Goal: Task Accomplishment & Management: Use online tool/utility

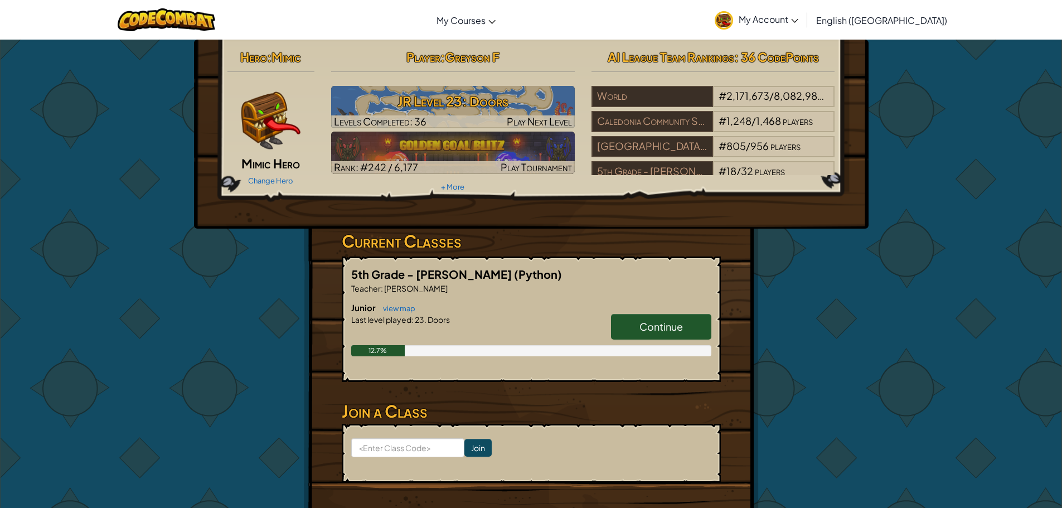
click at [640, 331] on span "Continue" at bounding box center [660, 326] width 43 height 13
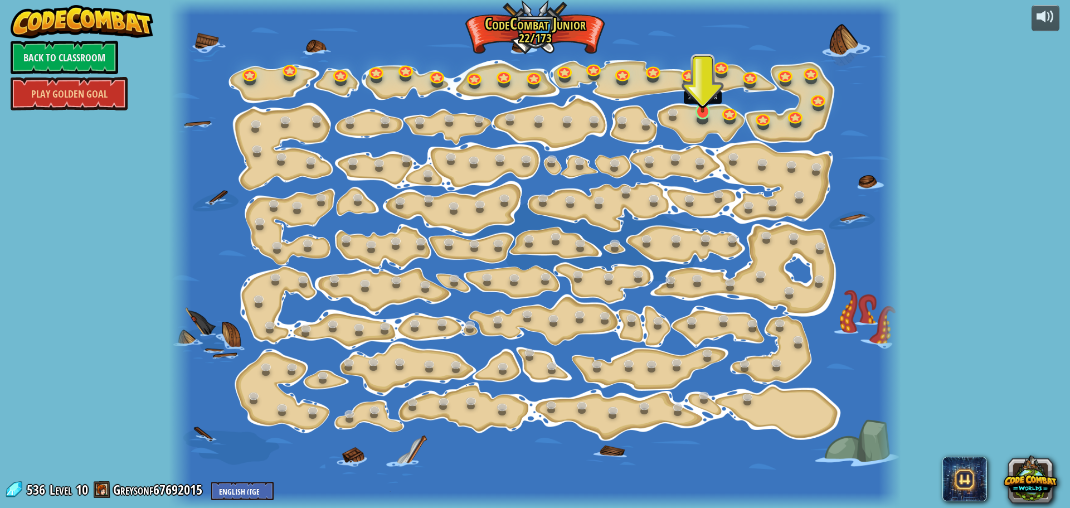
click at [704, 106] on img at bounding box center [702, 91] width 19 height 44
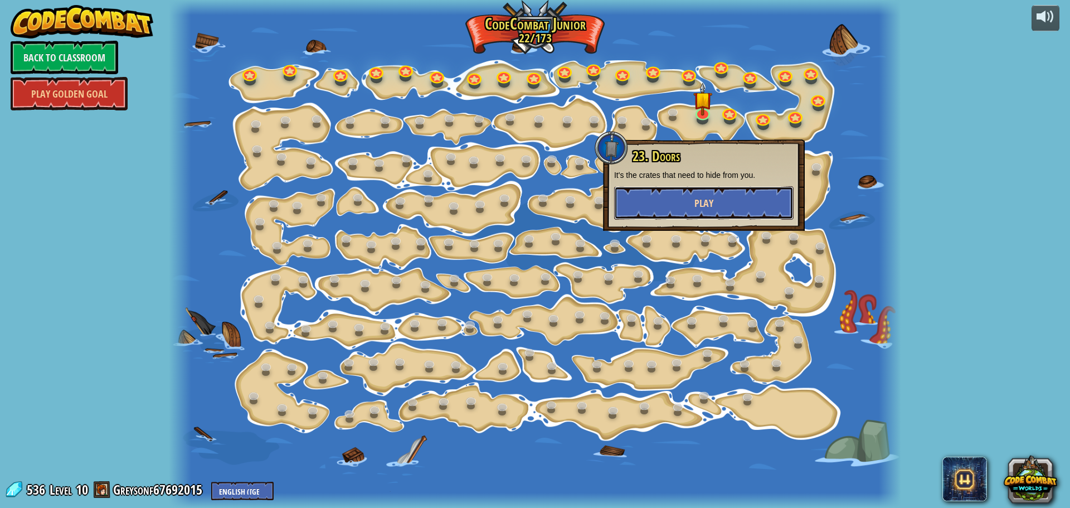
drag, startPoint x: 694, startPoint y: 209, endPoint x: 694, endPoint y: 200, distance: 9.5
click at [694, 200] on button "Play" at bounding box center [703, 202] width 179 height 33
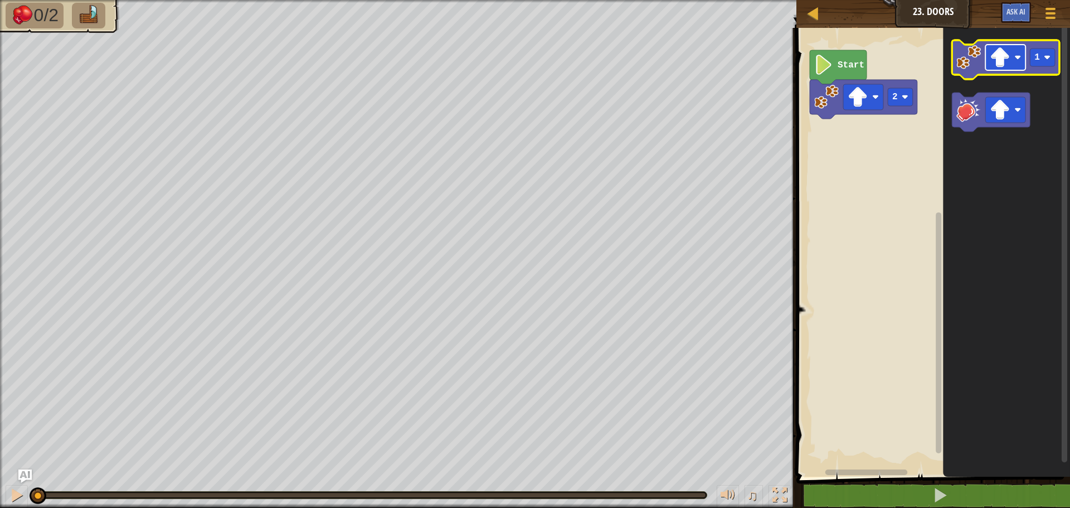
click at [1004, 52] on image "Blockly Workspace" at bounding box center [1000, 57] width 20 height 20
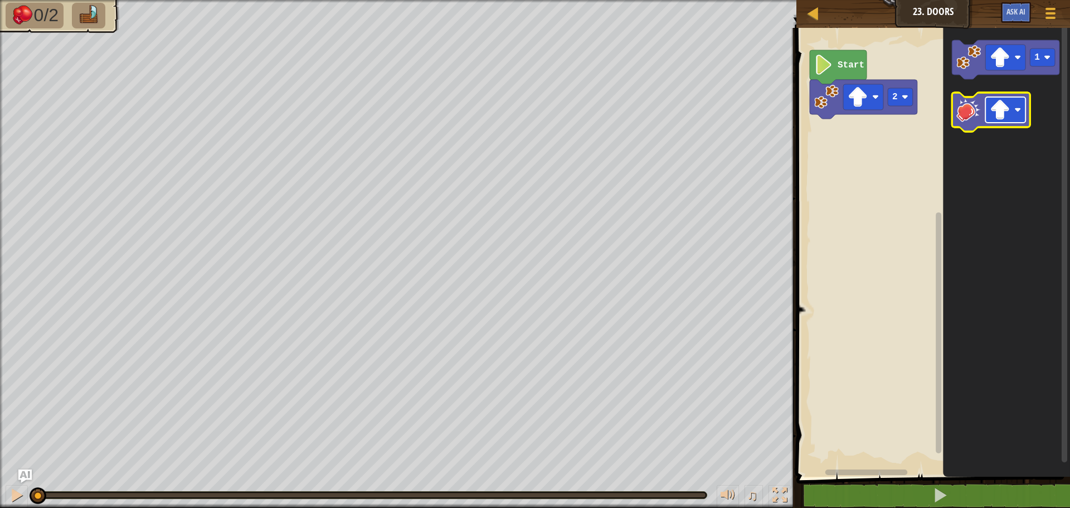
click at [1002, 118] on image "Blockly Workspace" at bounding box center [1000, 110] width 20 height 20
click at [964, 100] on image "Blockly Workspace" at bounding box center [968, 110] width 25 height 25
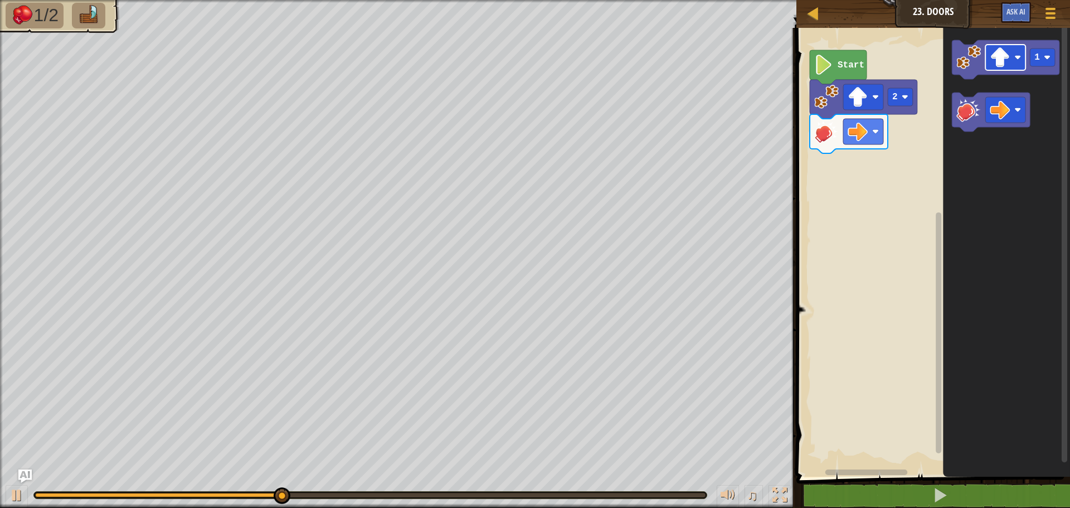
click at [973, 101] on g "1" at bounding box center [1006, 85] width 108 height 91
click at [1009, 51] on image "Blockly Workspace" at bounding box center [1000, 57] width 20 height 20
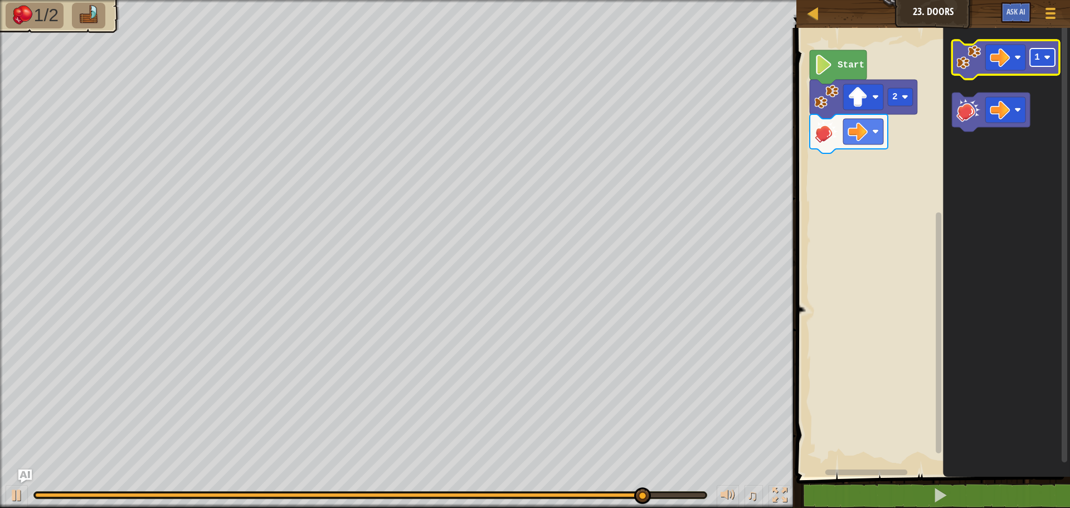
click at [1037, 60] on text "1" at bounding box center [1037, 57] width 6 height 10
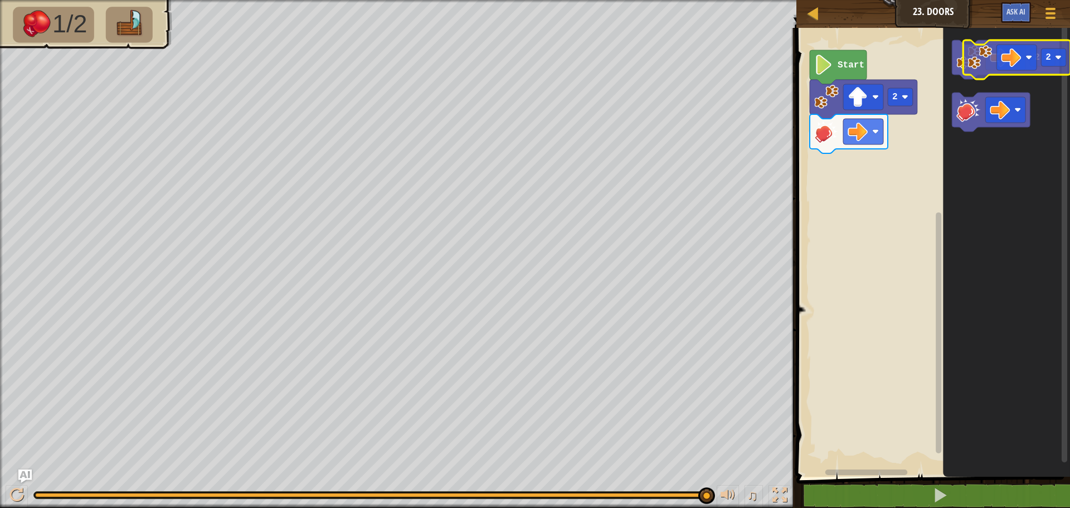
click at [988, 65] on g "2" at bounding box center [1006, 59] width 108 height 39
click at [978, 62] on image "Blockly Workspace" at bounding box center [968, 57] width 25 height 25
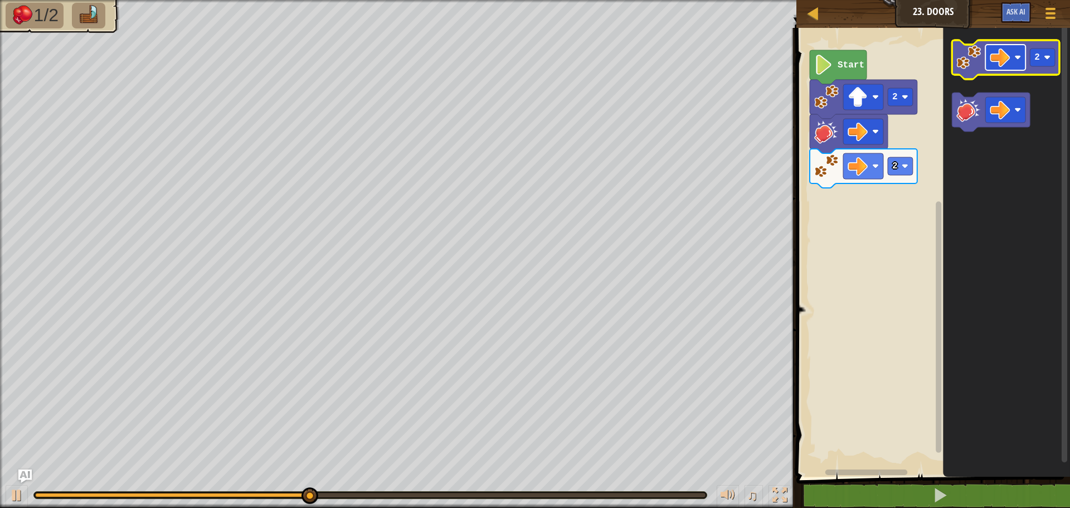
click at [1008, 56] on image "Blockly Workspace" at bounding box center [1000, 57] width 20 height 20
click at [964, 60] on image "Blockly Workspace" at bounding box center [968, 57] width 25 height 25
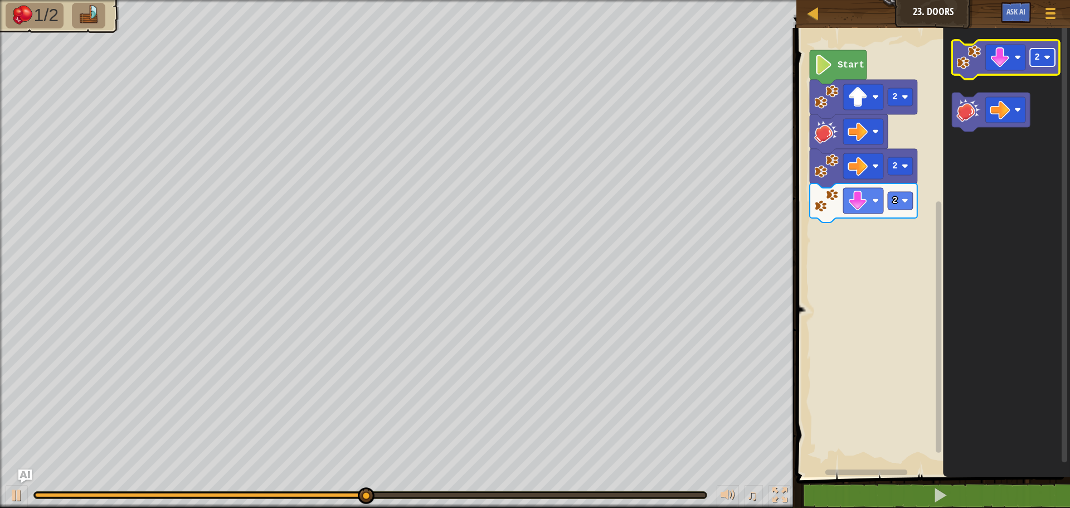
click at [1039, 49] on rect "Blockly Workspace" at bounding box center [1042, 57] width 25 height 18
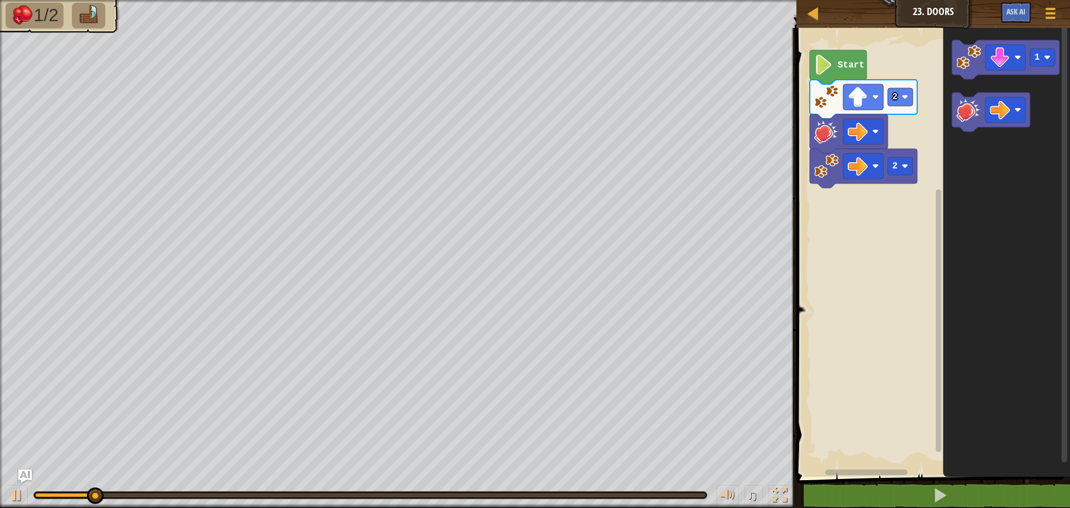
click at [946, 161] on icon "1" at bounding box center [1006, 249] width 127 height 454
click at [965, 72] on icon "Blockly Workspace" at bounding box center [1006, 59] width 108 height 39
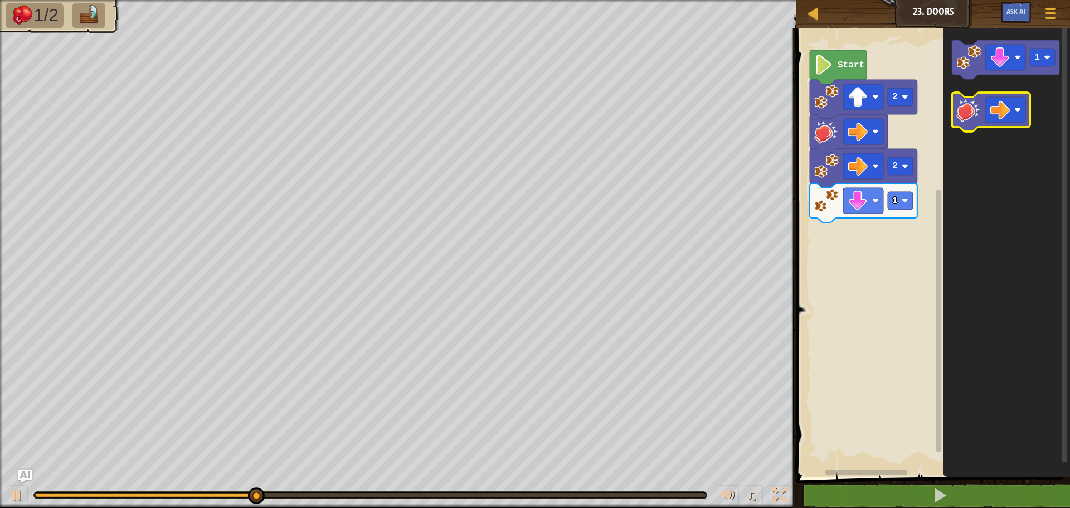
click at [971, 114] on image "Blockly Workspace" at bounding box center [968, 110] width 25 height 25
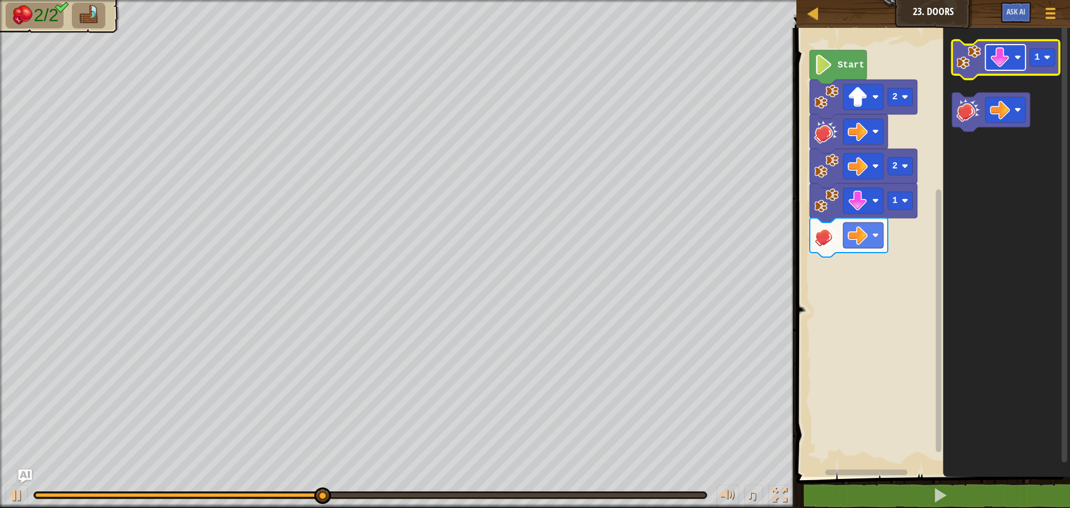
click at [990, 69] on rect "Blockly Workspace" at bounding box center [1005, 58] width 40 height 26
click at [1004, 57] on image "Blockly Workspace" at bounding box center [1000, 57] width 20 height 20
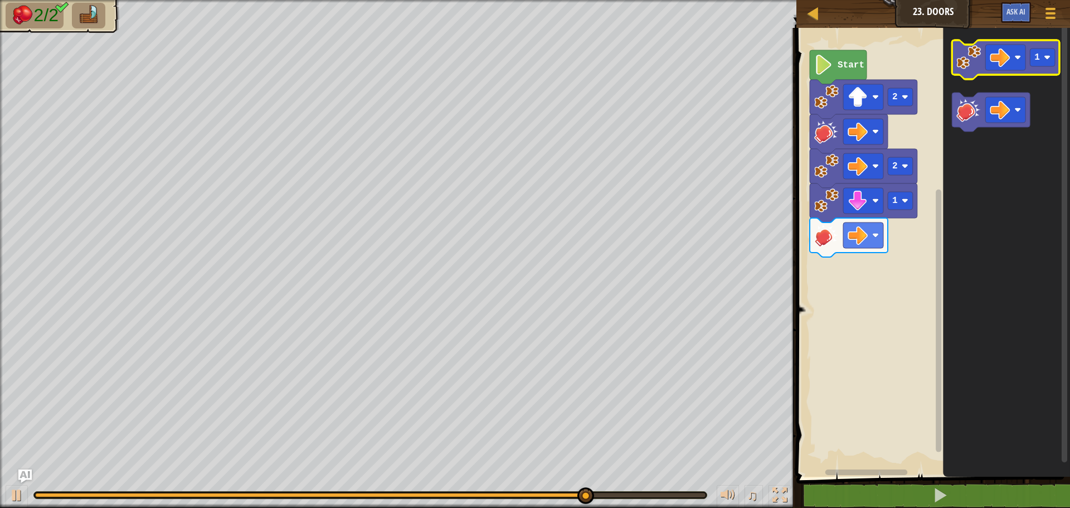
click at [1030, 40] on icon "Blockly Workspace" at bounding box center [1006, 59] width 108 height 39
click at [1042, 66] on rect "Blockly Workspace" at bounding box center [1042, 57] width 25 height 18
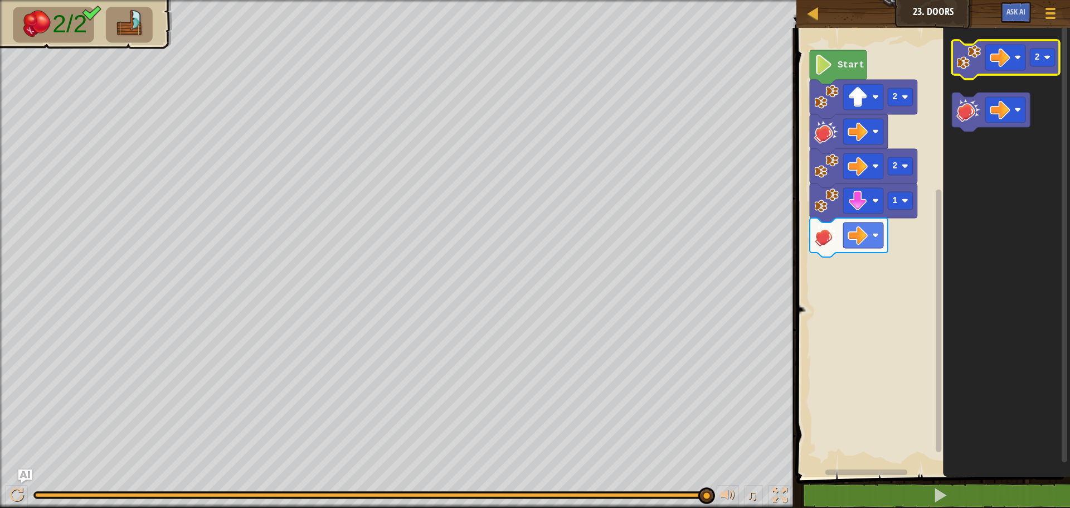
click at [963, 56] on image "Blockly Workspace" at bounding box center [968, 57] width 25 height 25
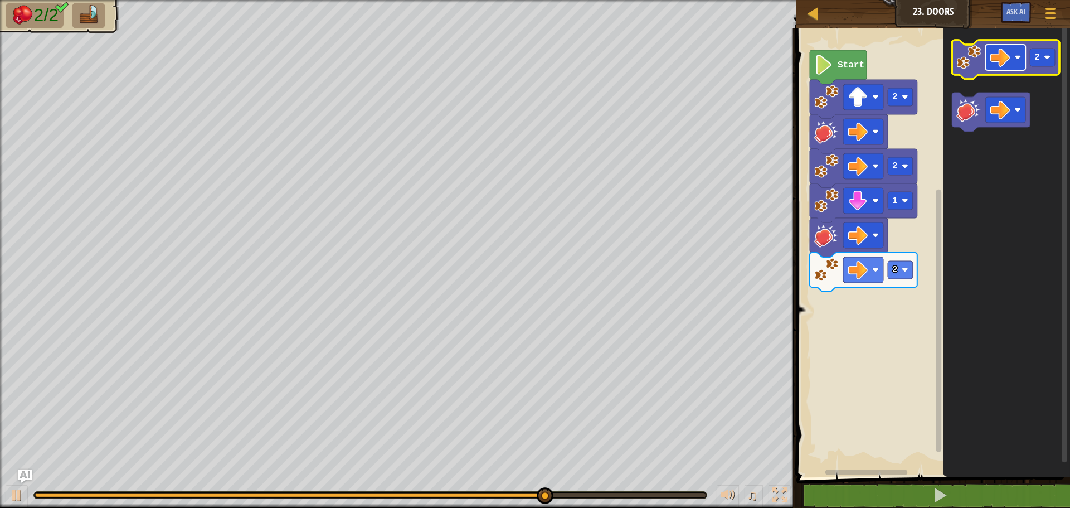
click at [997, 67] on image "Blockly Workspace" at bounding box center [1000, 57] width 20 height 20
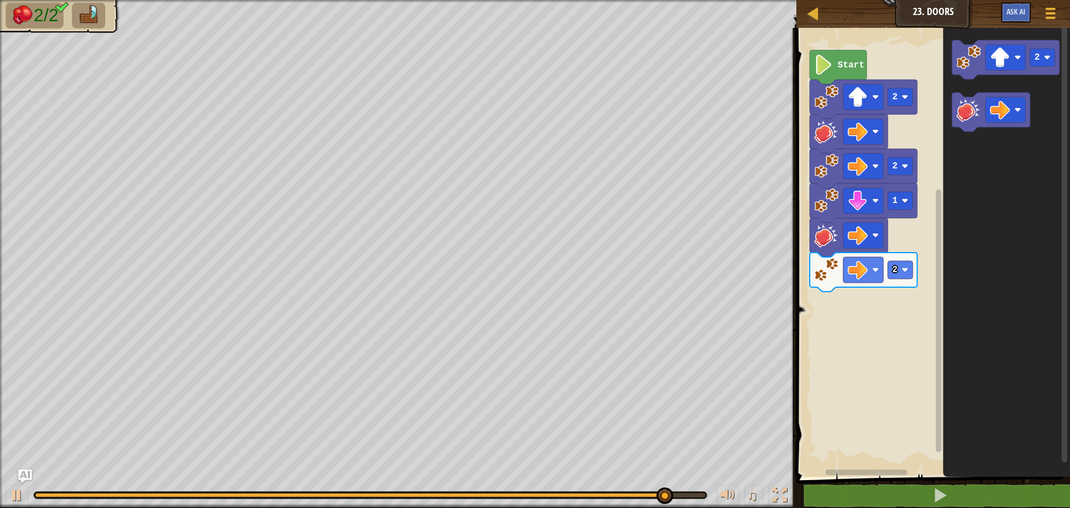
click at [950, 67] on icon "Blockly Workspace" at bounding box center [1006, 249] width 127 height 454
click at [950, 68] on icon "2" at bounding box center [1006, 249] width 127 height 454
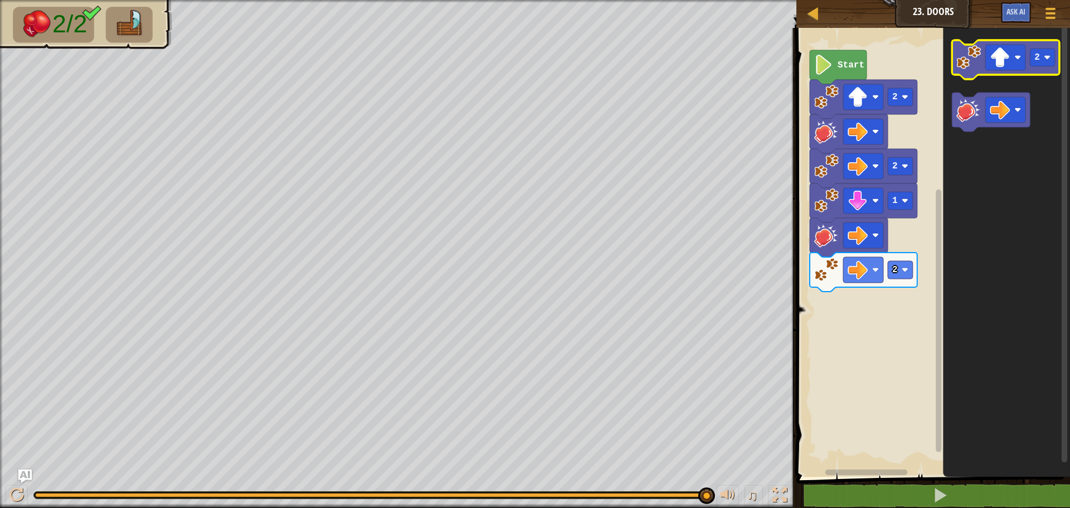
click at [954, 61] on icon "Blockly Workspace" at bounding box center [1006, 59] width 108 height 39
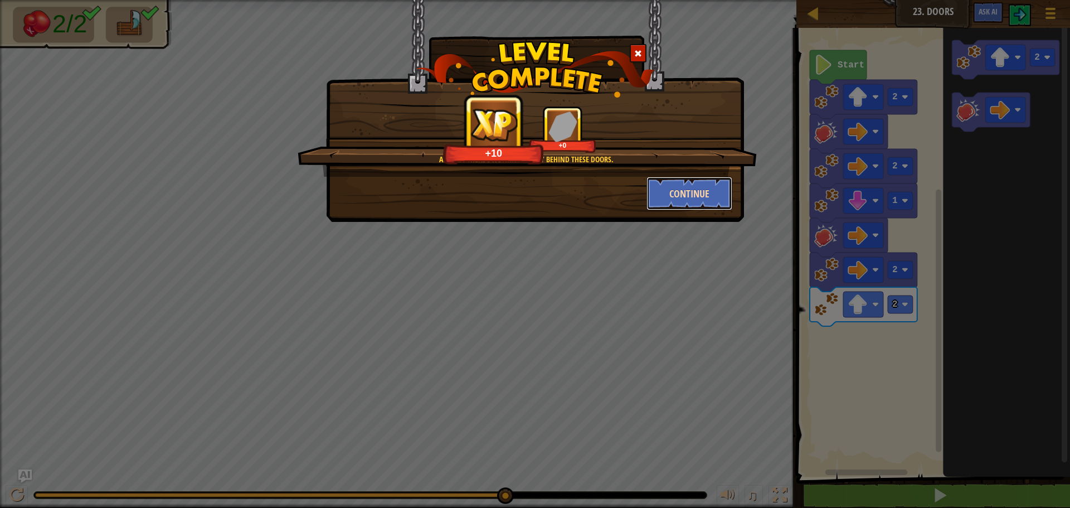
click at [684, 182] on button "Continue" at bounding box center [689, 193] width 86 height 33
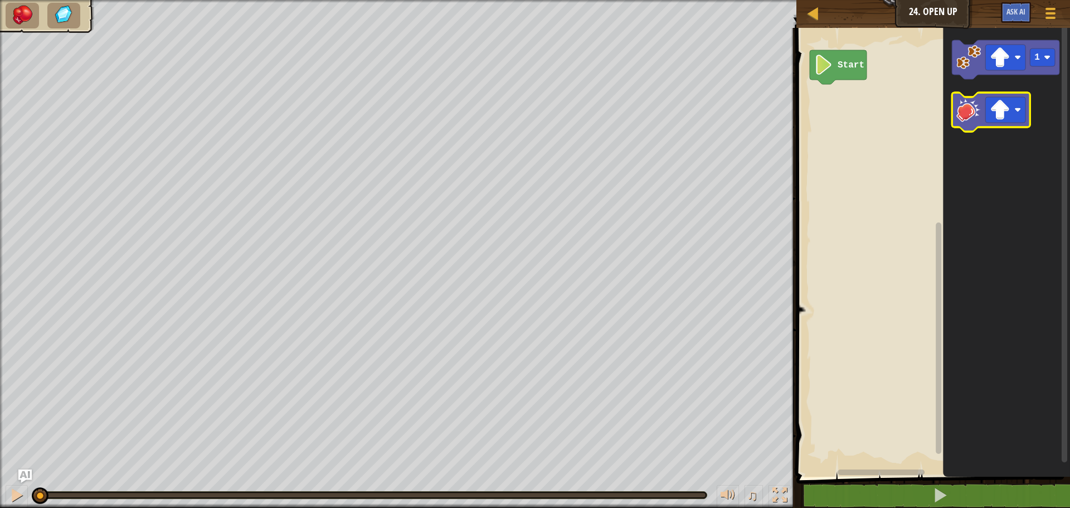
click at [977, 109] on image "Blockly Workspace" at bounding box center [968, 110] width 25 height 25
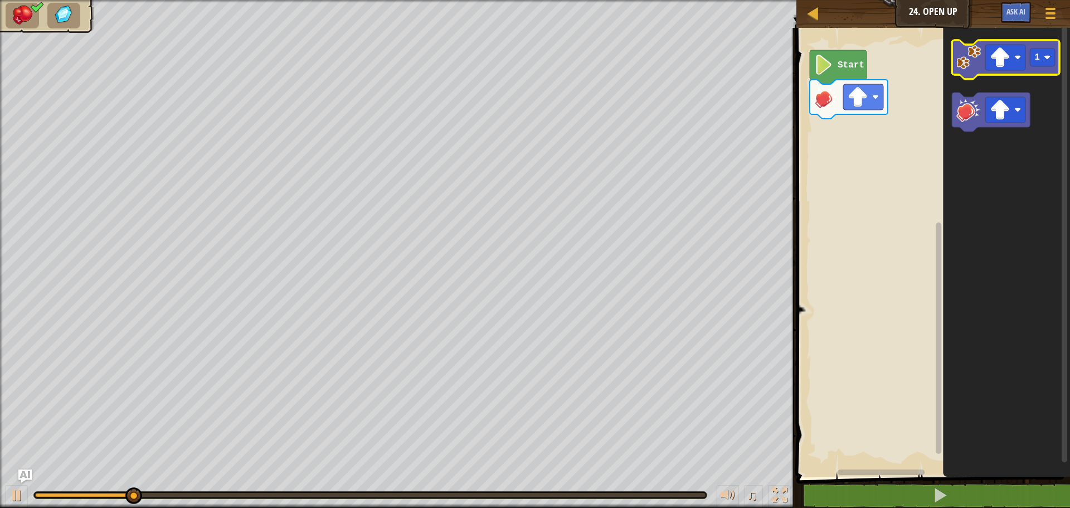
click at [964, 52] on image "Blockly Workspace" at bounding box center [968, 57] width 25 height 25
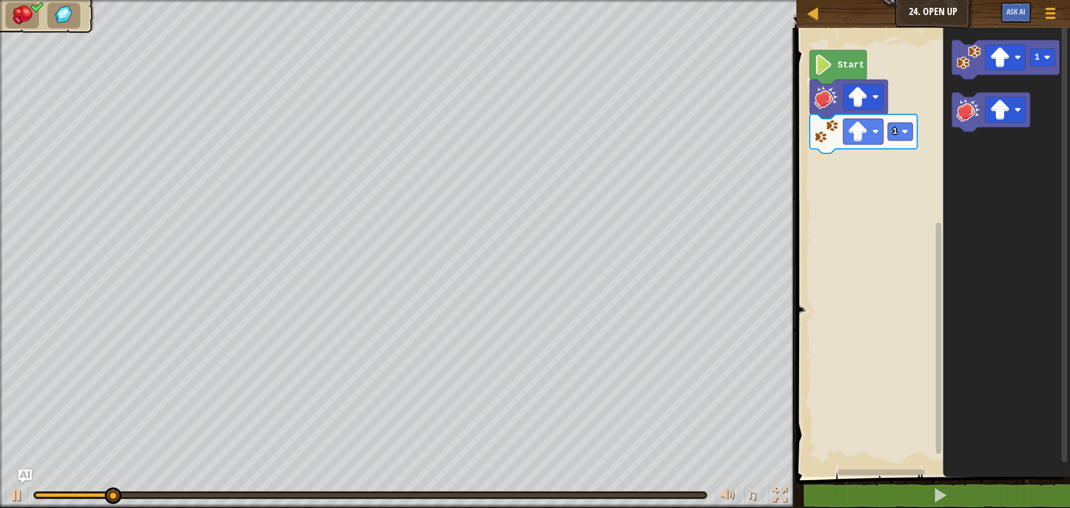
click at [951, 70] on icon "Blockly Workspace" at bounding box center [1006, 249] width 127 height 454
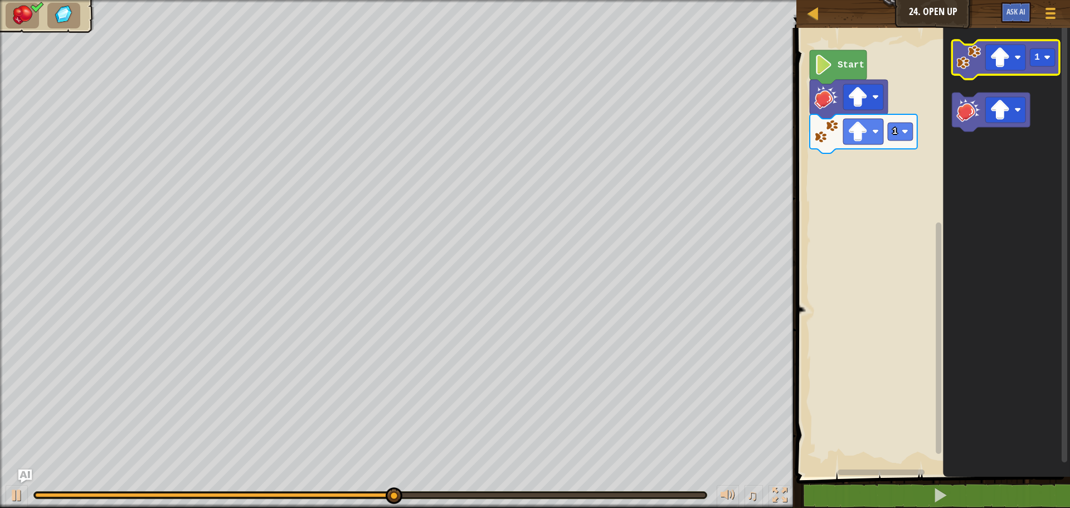
click at [963, 70] on icon "Blockly Workspace" at bounding box center [1006, 59] width 108 height 39
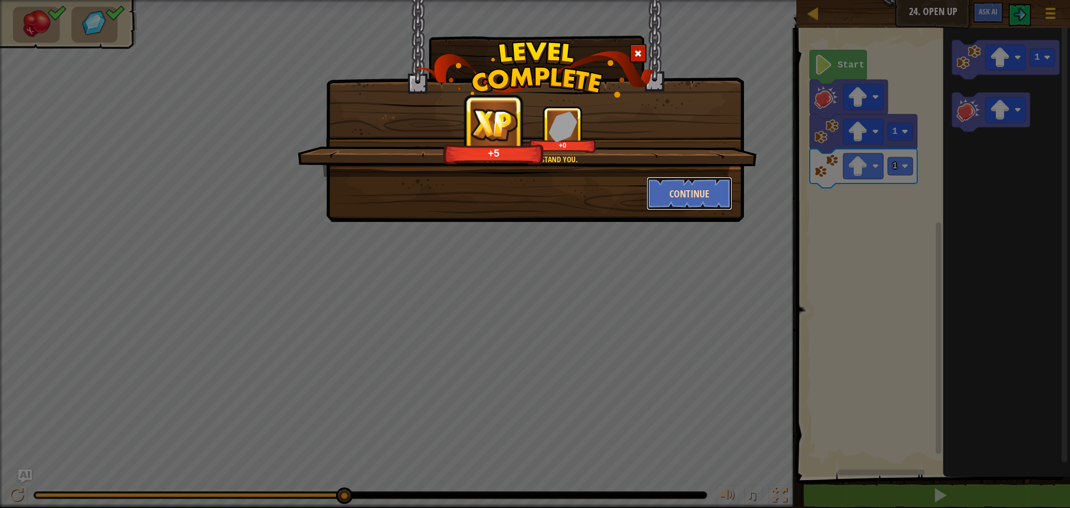
click at [660, 198] on button "Continue" at bounding box center [689, 193] width 86 height 33
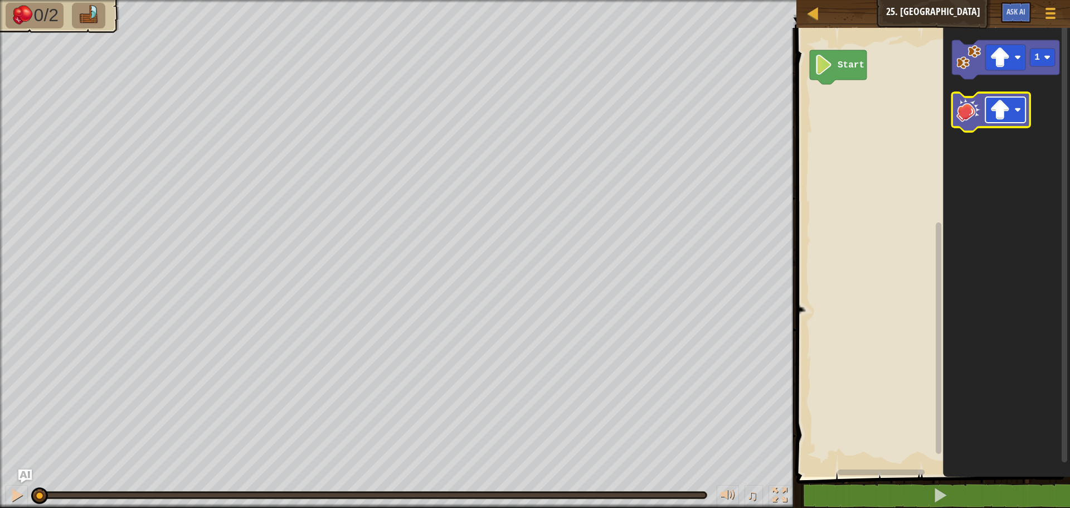
click at [996, 114] on image "Blockly Workspace" at bounding box center [1000, 110] width 20 height 20
click at [973, 100] on image "Blockly Workspace" at bounding box center [968, 110] width 25 height 25
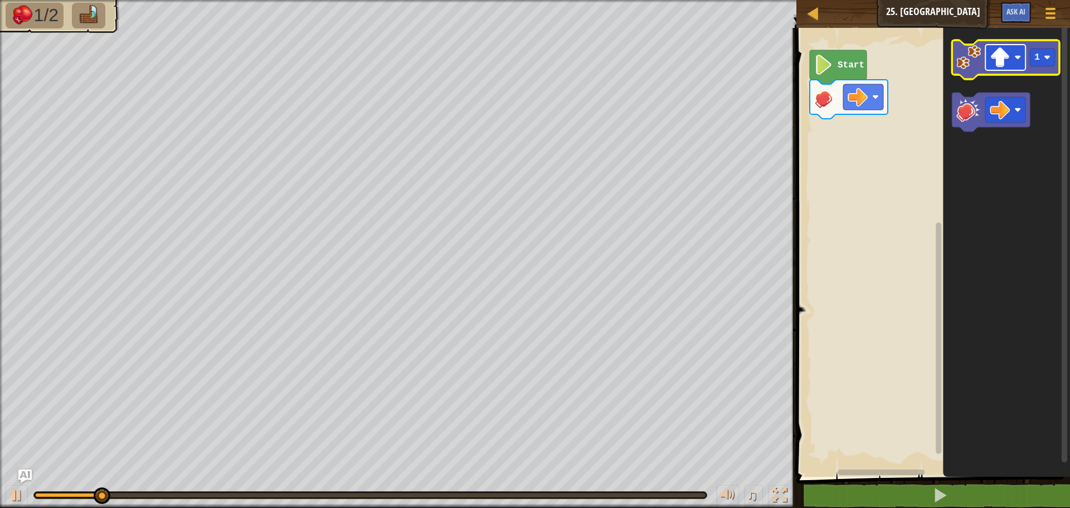
click at [995, 67] on image "Blockly Workspace" at bounding box center [1000, 57] width 20 height 20
click at [969, 72] on icon "Blockly Workspace" at bounding box center [1006, 59] width 108 height 39
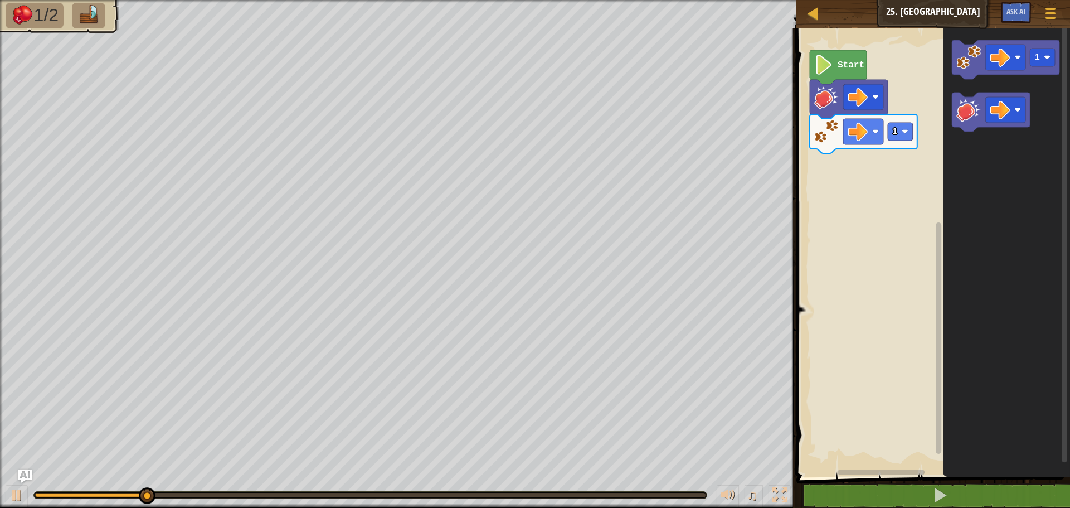
click at [974, 132] on icon "1" at bounding box center [1006, 249] width 127 height 454
click at [966, 122] on icon "Blockly Workspace" at bounding box center [991, 112] width 78 height 39
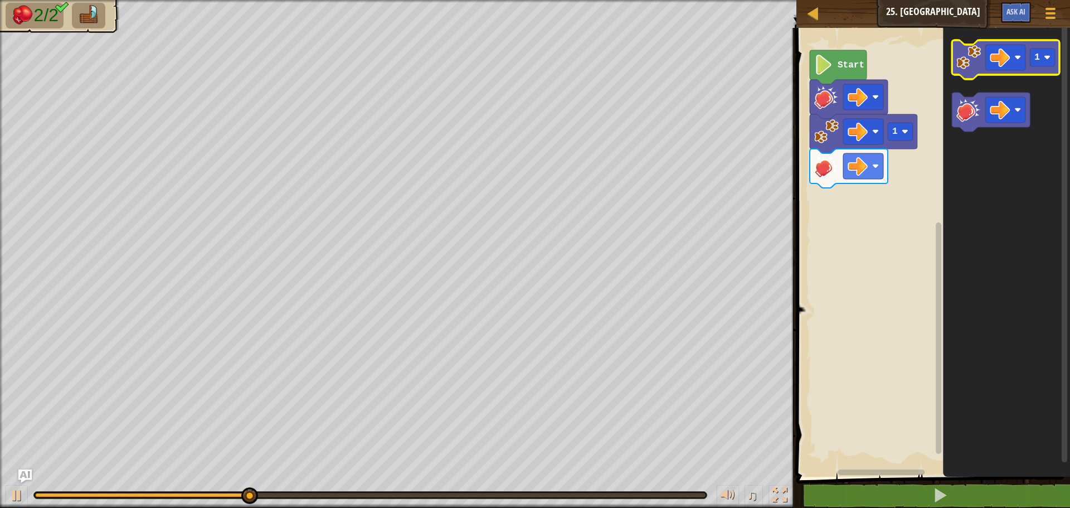
click at [964, 57] on image "Blockly Workspace" at bounding box center [968, 57] width 25 height 25
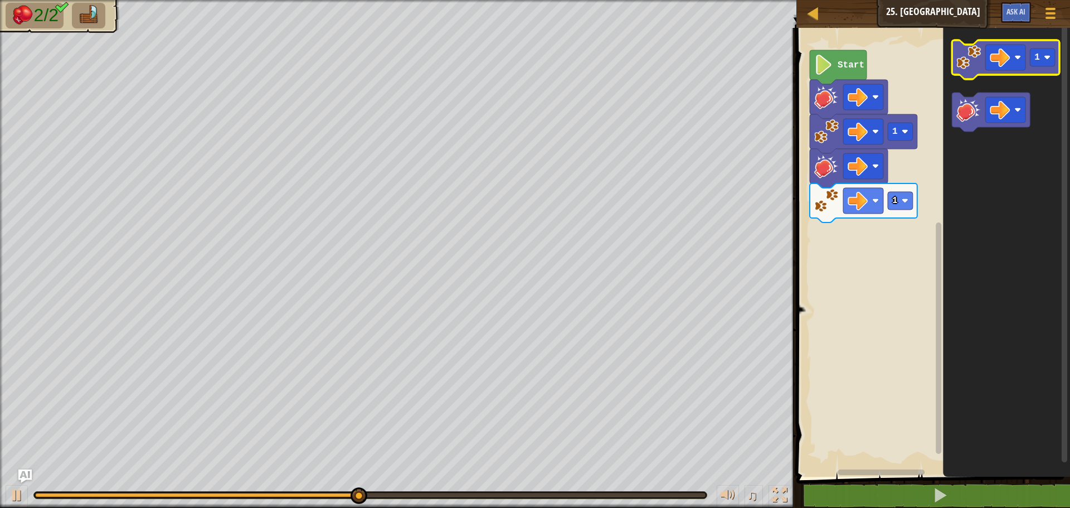
click at [967, 66] on image "Blockly Workspace" at bounding box center [968, 57] width 25 height 25
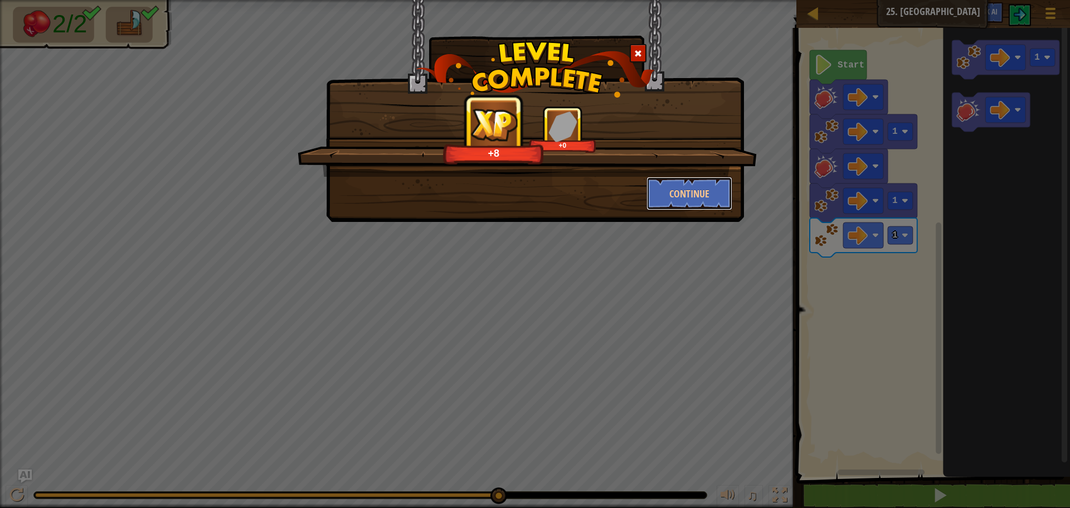
drag, startPoint x: 682, startPoint y: 184, endPoint x: 682, endPoint y: 174, distance: 10.0
click at [682, 174] on div "+8 +0 Continue" at bounding box center [535, 158] width 395 height 104
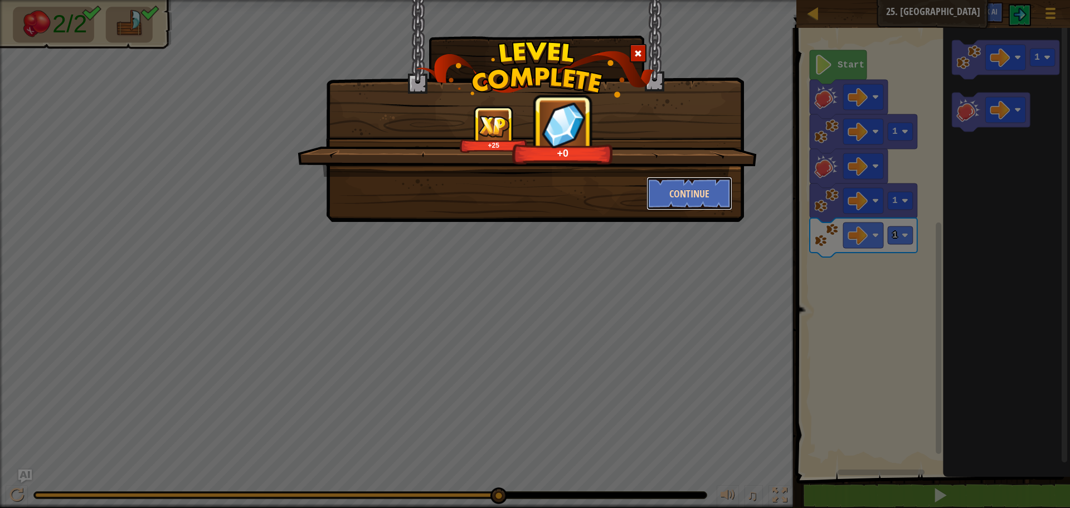
click at [696, 203] on button "Continue" at bounding box center [689, 193] width 86 height 33
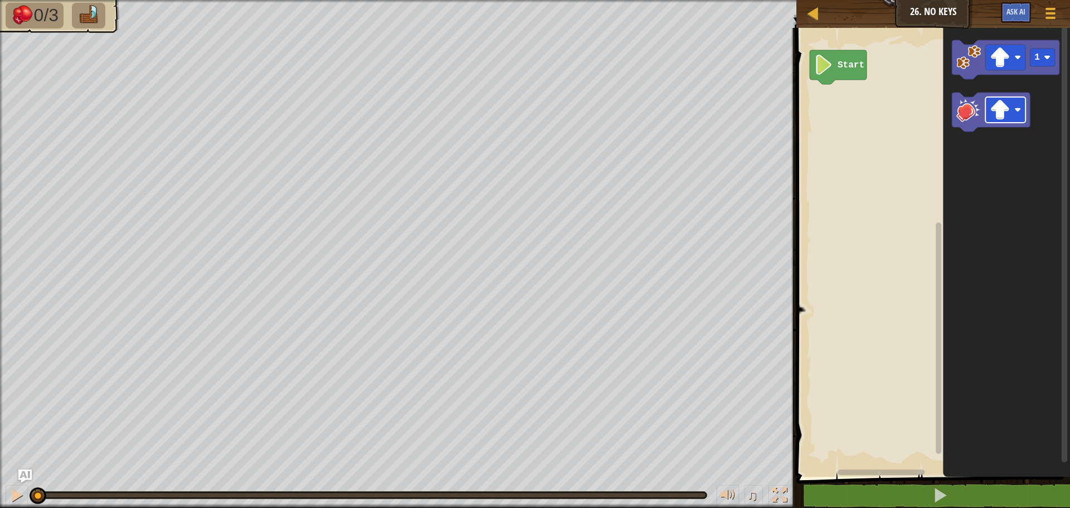
click at [1005, 110] on image "Blockly Workspace" at bounding box center [1000, 110] width 20 height 20
click at [996, 52] on image "Blockly Workspace" at bounding box center [1000, 57] width 20 height 20
click at [1042, 63] on rect "Blockly Workspace" at bounding box center [1042, 57] width 25 height 18
click at [954, 63] on icon "Blockly Workspace" at bounding box center [1006, 59] width 108 height 39
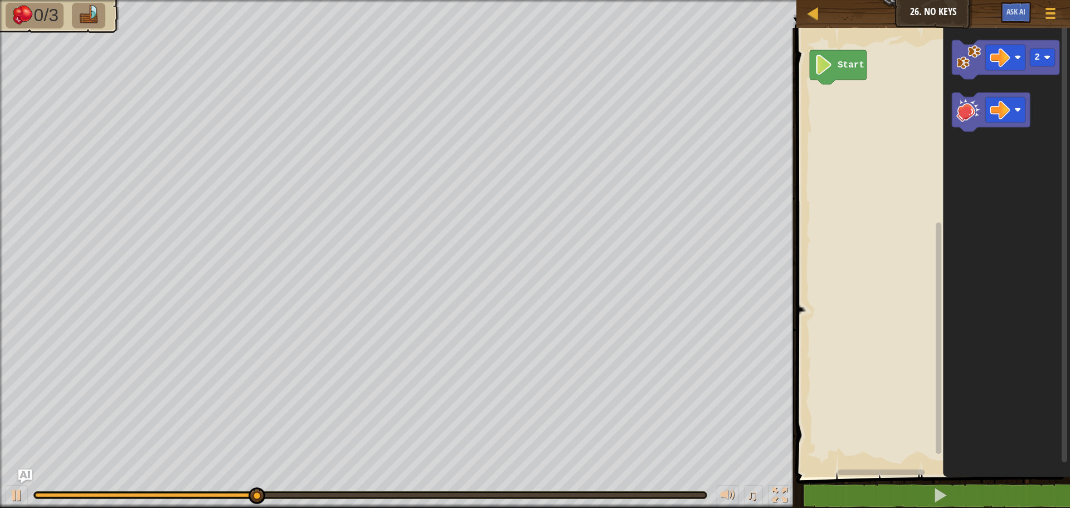
click at [951, 112] on icon "2" at bounding box center [1006, 249] width 127 height 454
click at [972, 114] on image "Blockly Workspace" at bounding box center [968, 110] width 25 height 25
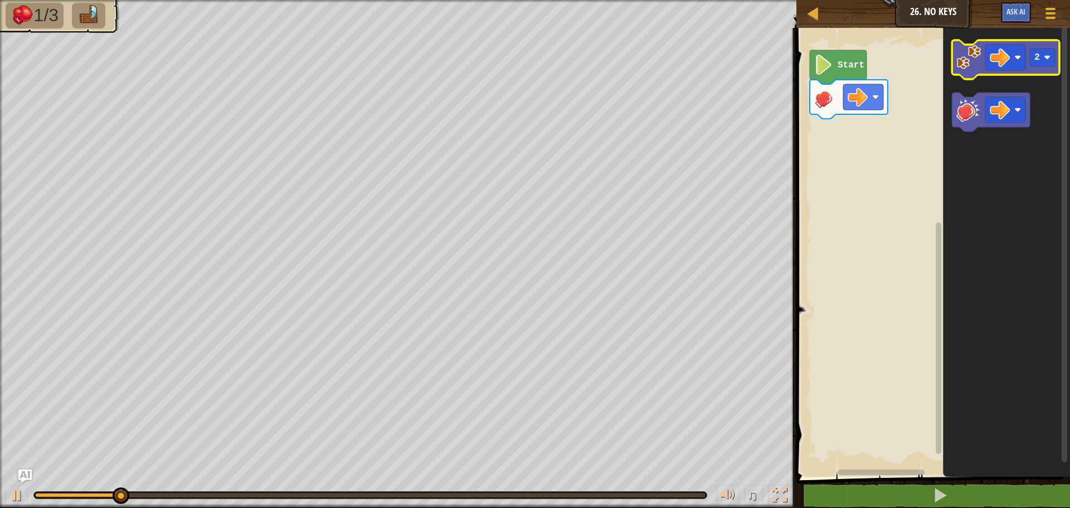
click at [978, 51] on image "Blockly Workspace" at bounding box center [968, 57] width 25 height 25
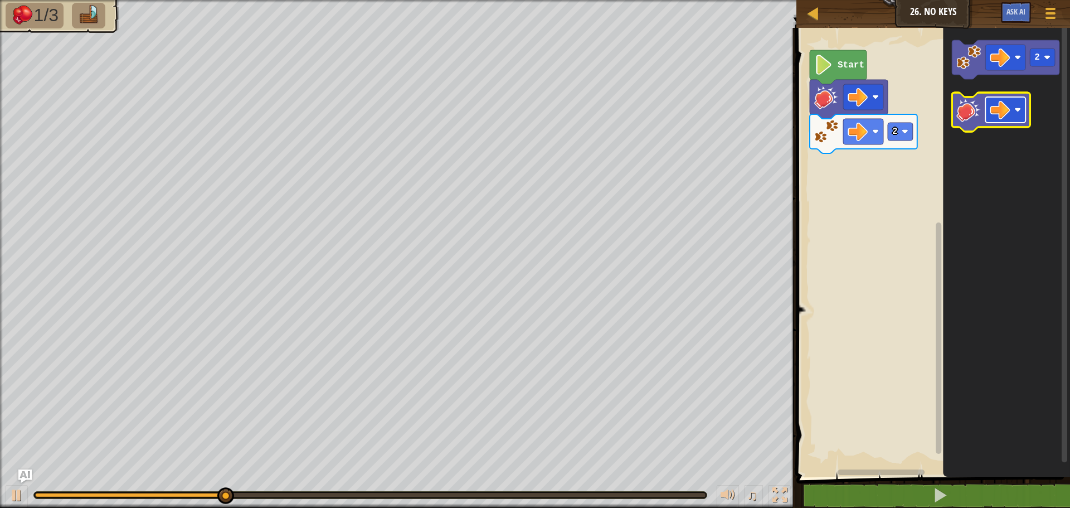
click at [1014, 106] on rect "Blockly Workspace" at bounding box center [1005, 110] width 40 height 26
click at [957, 114] on image "Blockly Workspace" at bounding box center [968, 110] width 25 height 25
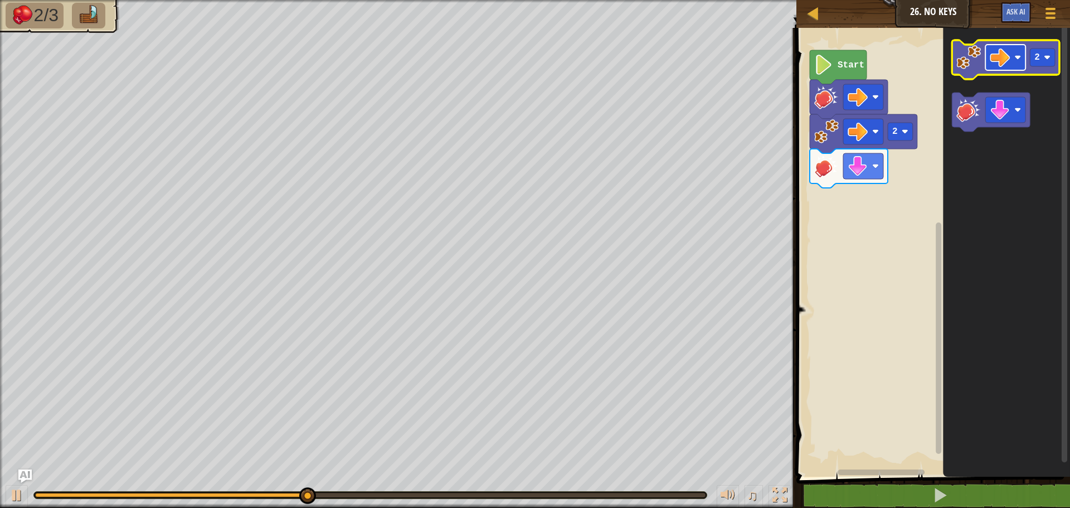
click at [1000, 55] on image "Blockly Workspace" at bounding box center [1000, 57] width 20 height 20
click at [969, 69] on image "Blockly Workspace" at bounding box center [968, 57] width 25 height 25
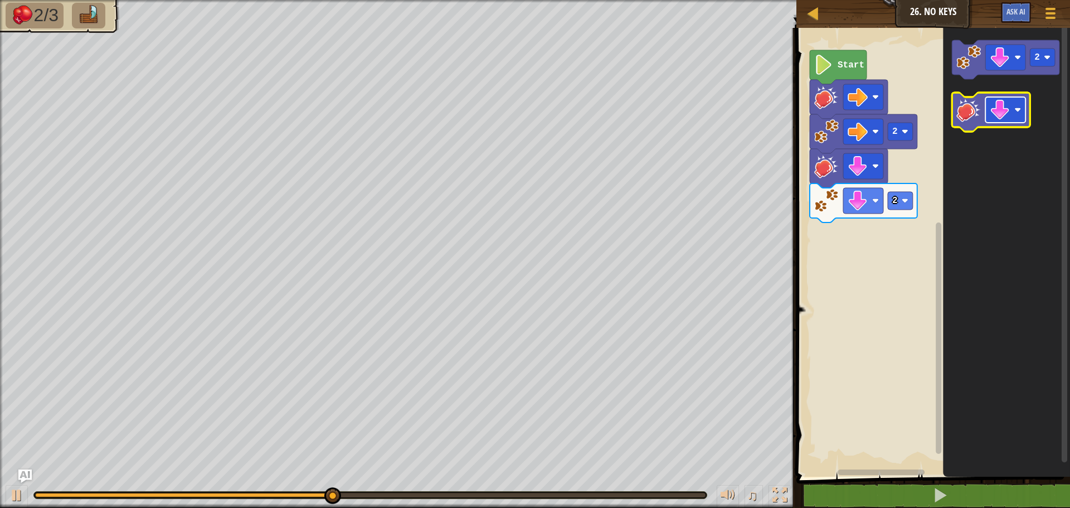
click at [996, 108] on image "Blockly Workspace" at bounding box center [1000, 110] width 20 height 20
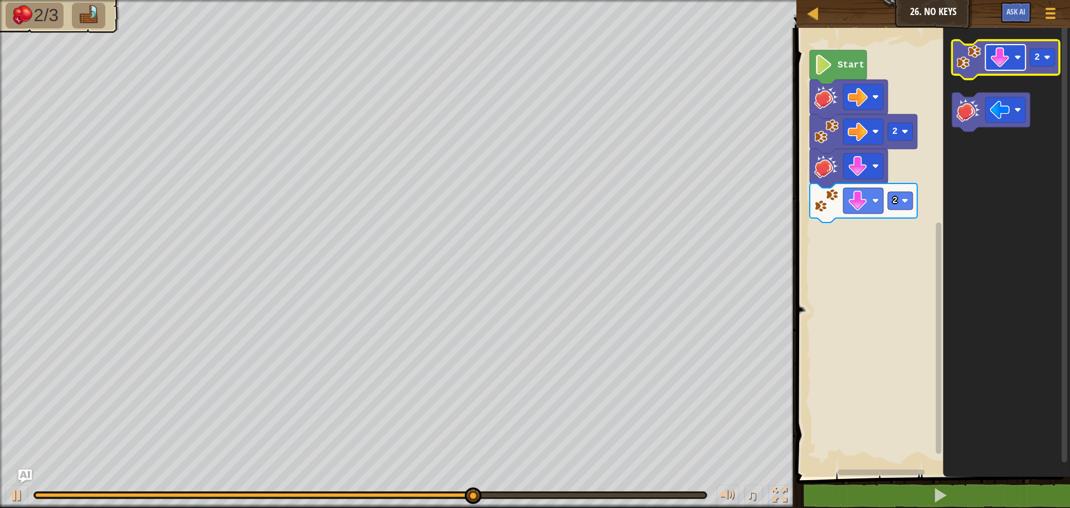
click at [989, 64] on rect "Blockly Workspace" at bounding box center [1005, 58] width 40 height 26
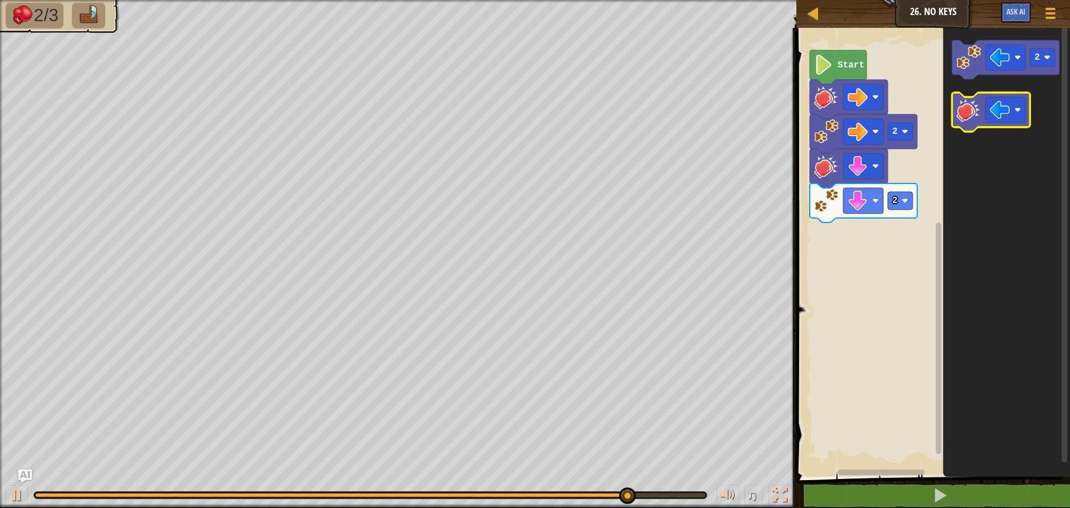
click at [972, 100] on image "Blockly Workspace" at bounding box center [968, 110] width 25 height 25
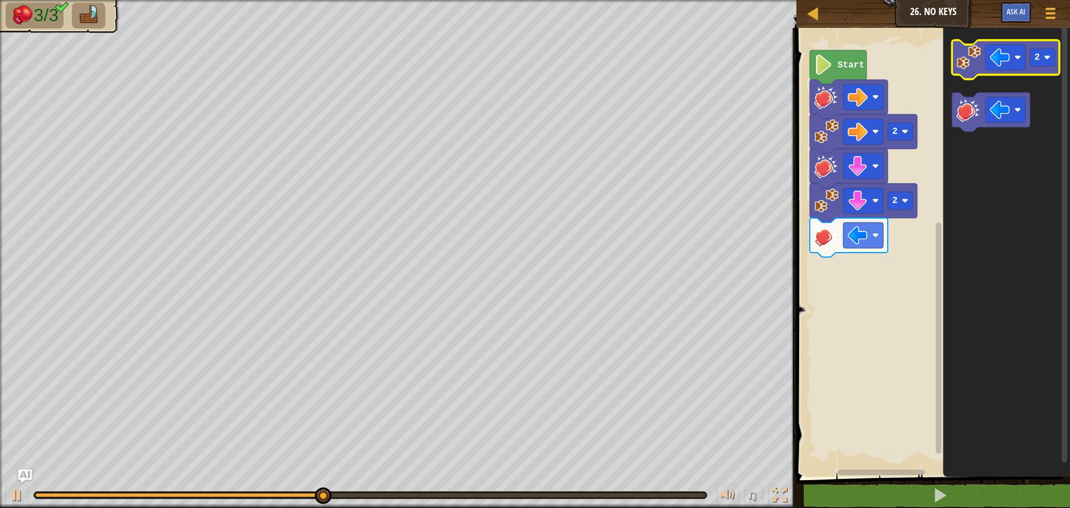
click at [967, 53] on image "Blockly Workspace" at bounding box center [968, 57] width 25 height 25
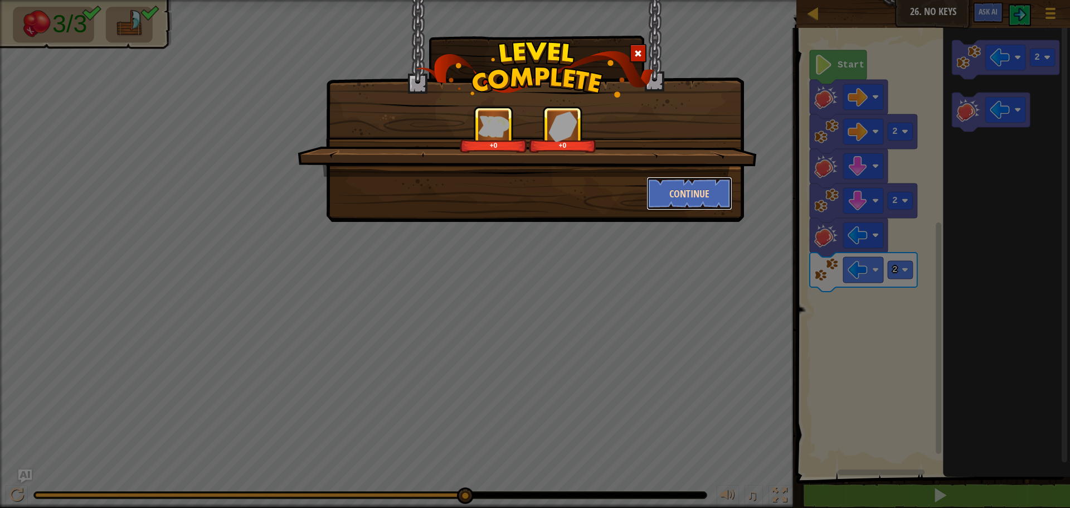
click at [721, 193] on button "Continue" at bounding box center [689, 193] width 86 height 33
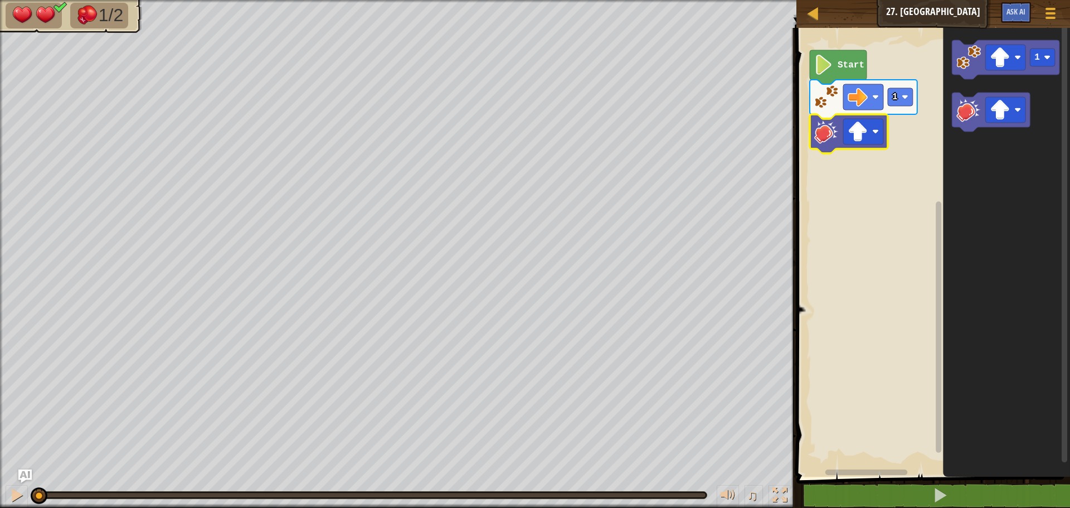
click at [988, 168] on icon "Blockly Workspace" at bounding box center [1006, 249] width 127 height 454
click at [829, 62] on image "Blockly Workspace" at bounding box center [823, 65] width 19 height 20
click at [824, 74] on image "Blockly Workspace" at bounding box center [823, 65] width 19 height 20
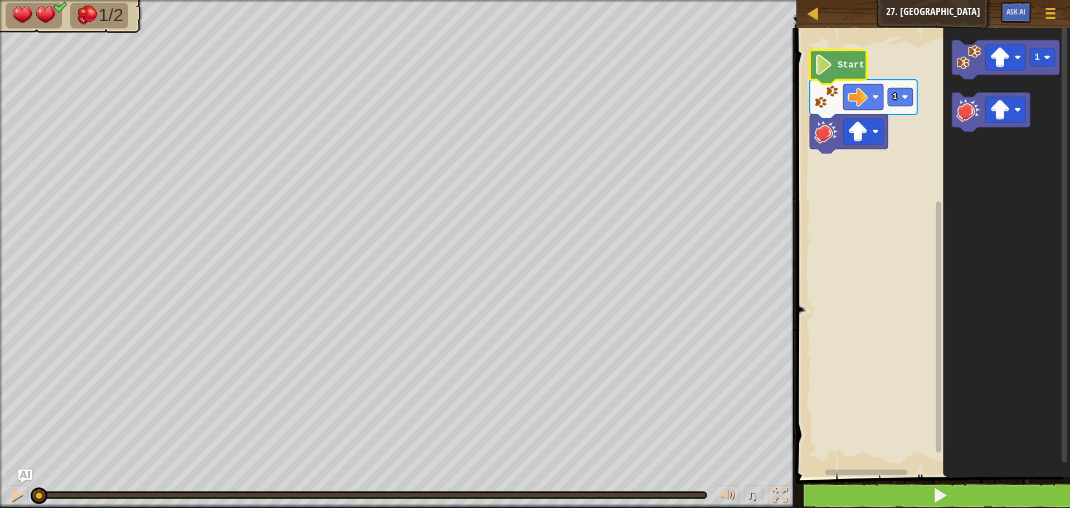
drag, startPoint x: 1052, startPoint y: 479, endPoint x: 1062, endPoint y: 490, distance: 15.4
click at [1052, 483] on div "1 2 3 go ( 'right' , 1 ) hit ( 'up' ) ההההההההההההההההההההההההההההההההההההההההה…" at bounding box center [931, 289] width 277 height 513
click at [1055, 493] on button at bounding box center [939, 496] width 277 height 26
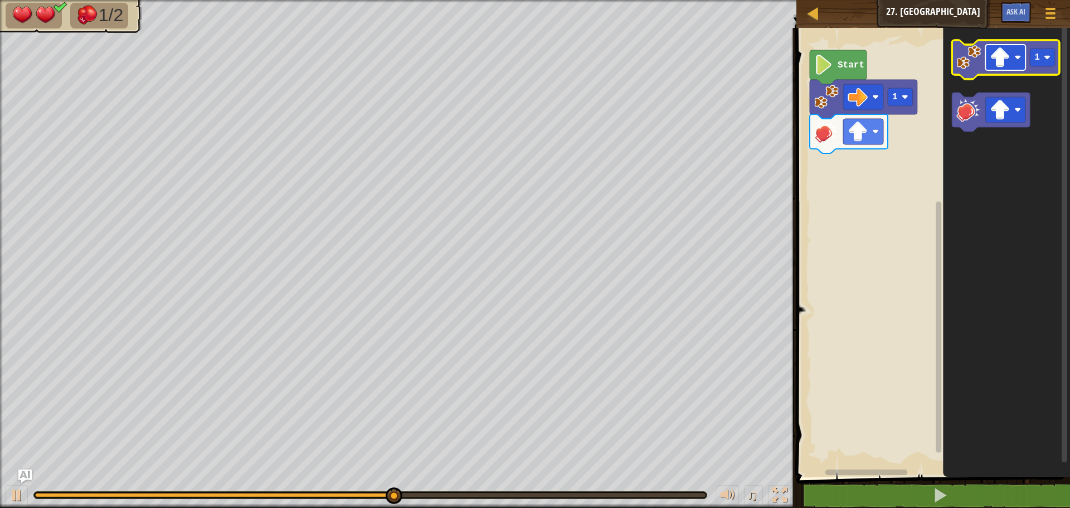
click at [991, 65] on image "Blockly Workspace" at bounding box center [1000, 57] width 20 height 20
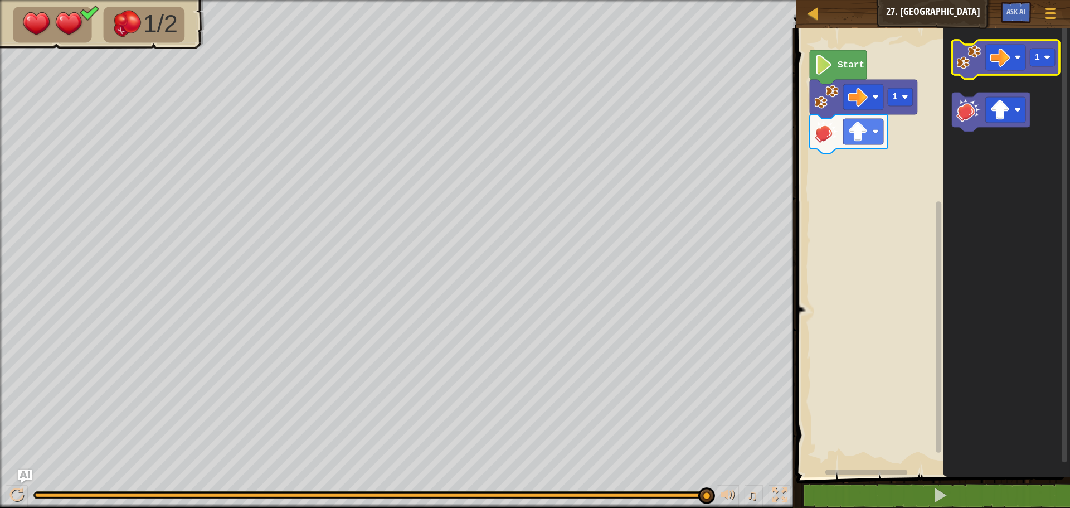
click at [963, 55] on image "Blockly Workspace" at bounding box center [968, 57] width 25 height 25
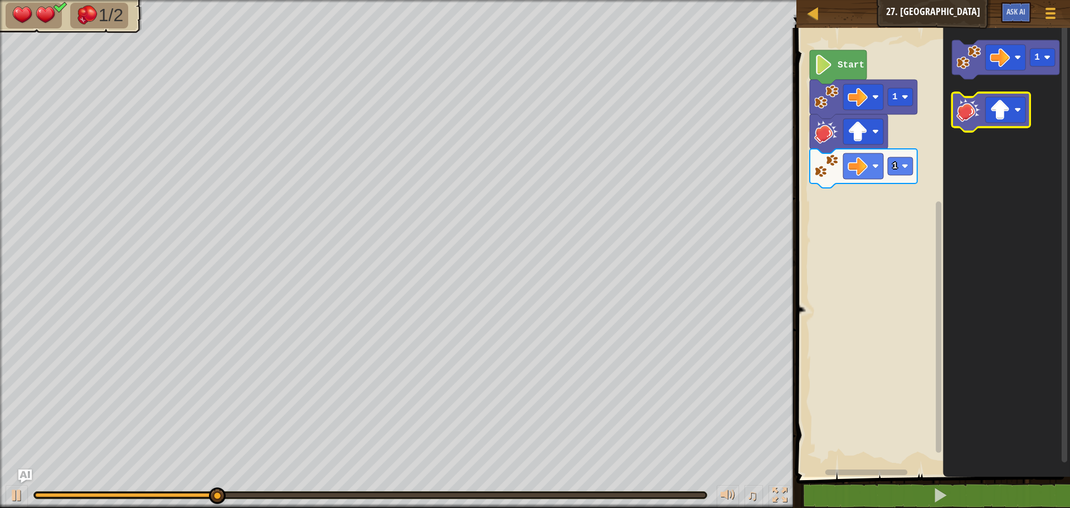
click at [982, 115] on icon "Blockly Workspace" at bounding box center [991, 112] width 78 height 39
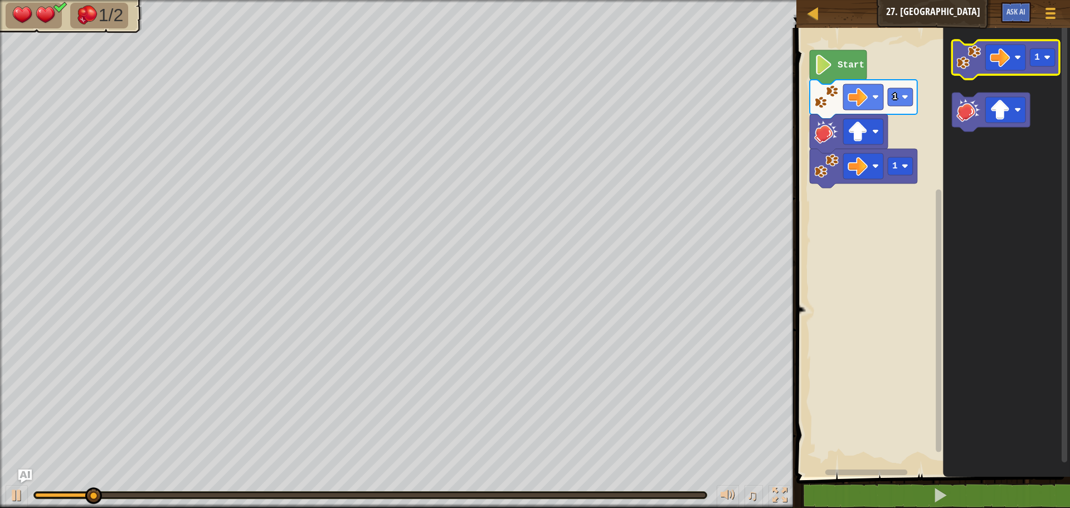
click at [954, 72] on icon "Blockly Workspace" at bounding box center [1006, 59] width 108 height 39
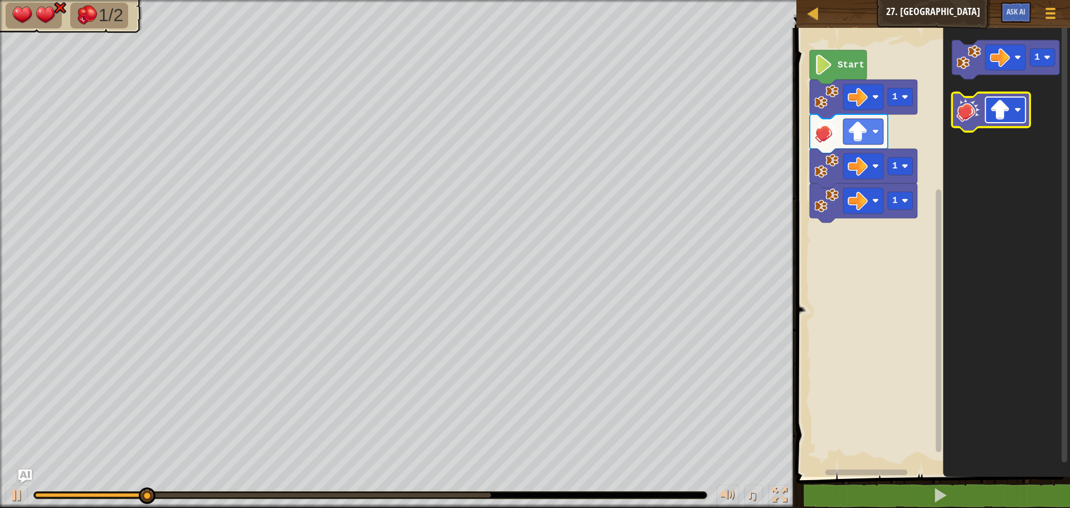
click at [985, 108] on rect "Blockly Workspace" at bounding box center [1005, 110] width 40 height 26
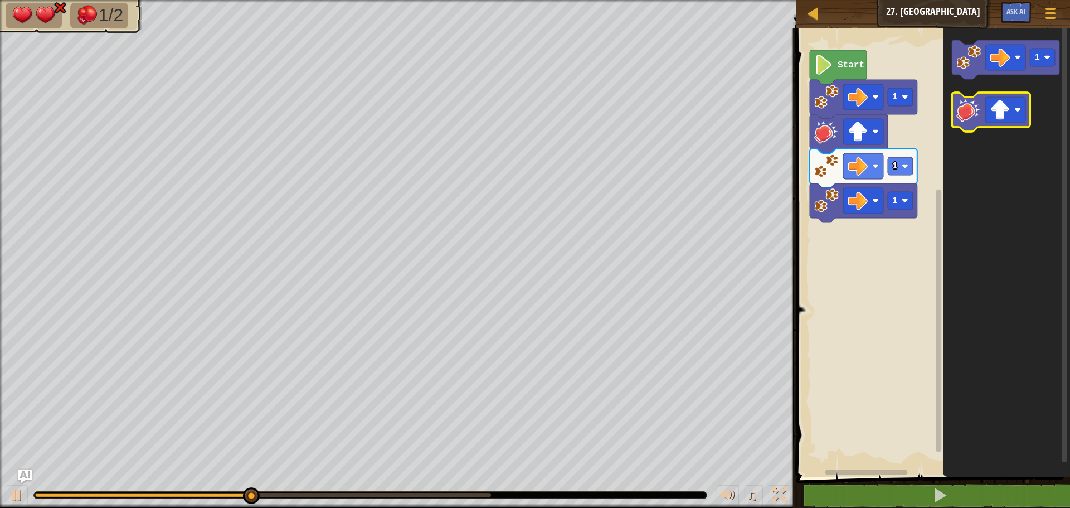
click at [954, 110] on icon "Blockly Workspace" at bounding box center [991, 112] width 78 height 39
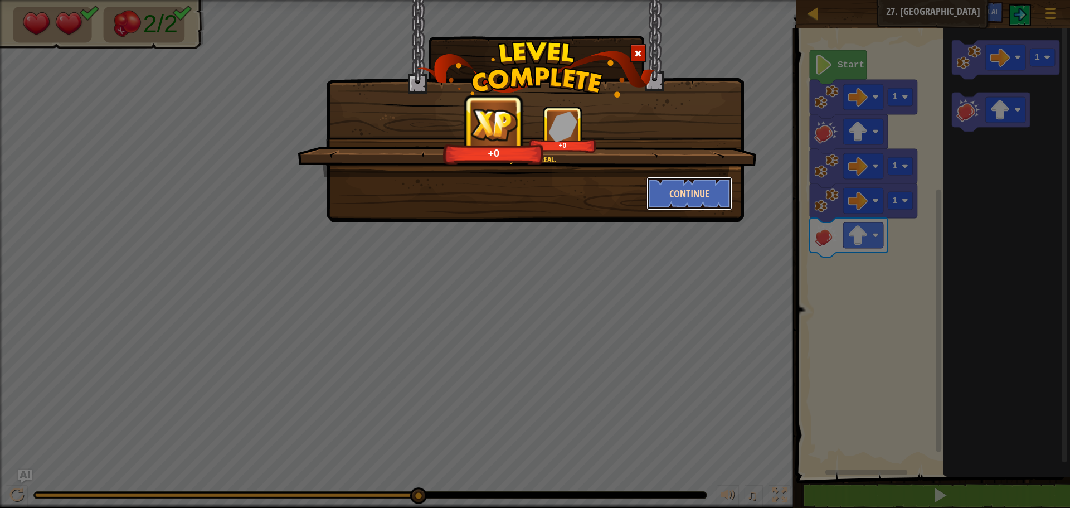
click at [673, 183] on button "Continue" at bounding box center [689, 193] width 86 height 33
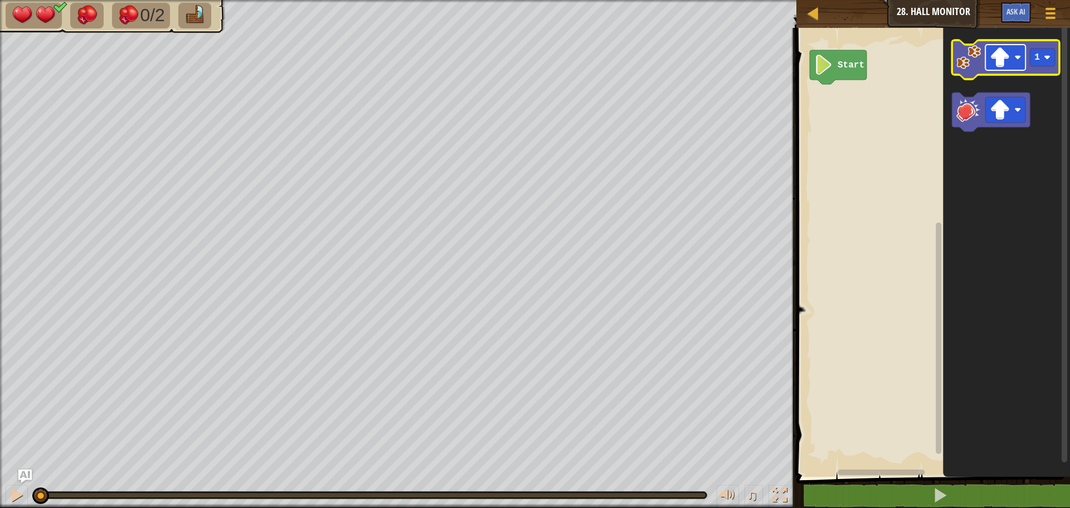
click at [993, 51] on image "Blockly Workspace" at bounding box center [1000, 57] width 20 height 20
click at [988, 86] on icon "Blockly Workspace" at bounding box center [1006, 249] width 127 height 454
click at [986, 52] on rect "Blockly Workspace" at bounding box center [1005, 58] width 40 height 26
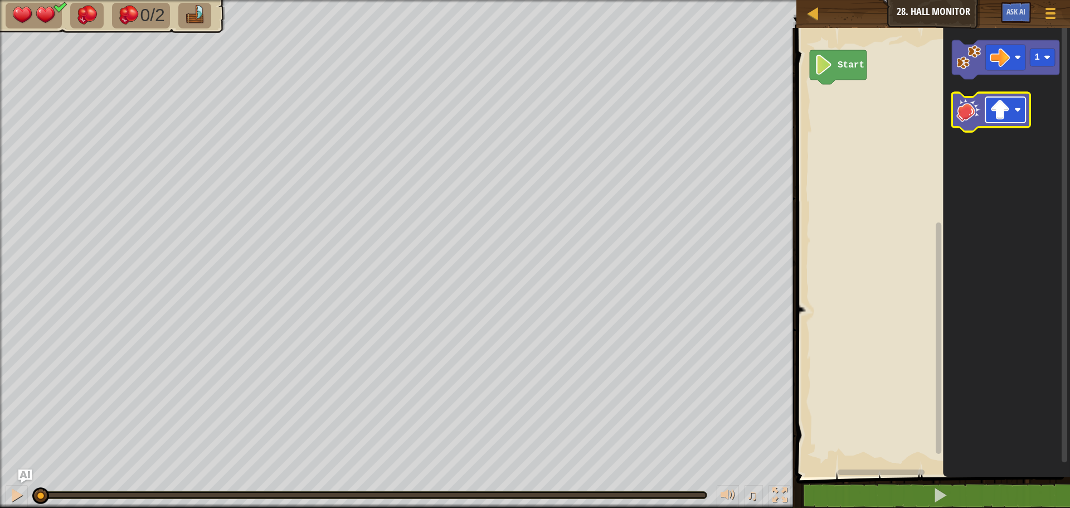
click at [999, 121] on rect "Blockly Workspace" at bounding box center [1005, 110] width 40 height 26
click at [963, 105] on image "Blockly Workspace" at bounding box center [968, 110] width 25 height 25
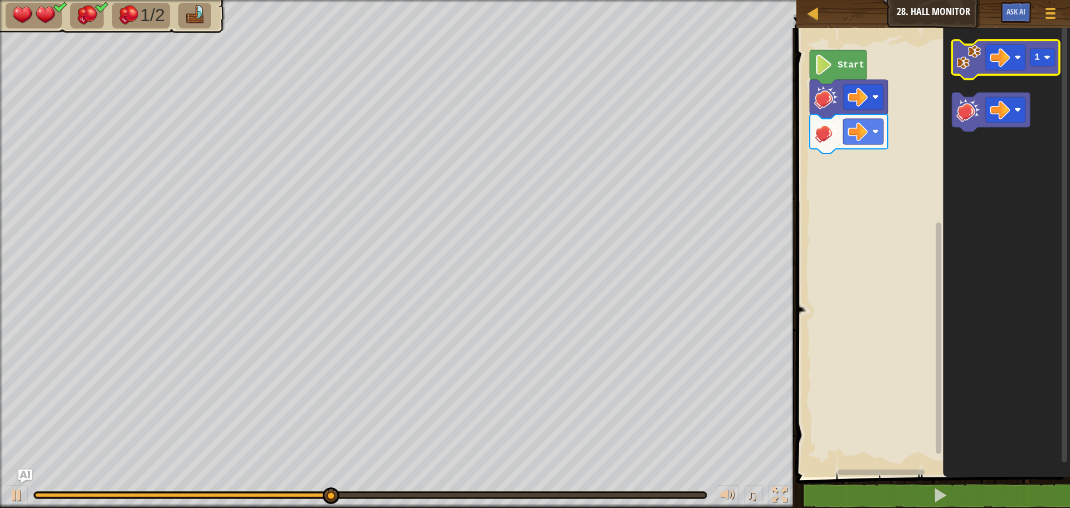
click at [963, 64] on image "Blockly Workspace" at bounding box center [968, 57] width 25 height 25
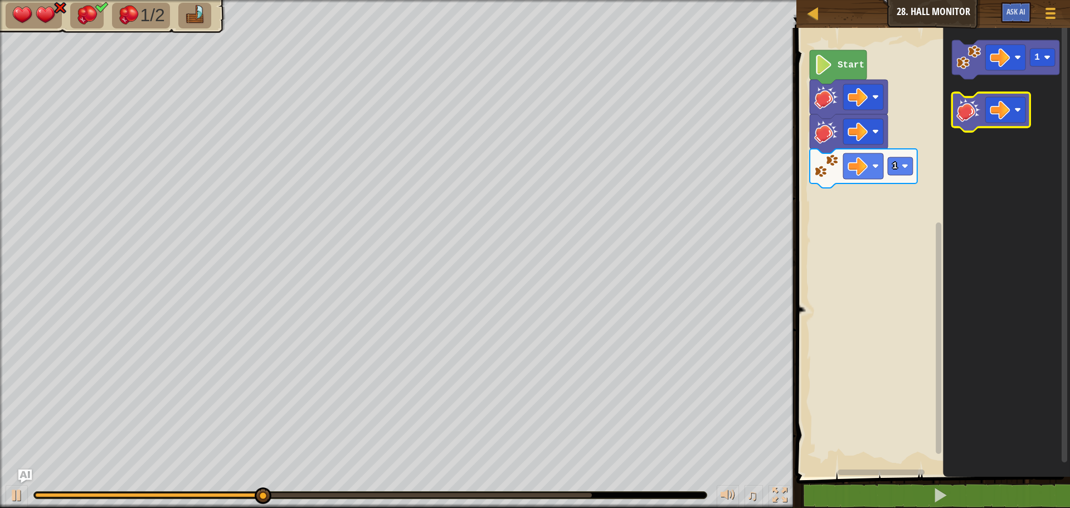
click at [975, 103] on image "Blockly Workspace" at bounding box center [968, 110] width 25 height 25
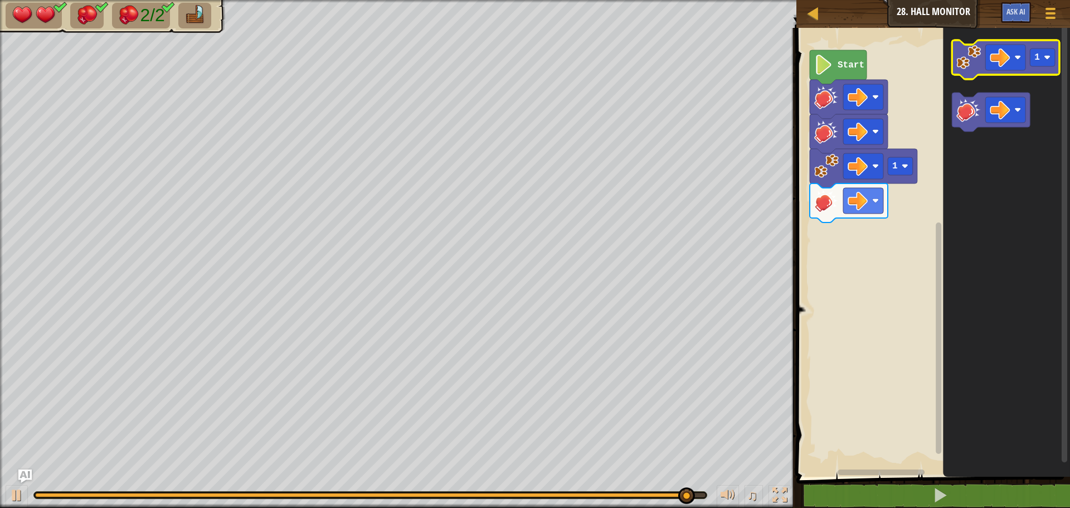
click at [971, 67] on image "Blockly Workspace" at bounding box center [968, 57] width 25 height 25
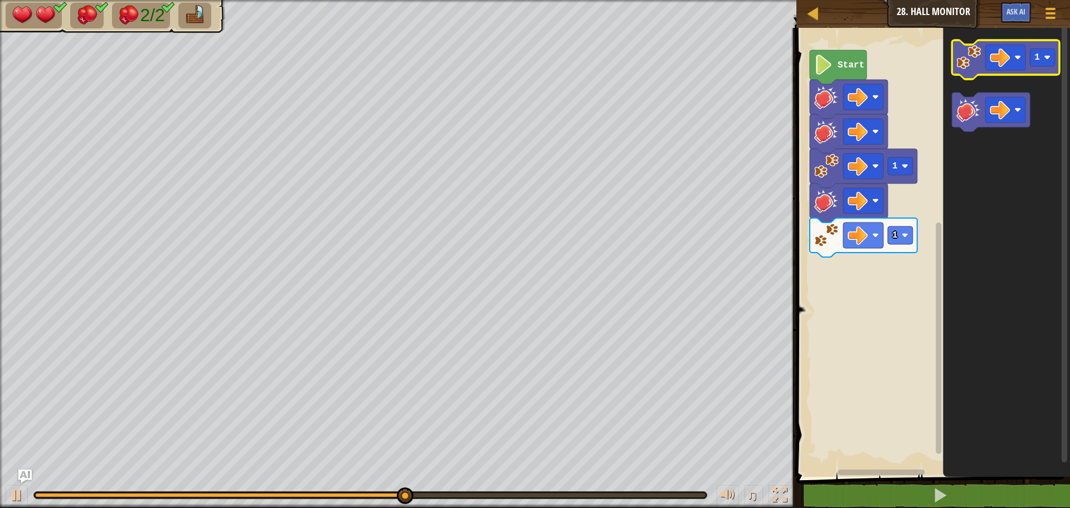
click at [973, 67] on image "Blockly Workspace" at bounding box center [968, 57] width 25 height 25
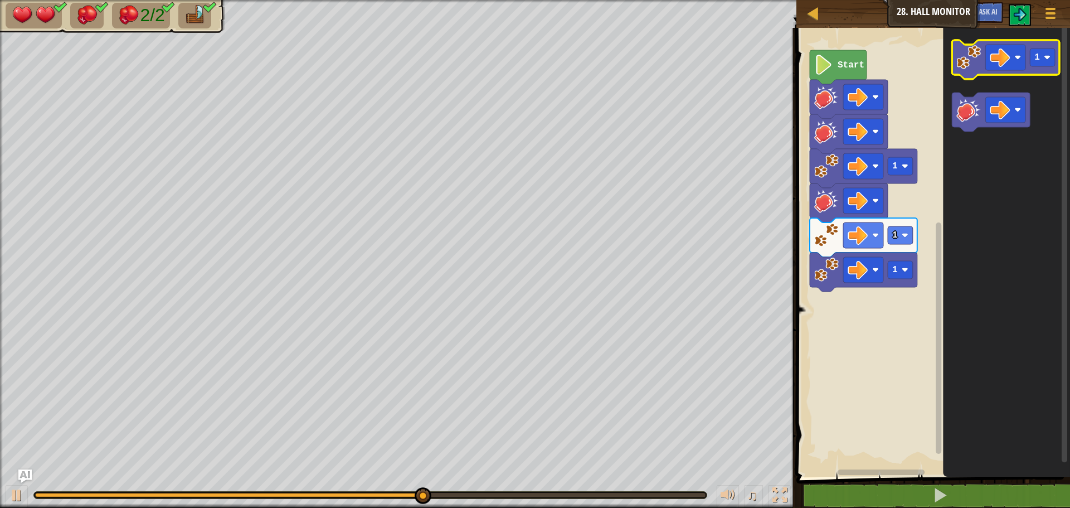
click at [973, 67] on image "Blockly Workspace" at bounding box center [968, 57] width 25 height 25
click at [973, 65] on image "Blockly Workspace" at bounding box center [968, 57] width 25 height 25
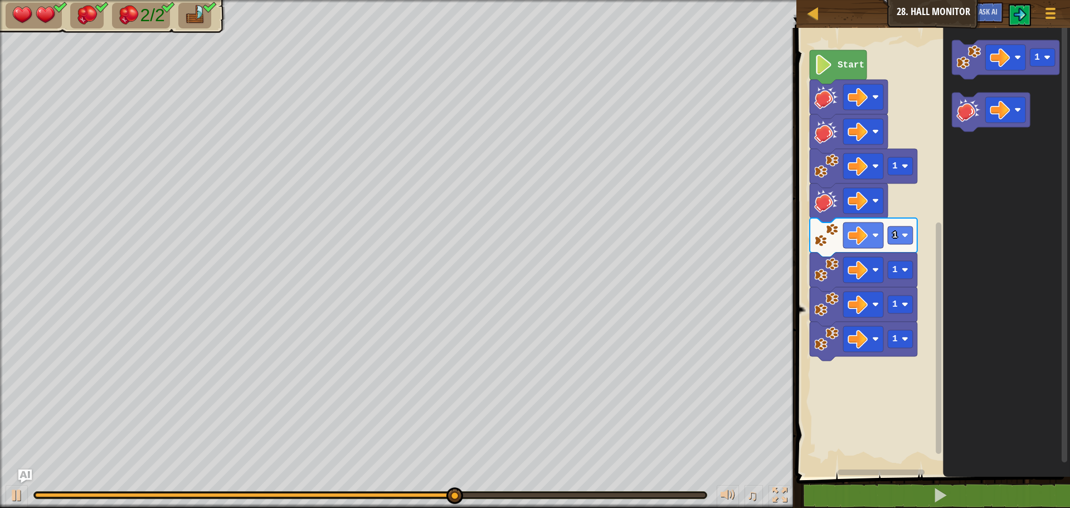
click at [973, 64] on image "Blockly Workspace" at bounding box center [968, 57] width 25 height 25
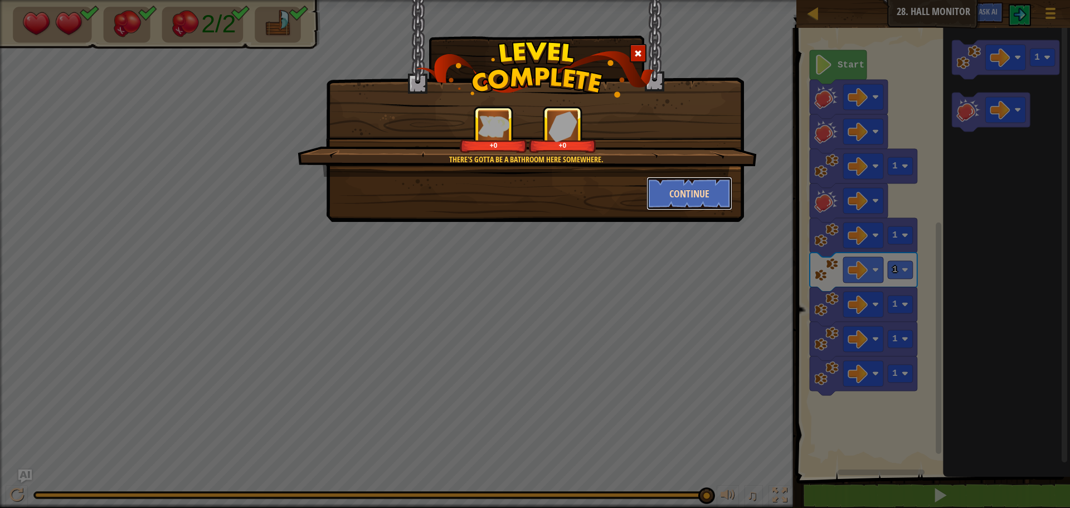
click at [669, 190] on button "Continue" at bounding box center [689, 193] width 86 height 33
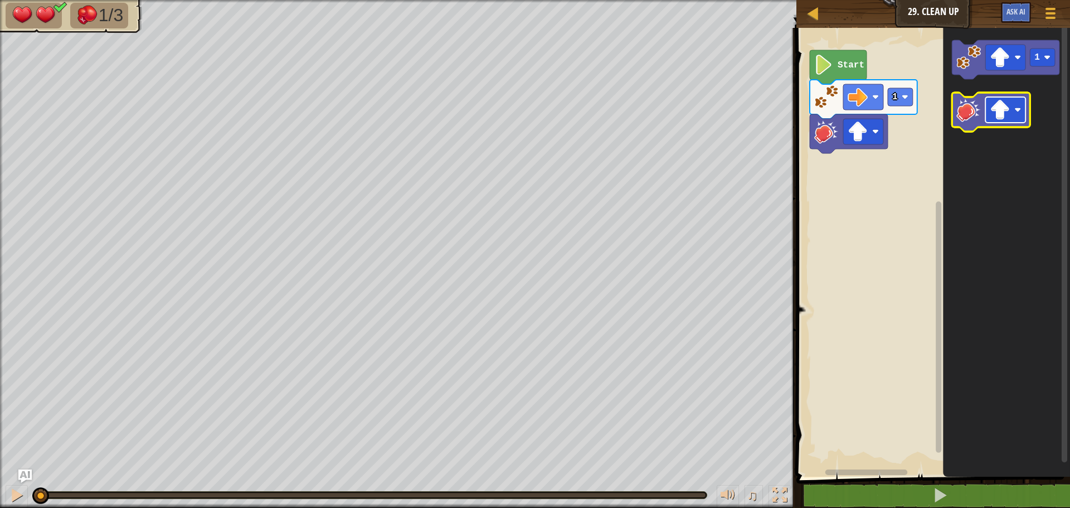
click at [994, 116] on image "Blockly Workspace" at bounding box center [1000, 110] width 20 height 20
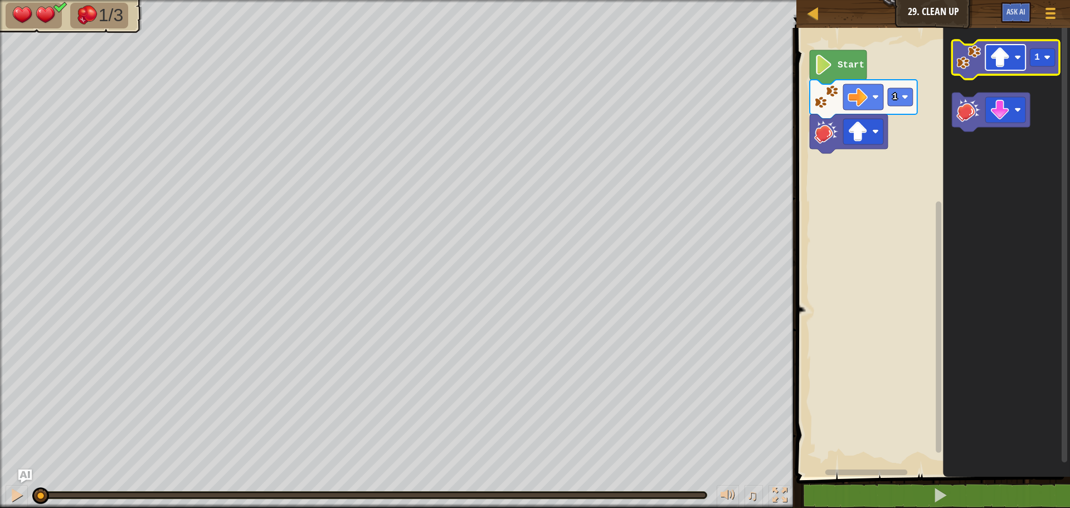
click at [994, 63] on image "Blockly Workspace" at bounding box center [1000, 57] width 20 height 20
click at [963, 77] on icon "Blockly Workspace" at bounding box center [1006, 59] width 108 height 39
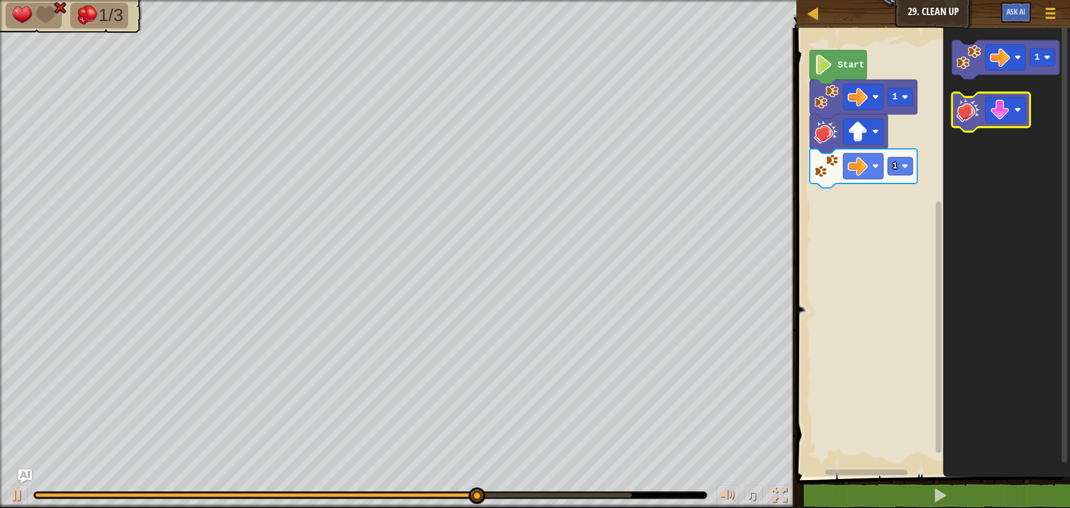
click at [969, 105] on image "Blockly Workspace" at bounding box center [968, 110] width 25 height 25
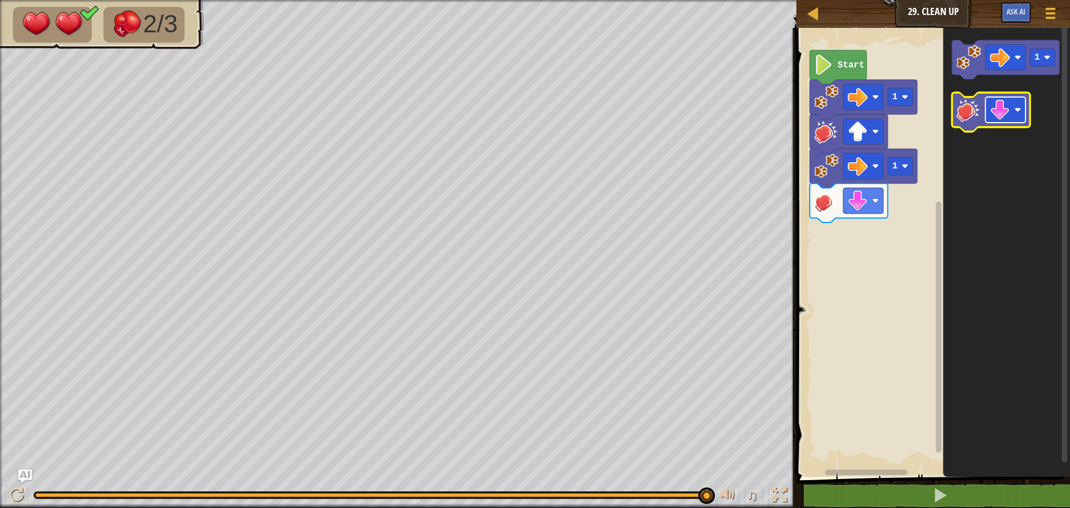
click at [990, 109] on g "Blockly Workspace" at bounding box center [1005, 110] width 40 height 26
click at [965, 65] on image "Blockly Workspace" at bounding box center [968, 57] width 25 height 25
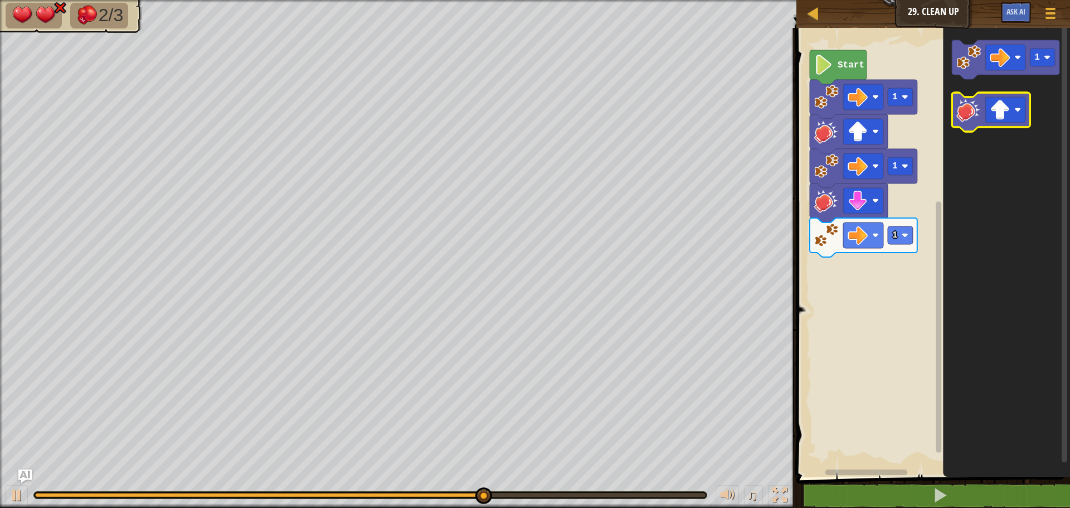
click at [961, 125] on icon "Blockly Workspace" at bounding box center [991, 112] width 78 height 39
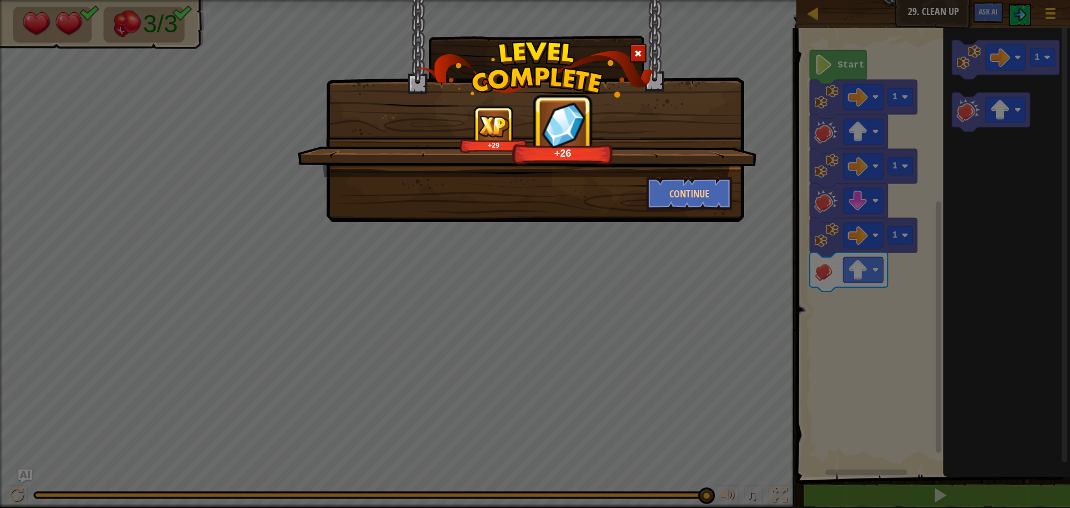
click at [733, 177] on div "Continue" at bounding box center [689, 193] width 103 height 33
drag, startPoint x: 715, startPoint y: 184, endPoint x: 703, endPoint y: 185, distance: 12.3
click at [703, 185] on button "Continue" at bounding box center [689, 193] width 86 height 33
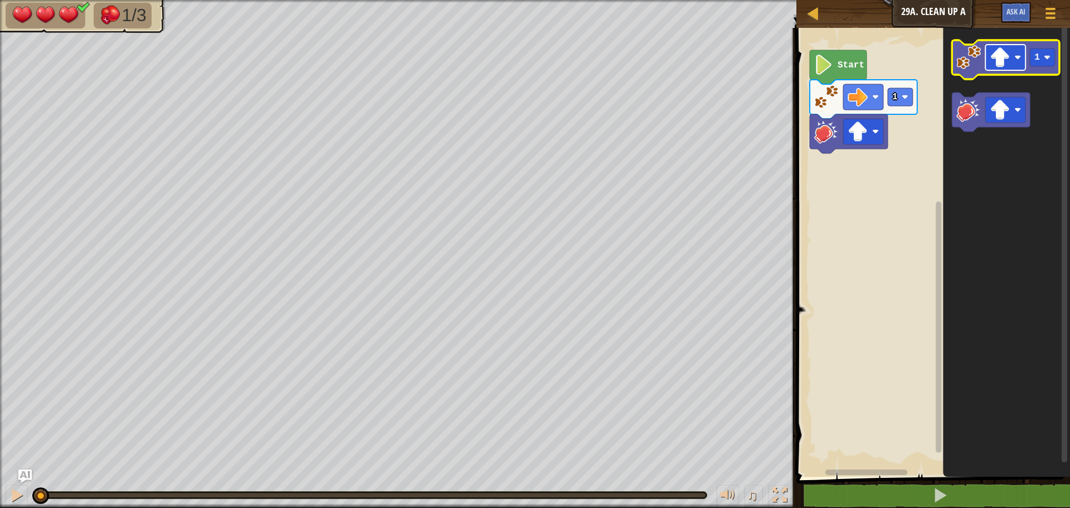
click at [988, 59] on rect "Blockly Workspace" at bounding box center [1005, 58] width 40 height 26
click at [966, 74] on icon "Blockly Workspace" at bounding box center [1006, 59] width 108 height 39
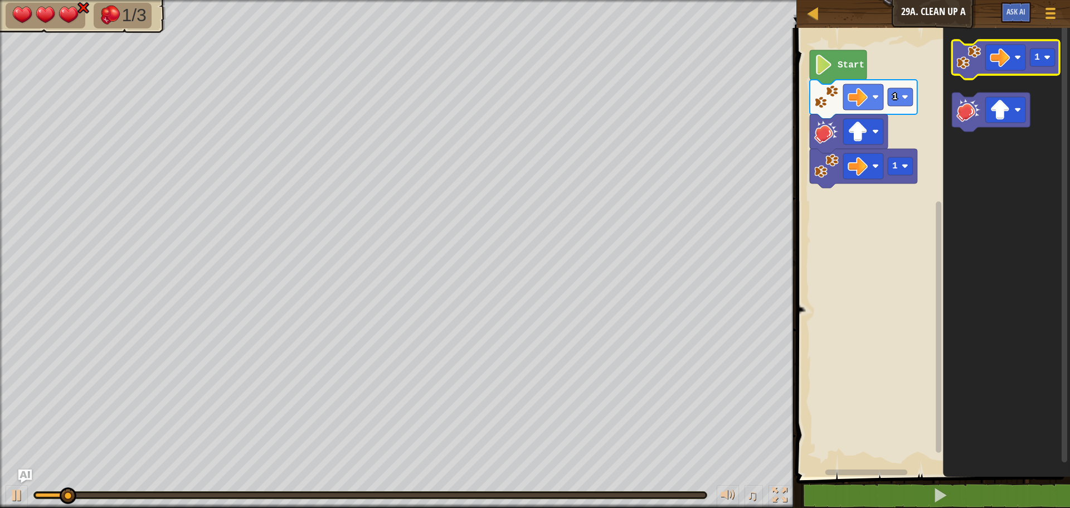
click at [966, 74] on icon "Blockly Workspace" at bounding box center [1006, 59] width 108 height 39
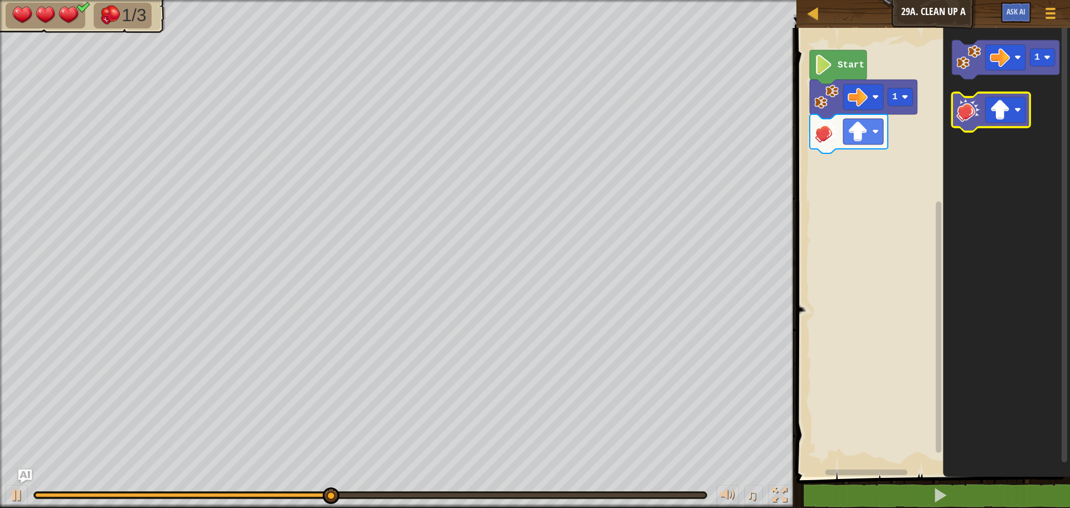
click at [971, 113] on image "Blockly Workspace" at bounding box center [968, 110] width 25 height 25
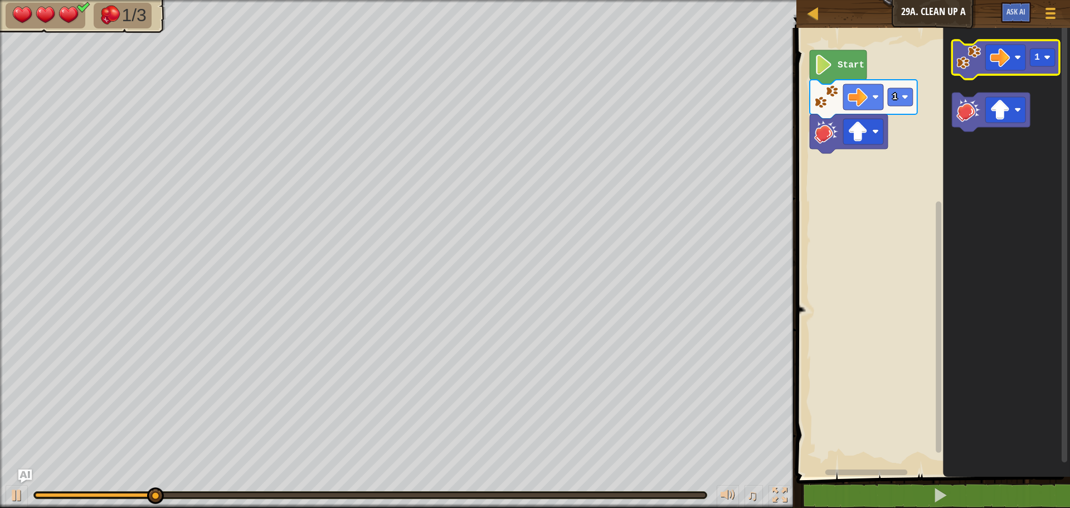
click at [964, 66] on image "Blockly Workspace" at bounding box center [968, 57] width 25 height 25
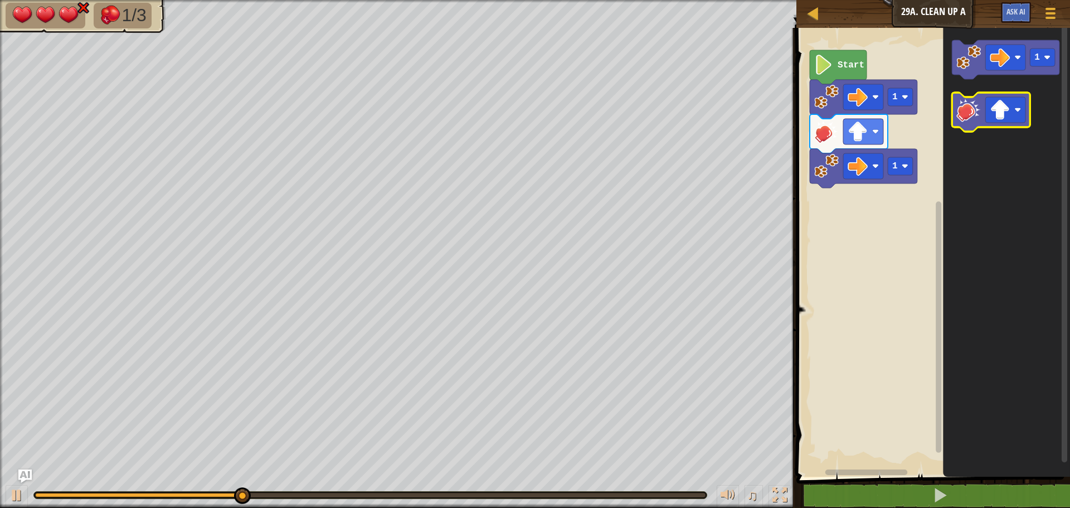
click at [962, 109] on image "Blockly Workspace" at bounding box center [968, 110] width 25 height 25
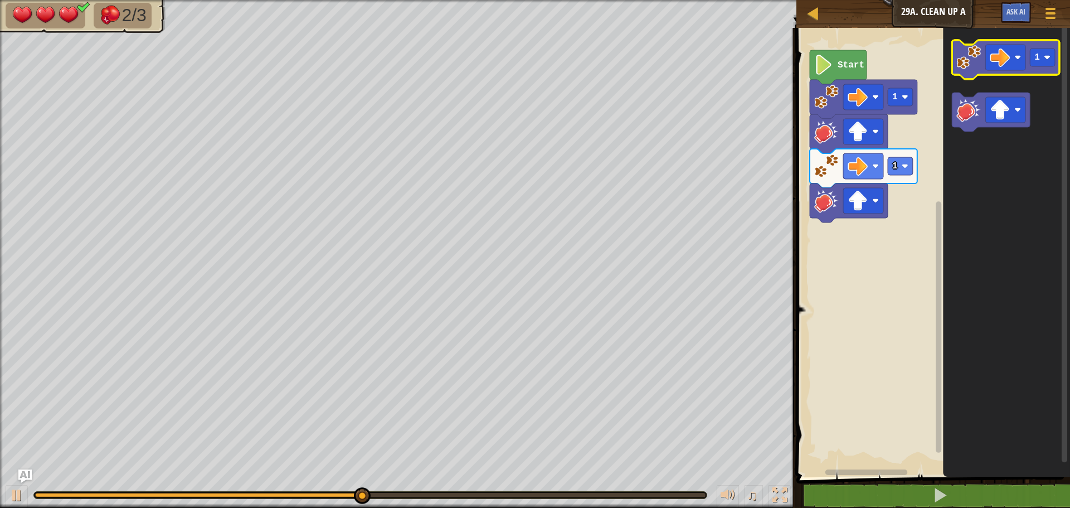
click at [961, 73] on icon "Blockly Workspace" at bounding box center [1006, 59] width 108 height 39
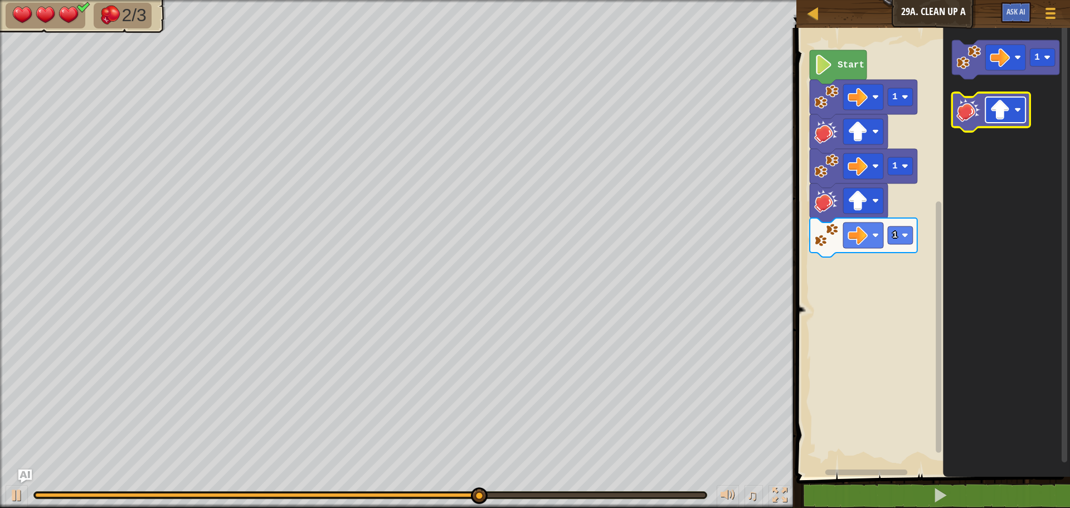
click at [1009, 112] on image "Blockly Workspace" at bounding box center [1000, 110] width 20 height 20
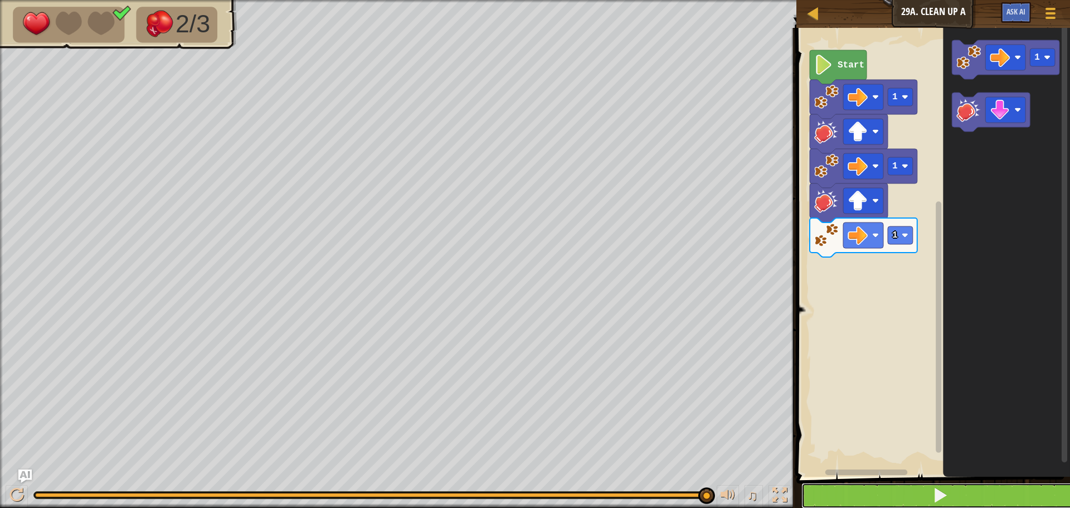
click at [835, 485] on button at bounding box center [939, 496] width 277 height 26
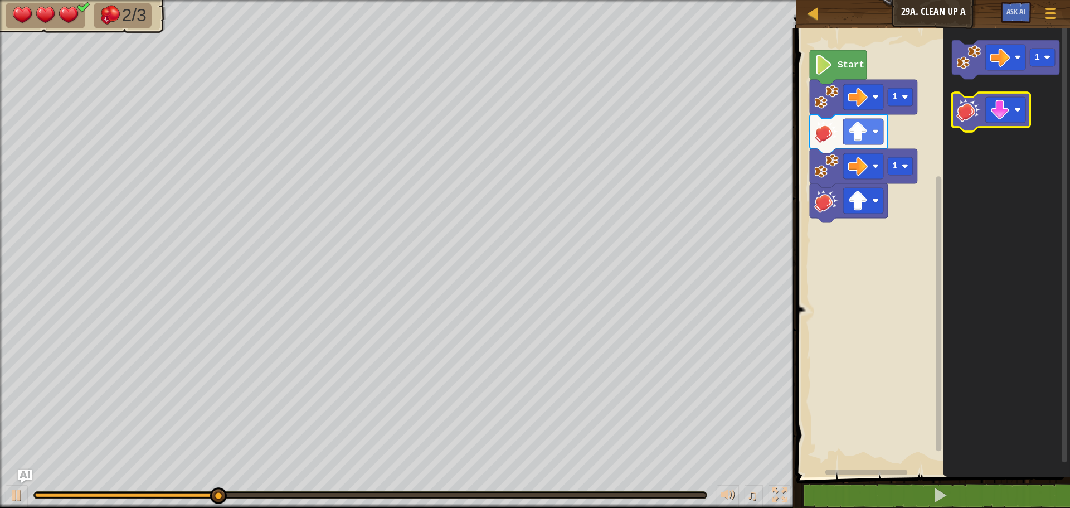
click at [963, 110] on image "Blockly Workspace" at bounding box center [968, 110] width 25 height 25
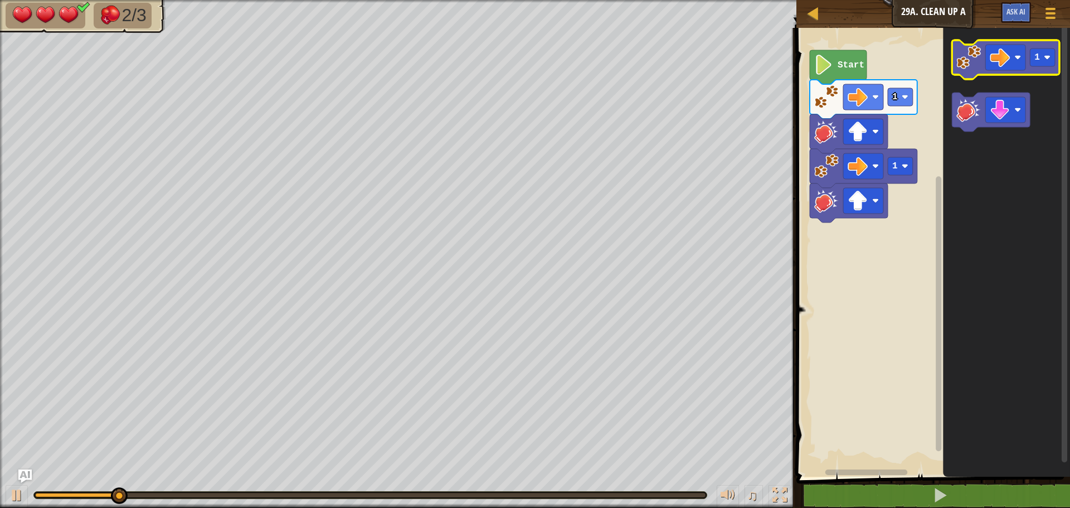
click at [967, 60] on image "Blockly Workspace" at bounding box center [968, 57] width 25 height 25
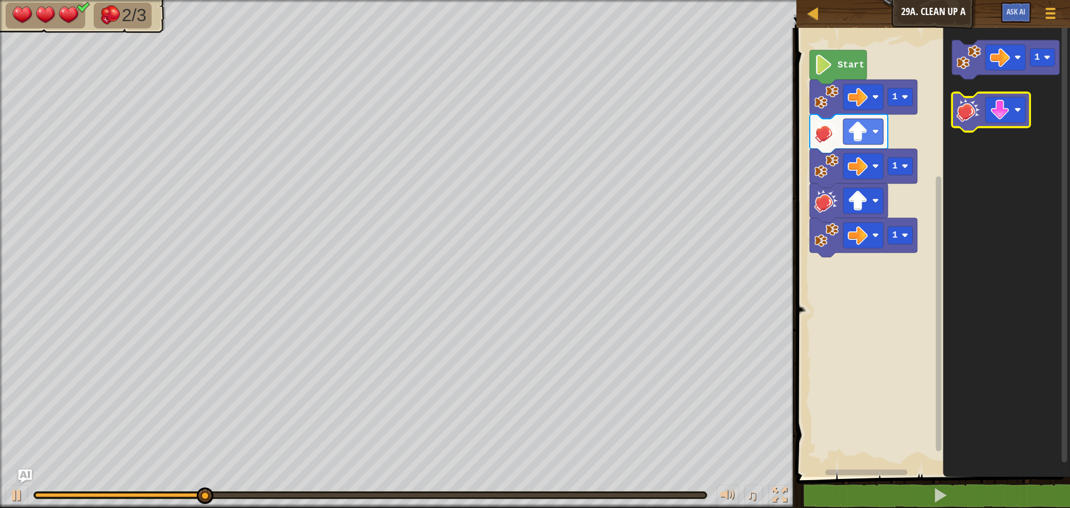
click at [975, 104] on image "Blockly Workspace" at bounding box center [968, 110] width 25 height 25
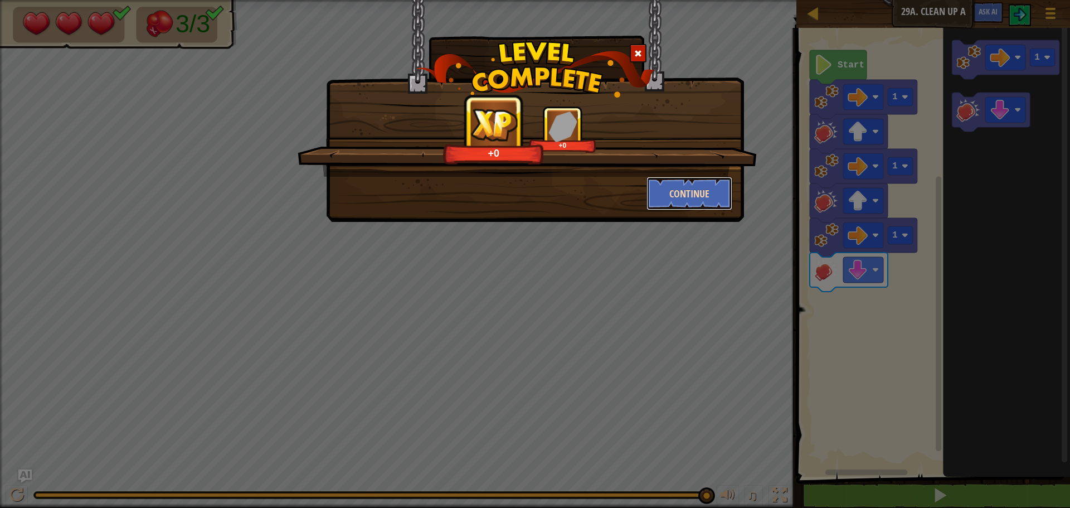
click at [690, 200] on button "Continue" at bounding box center [689, 193] width 86 height 33
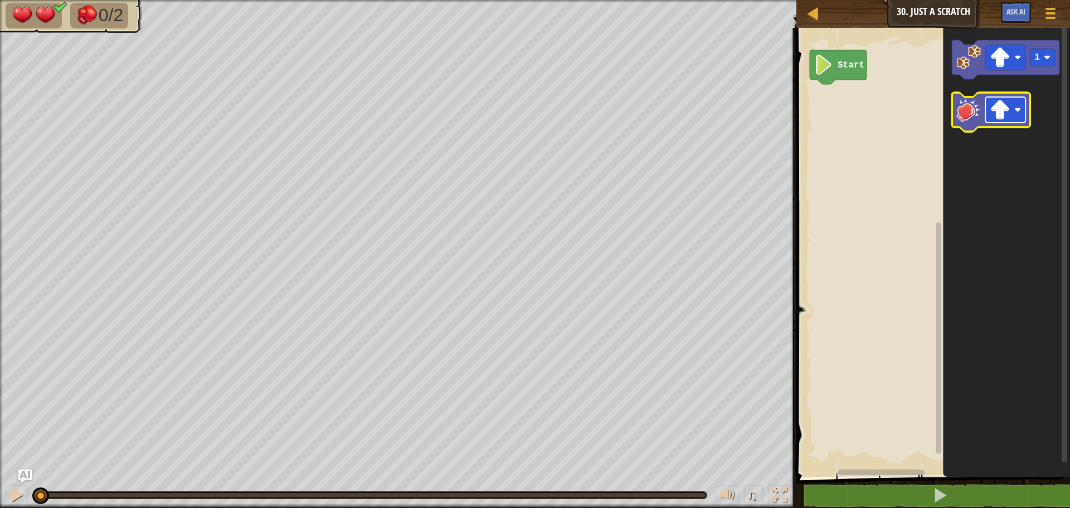
click at [997, 123] on rect "Blockly Workspace" at bounding box center [1005, 110] width 40 height 26
click at [963, 114] on g "1" at bounding box center [1006, 85] width 108 height 91
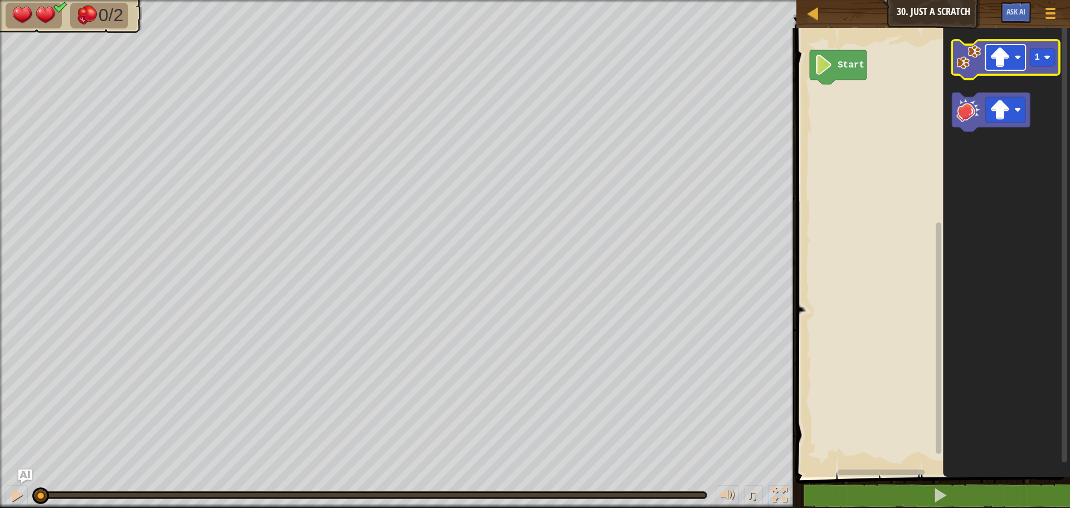
click at [990, 64] on g "Blockly Workspace" at bounding box center [1005, 58] width 40 height 26
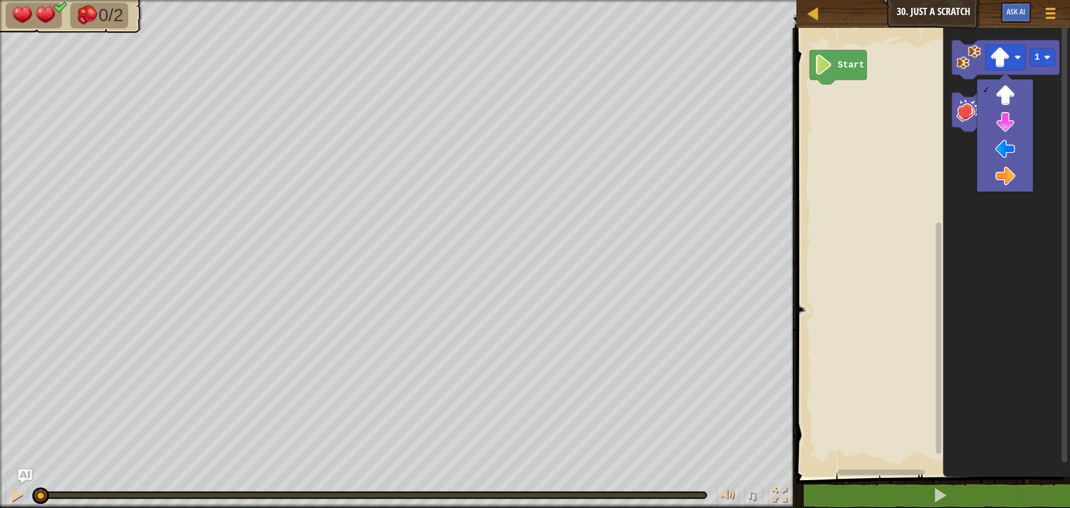
drag, startPoint x: 979, startPoint y: 149, endPoint x: 930, endPoint y: 227, distance: 92.2
click at [928, 0] on body "Map Junior 30. Just a Scratch Game Menu Ask AI 1 הההההההההההההההההההההההההההההה…" at bounding box center [535, 0] width 1070 height 0
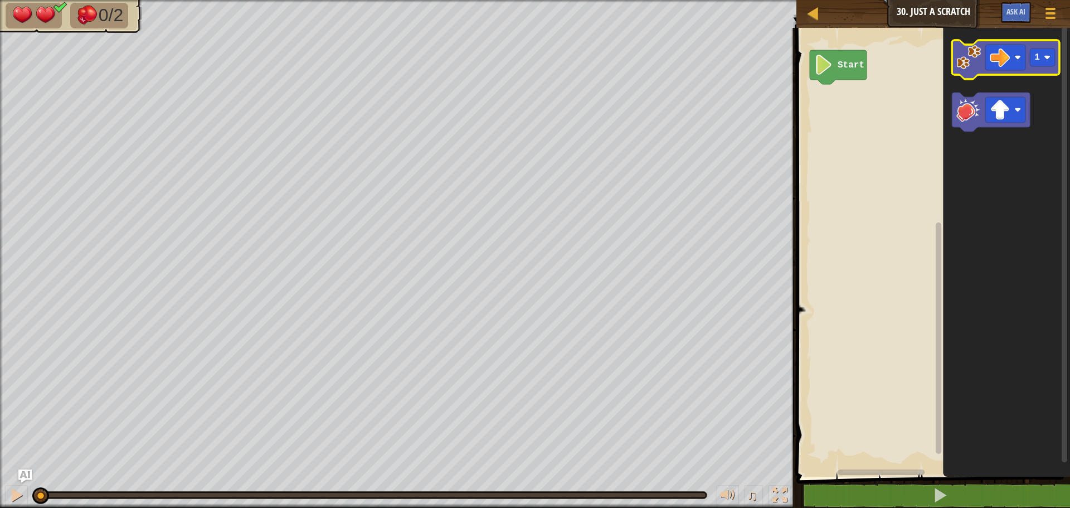
click at [961, 65] on image "Blockly Workspace" at bounding box center [968, 57] width 25 height 25
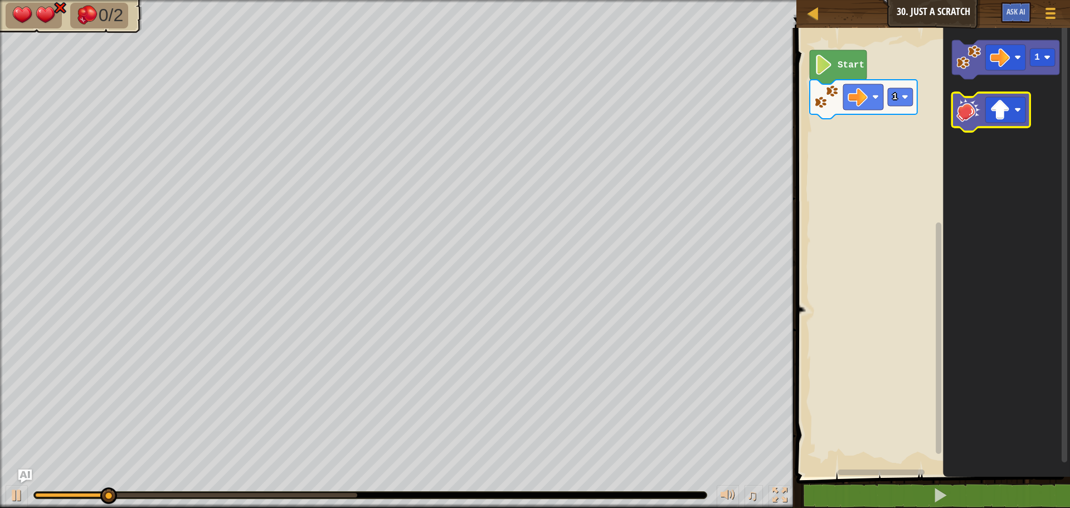
click at [959, 108] on image "Blockly Workspace" at bounding box center [968, 110] width 25 height 25
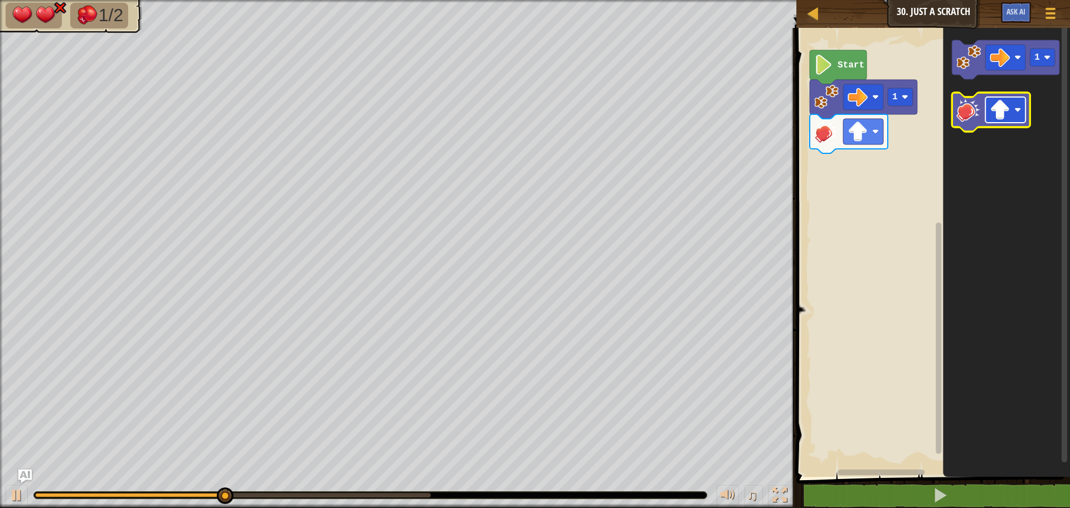
click at [987, 108] on rect "Blockly Workspace" at bounding box center [1005, 110] width 40 height 26
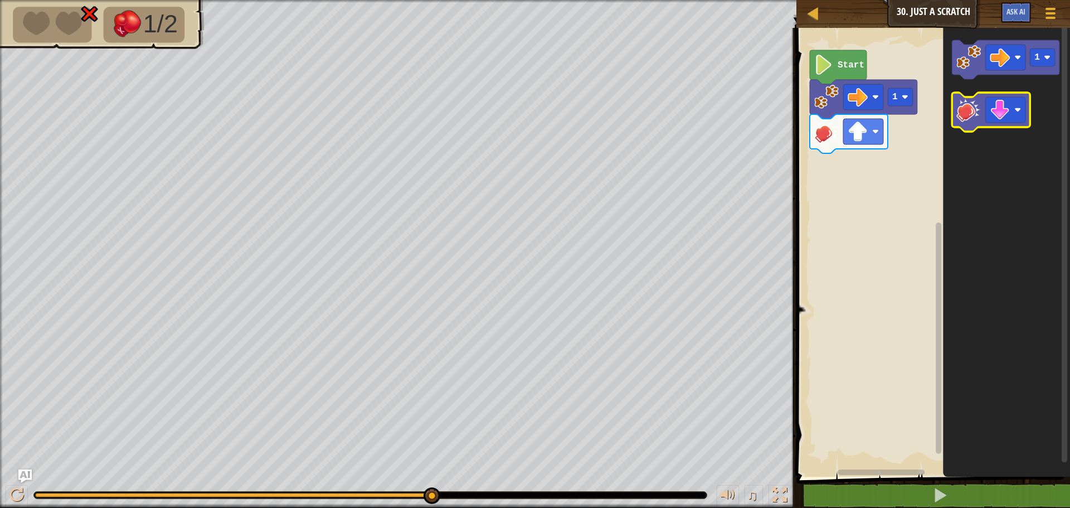
click at [979, 118] on image "Blockly Workspace" at bounding box center [968, 110] width 25 height 25
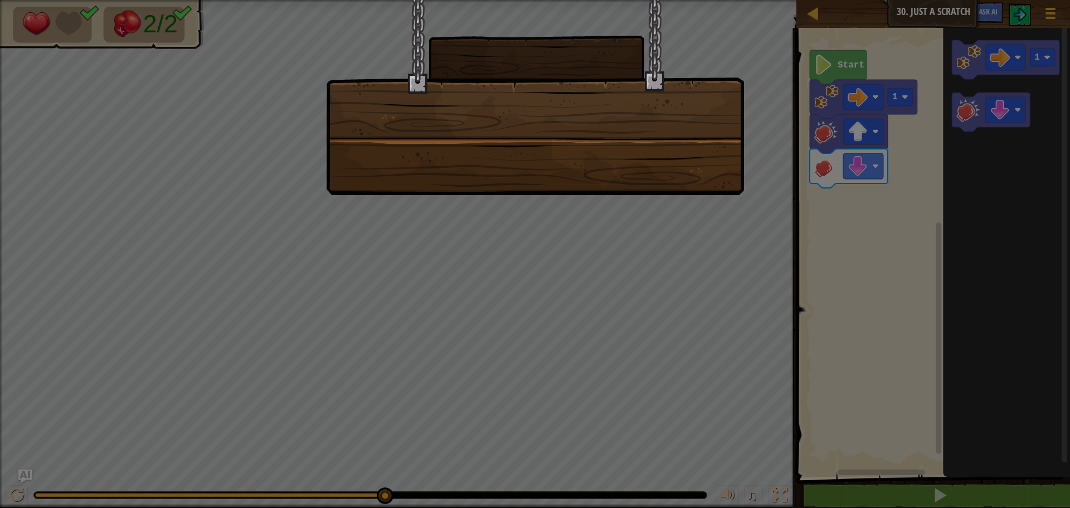
click at [692, 178] on div at bounding box center [535, 97] width 418 height 195
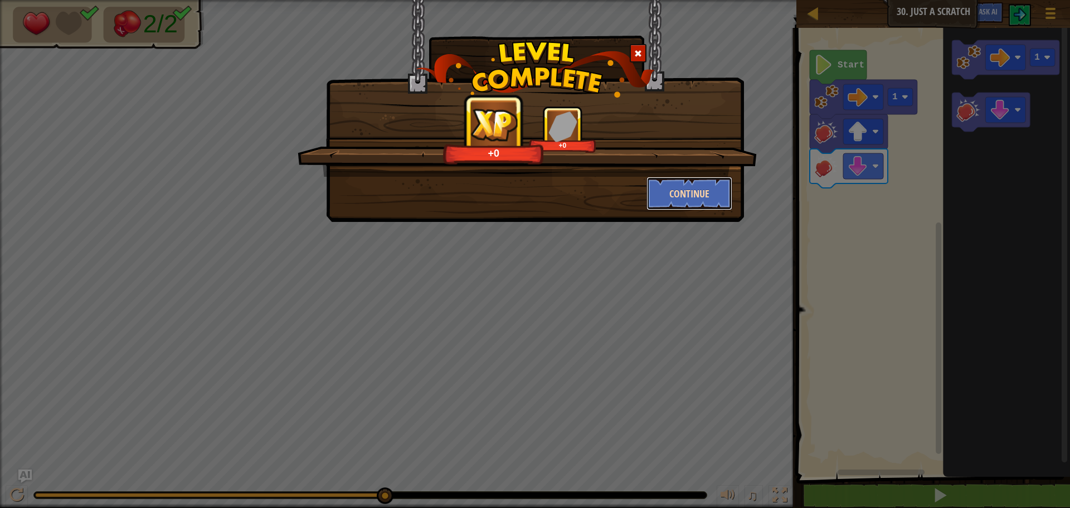
drag, startPoint x: 661, startPoint y: 194, endPoint x: 667, endPoint y: 192, distance: 6.0
click at [667, 192] on button "Continue" at bounding box center [689, 193] width 86 height 33
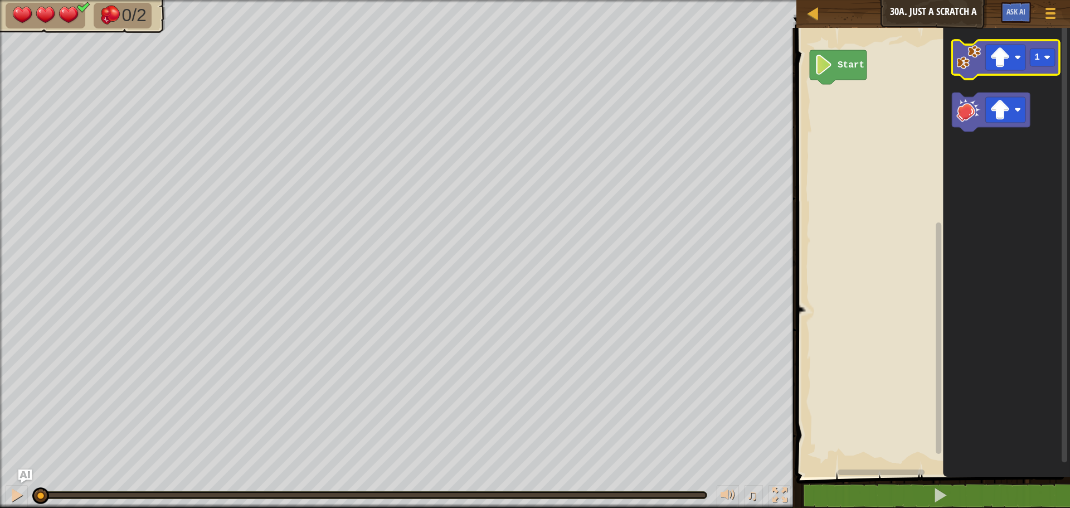
click at [968, 50] on image "Blockly Workspace" at bounding box center [968, 57] width 25 height 25
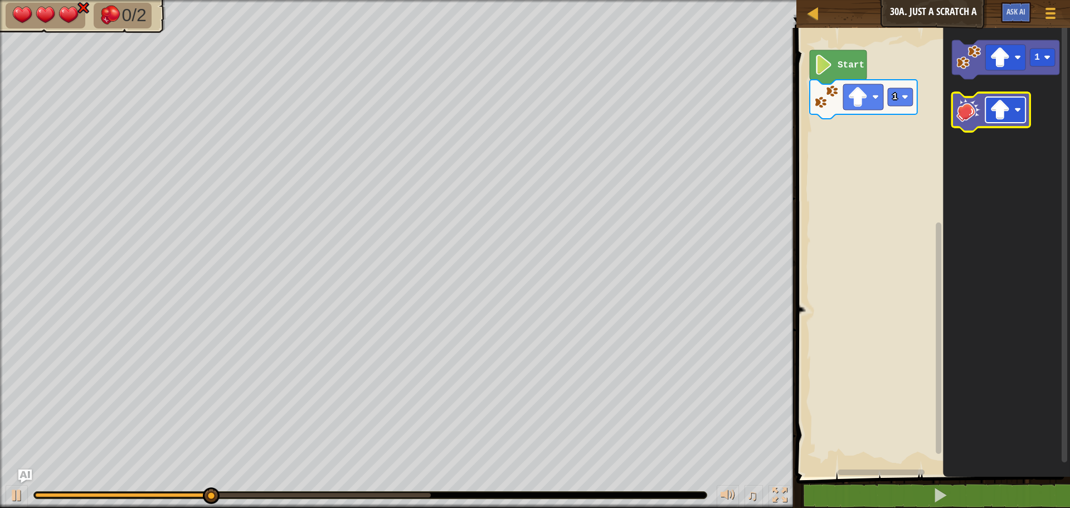
click at [1005, 108] on image "Blockly Workspace" at bounding box center [1000, 110] width 20 height 20
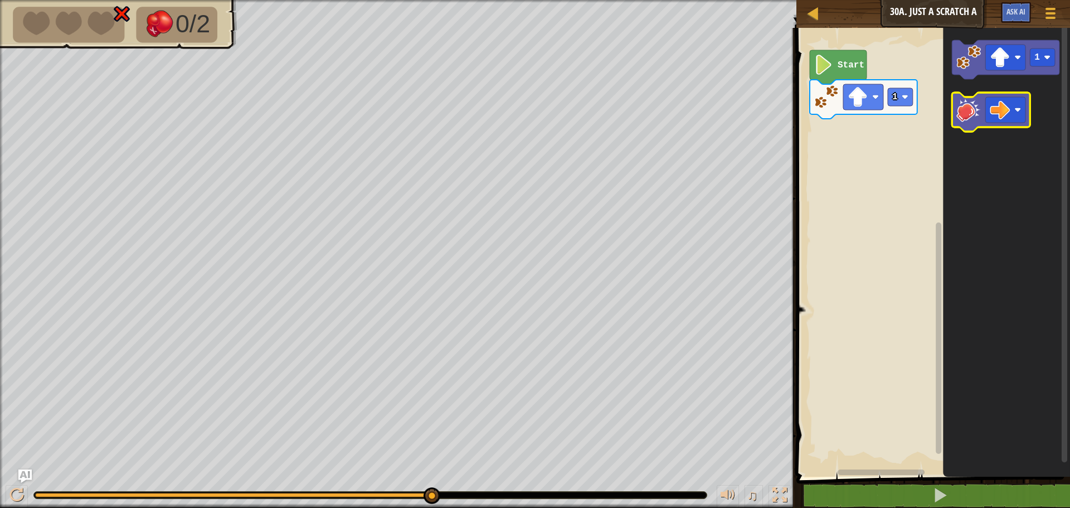
click at [965, 111] on image "Blockly Workspace" at bounding box center [968, 110] width 25 height 25
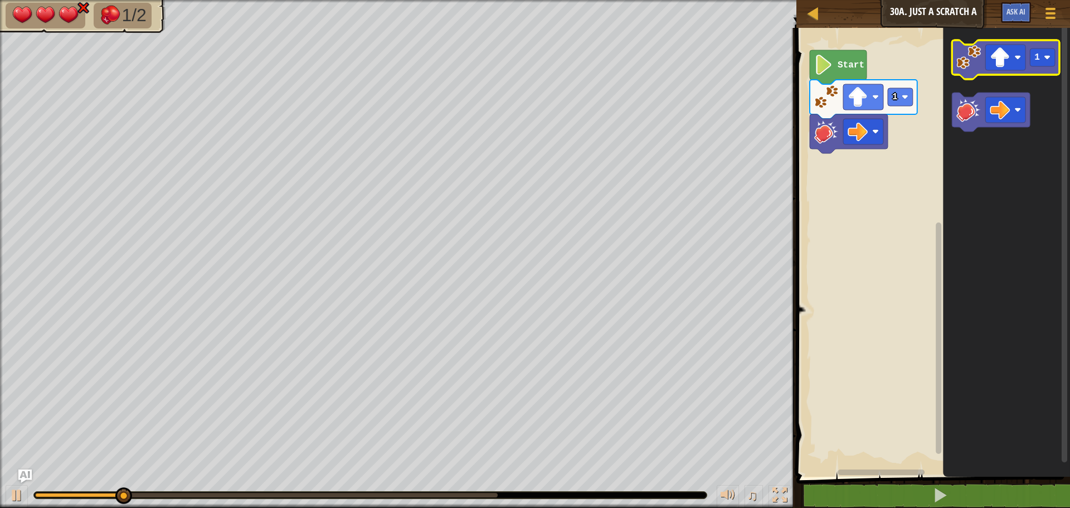
click at [964, 70] on icon "Blockly Workspace" at bounding box center [1006, 59] width 108 height 39
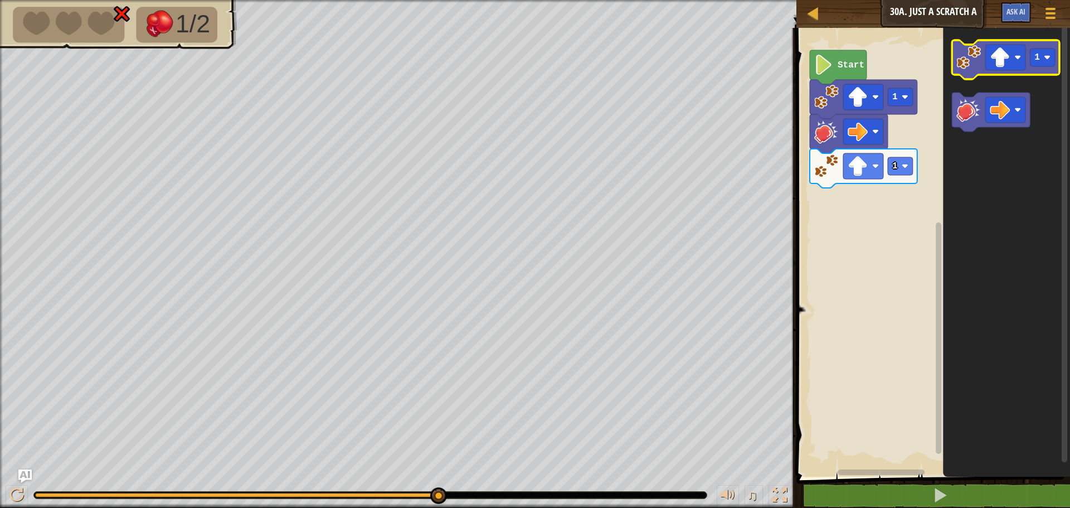
click at [961, 75] on g "1" at bounding box center [1006, 59] width 108 height 39
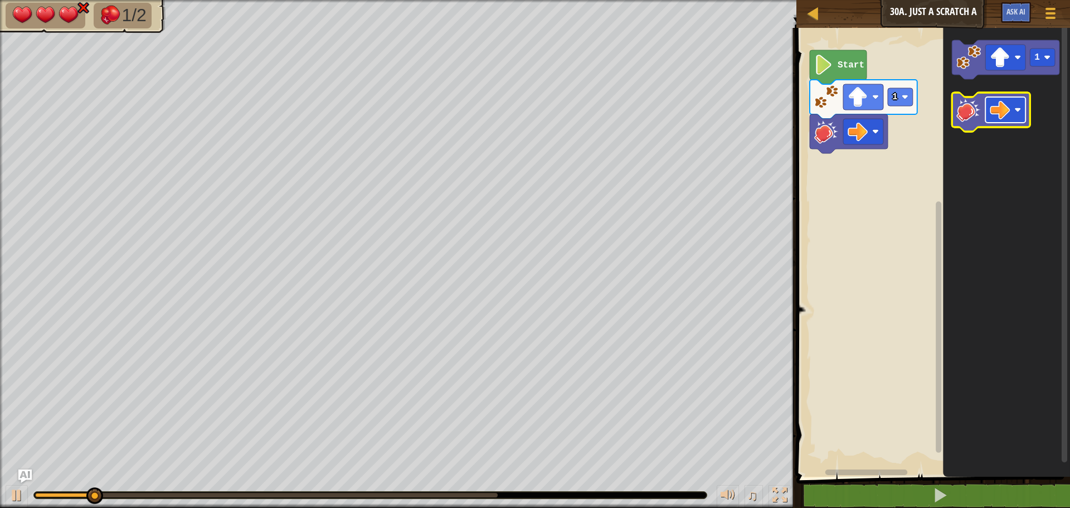
click at [1011, 111] on rect "Blockly Workspace" at bounding box center [1005, 110] width 40 height 26
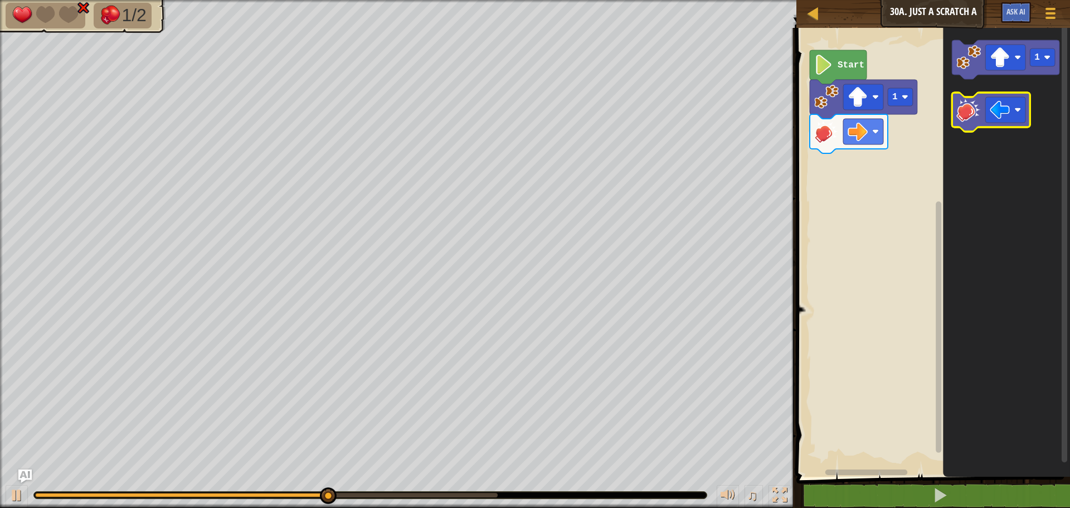
click at [979, 119] on image "Blockly Workspace" at bounding box center [968, 110] width 25 height 25
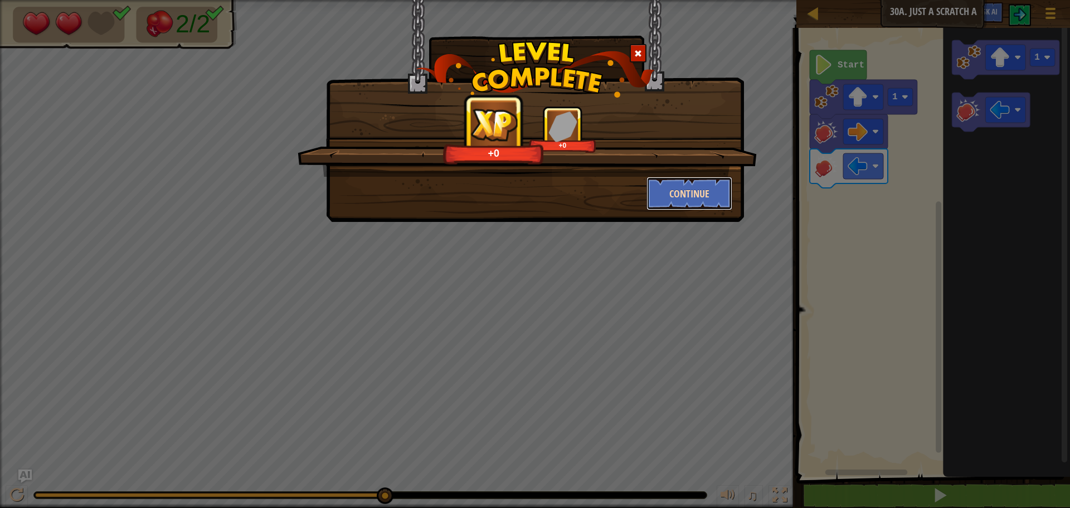
click at [665, 189] on button "Continue" at bounding box center [689, 193] width 86 height 33
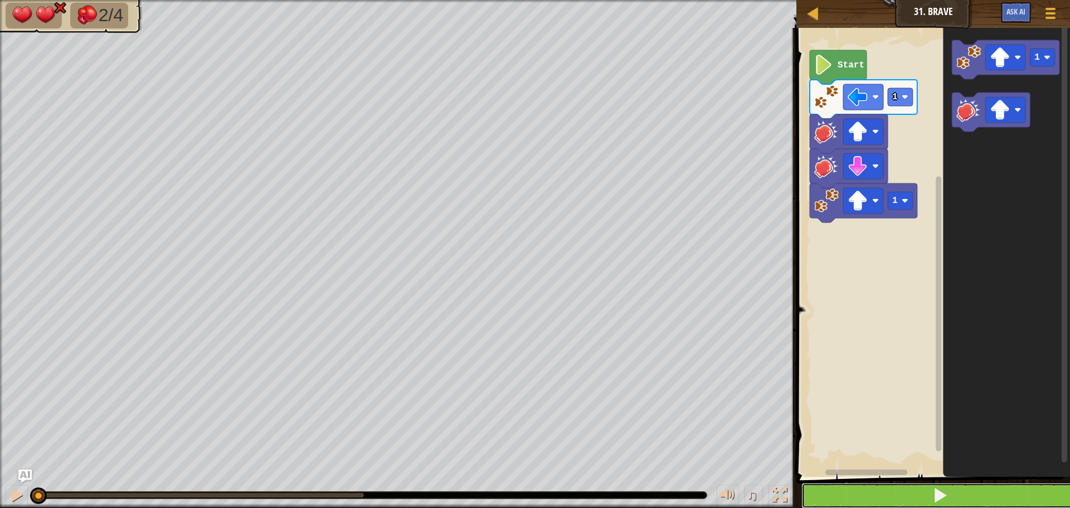
click at [955, 485] on button at bounding box center [939, 496] width 277 height 26
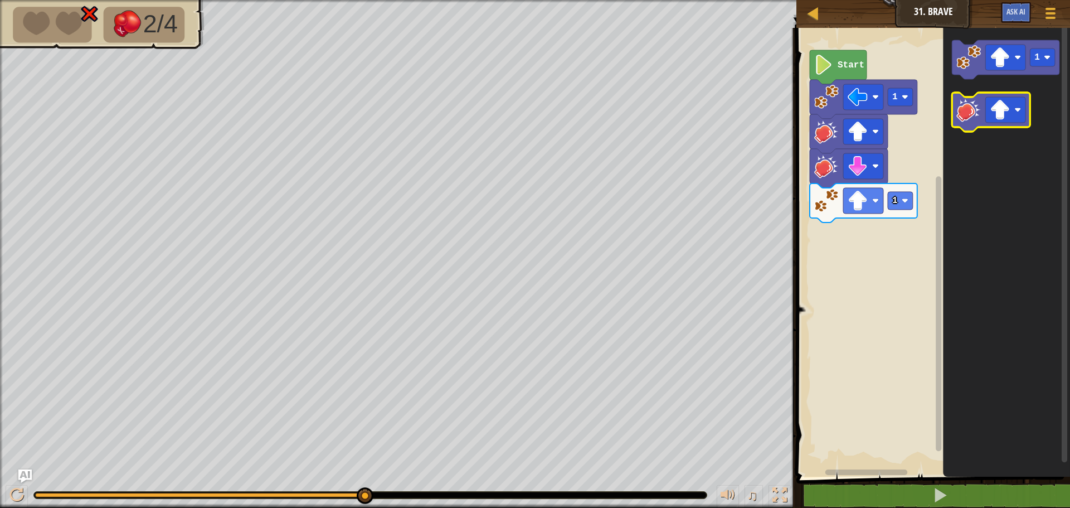
click at [962, 108] on image "Blockly Workspace" at bounding box center [968, 110] width 25 height 25
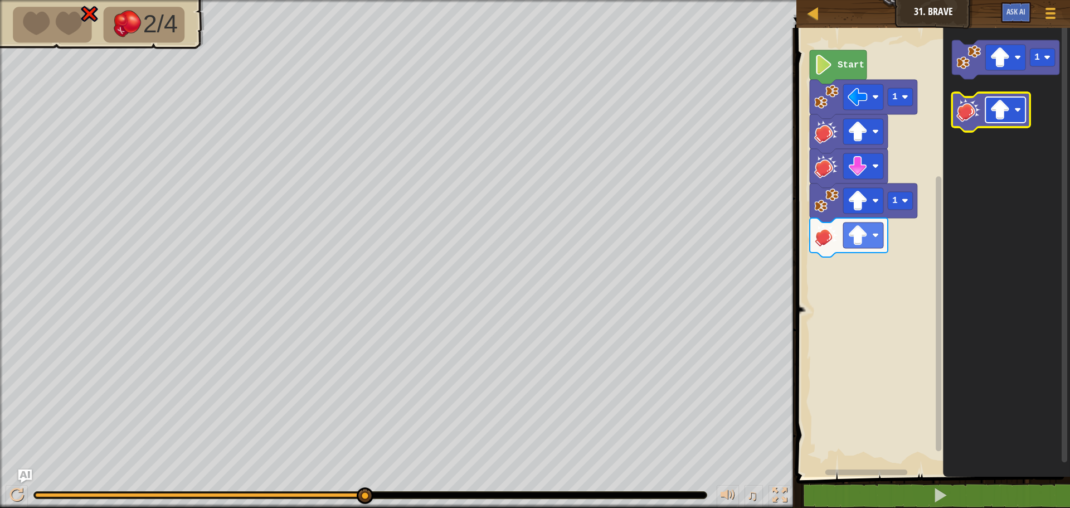
click at [994, 111] on image "Blockly Workspace" at bounding box center [1000, 110] width 20 height 20
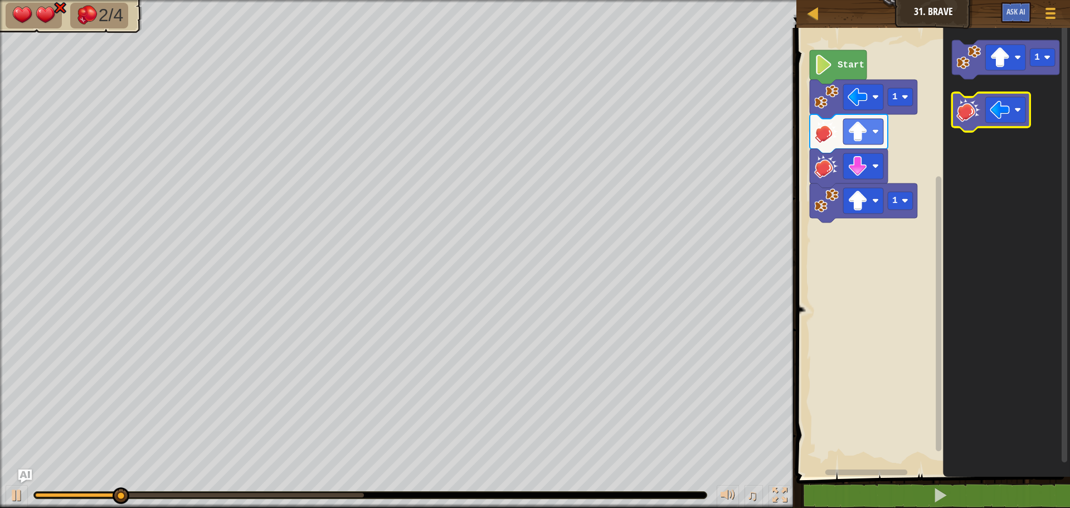
click at [956, 129] on rect "Blockly Workspace" at bounding box center [991, 112] width 78 height 39
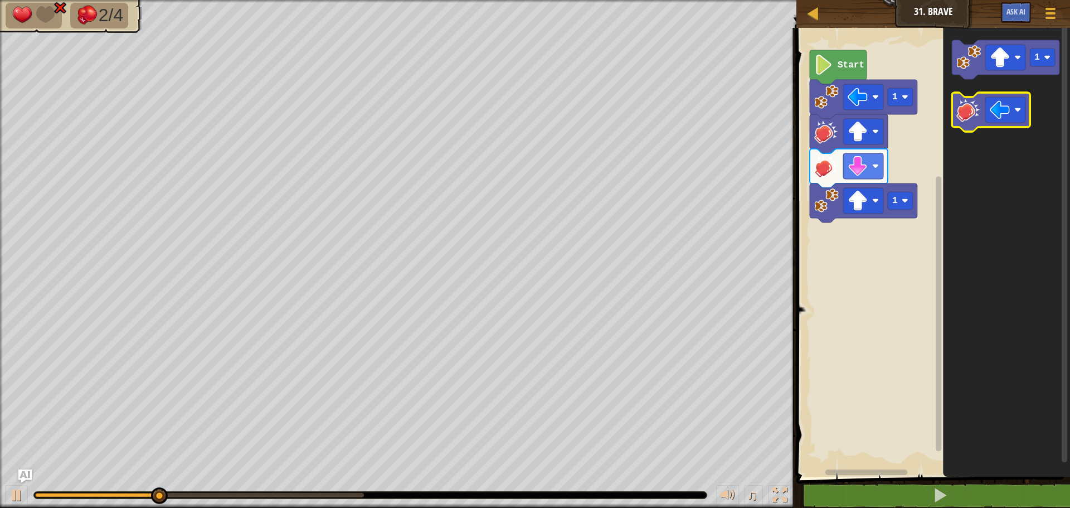
click at [959, 125] on icon "Blockly Workspace" at bounding box center [991, 112] width 78 height 39
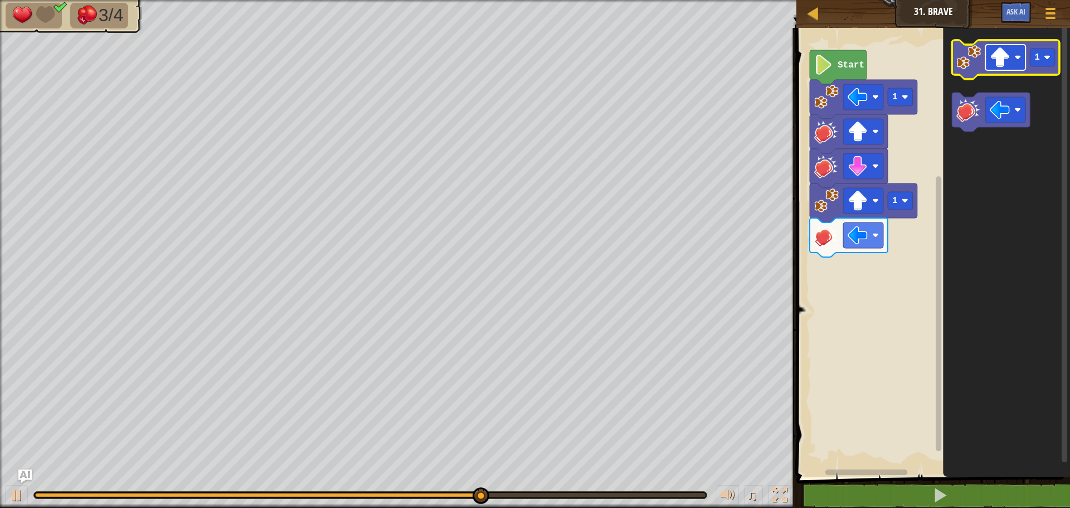
click at [1004, 66] on image "Blockly Workspace" at bounding box center [1000, 57] width 20 height 20
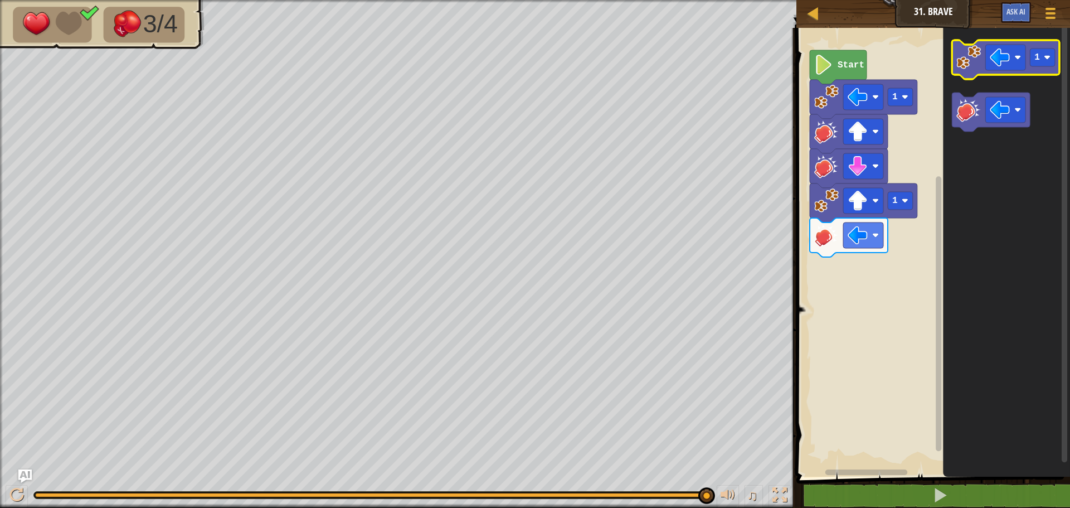
click at [960, 58] on image "Blockly Workspace" at bounding box center [968, 57] width 25 height 25
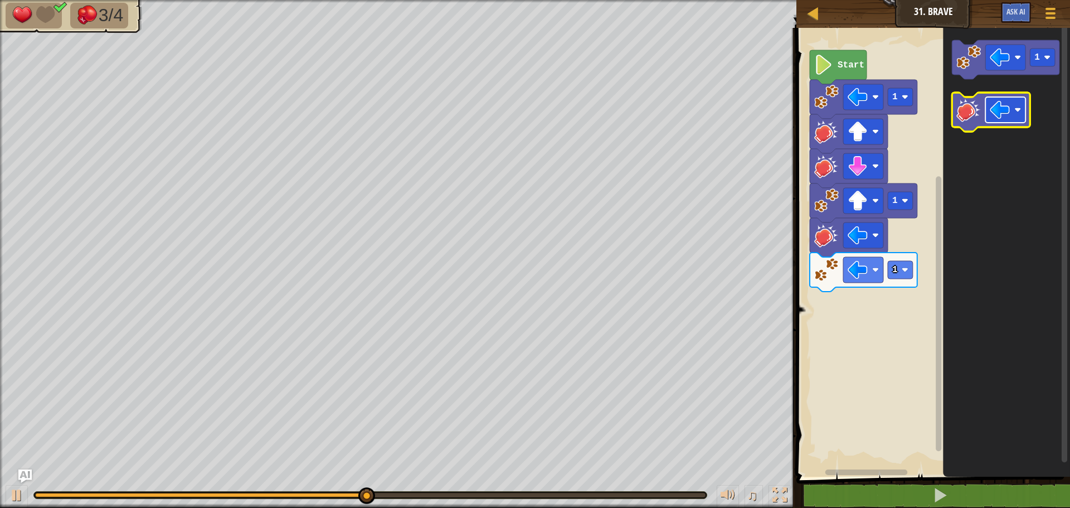
click at [990, 105] on image "Blockly Workspace" at bounding box center [1000, 110] width 20 height 20
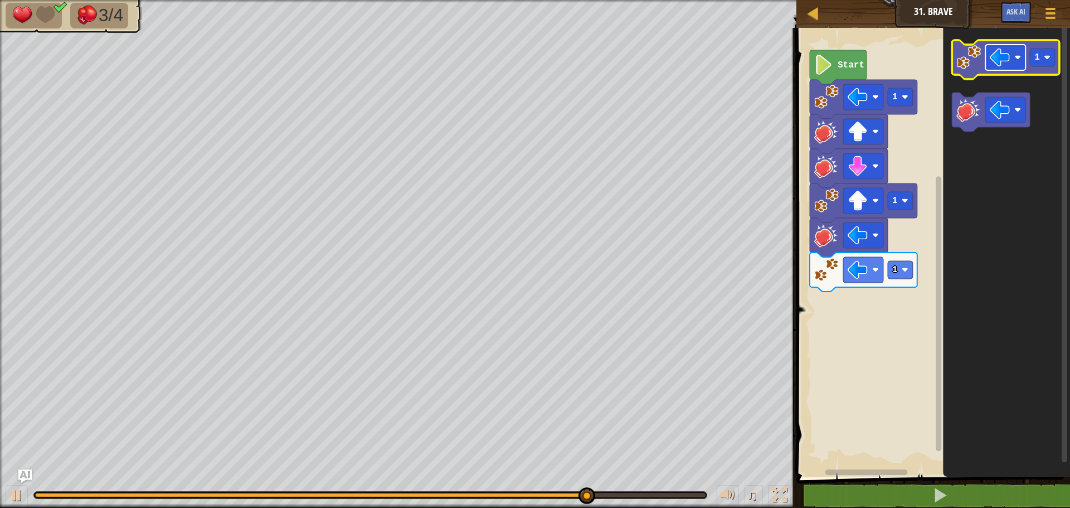
click at [1011, 68] on rect "Blockly Workspace" at bounding box center [1005, 58] width 40 height 26
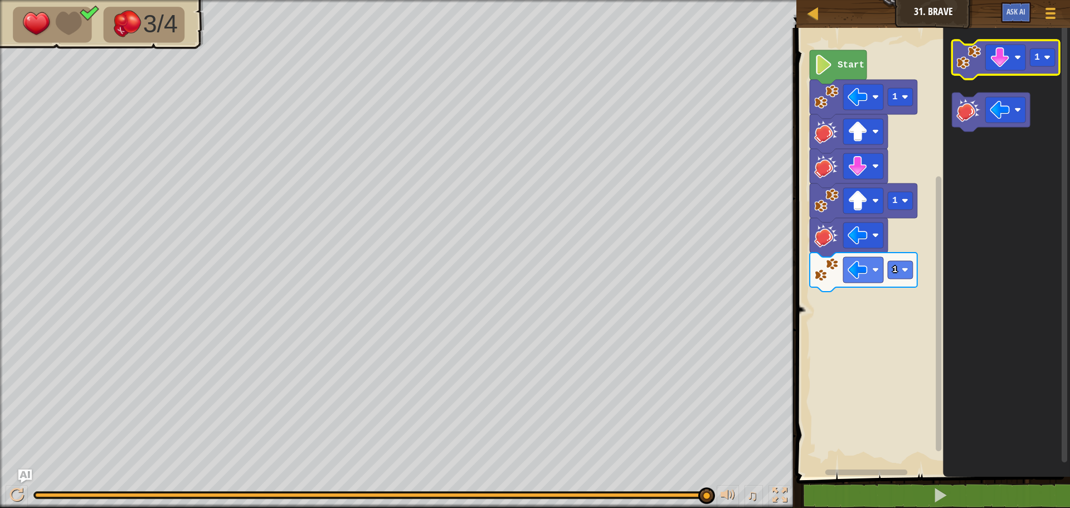
click at [969, 70] on icon "Blockly Workspace" at bounding box center [1006, 59] width 108 height 39
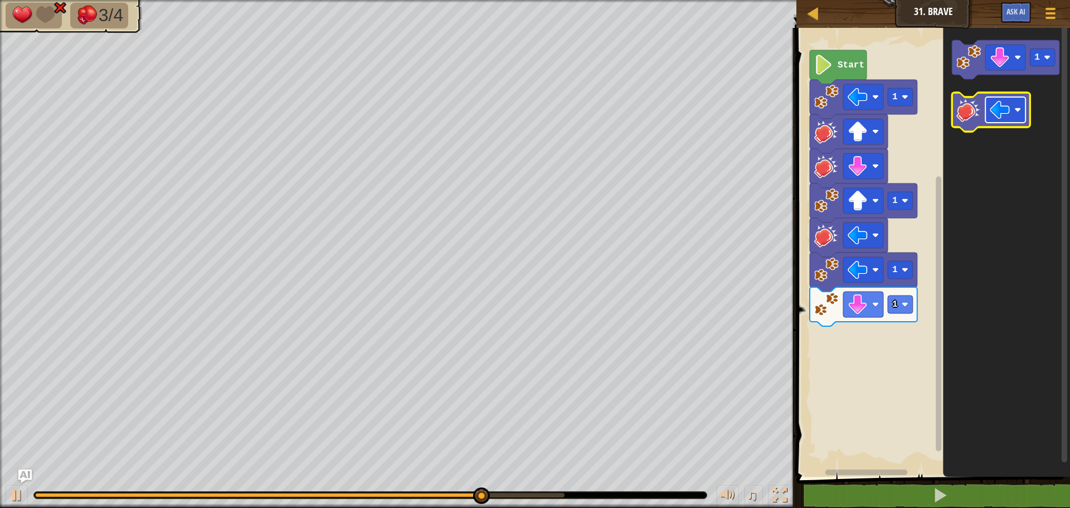
click at [993, 107] on image "Blockly Workspace" at bounding box center [1000, 110] width 20 height 20
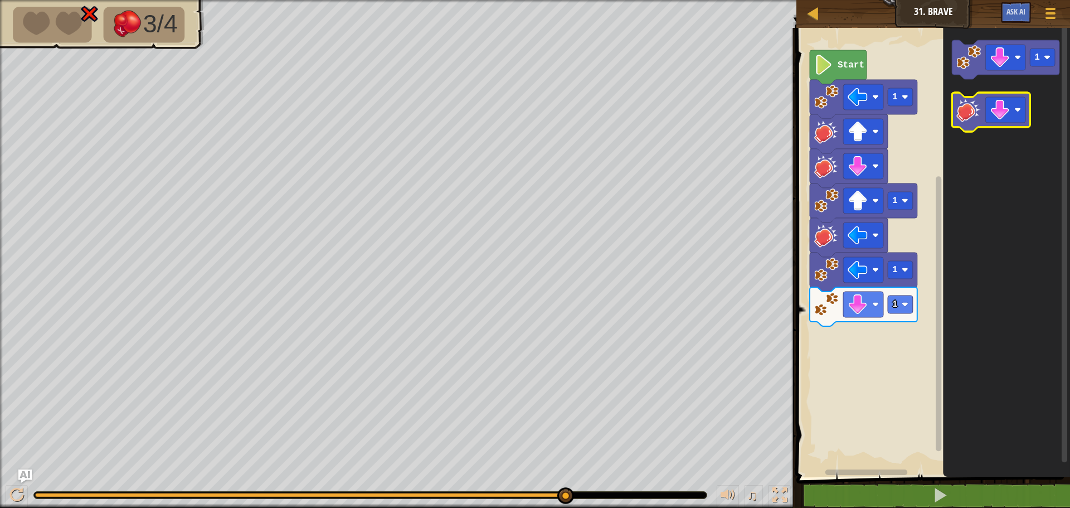
click at [977, 98] on g "Blockly Workspace" at bounding box center [991, 112] width 78 height 39
click at [975, 123] on icon "Blockly Workspace" at bounding box center [991, 112] width 78 height 39
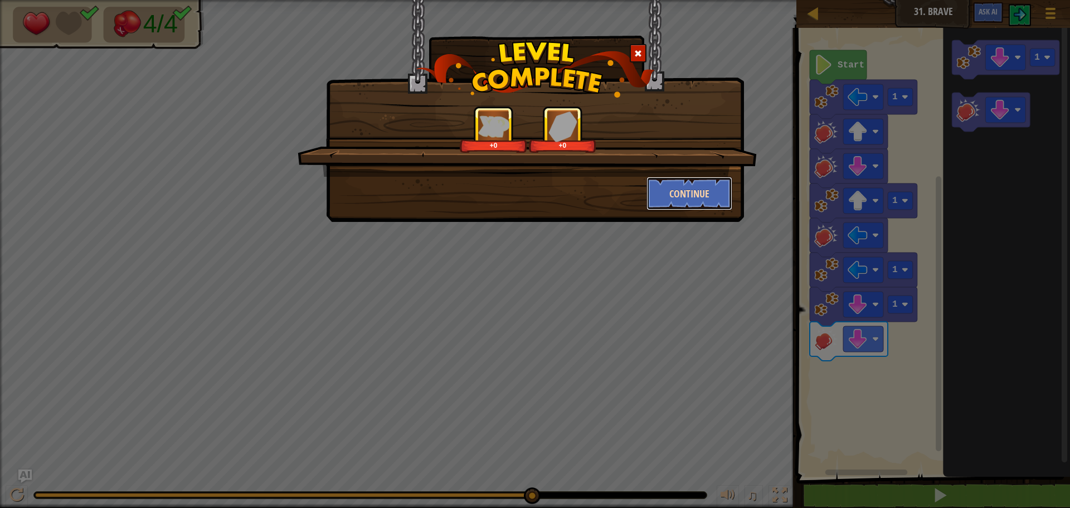
click at [700, 179] on button "Continue" at bounding box center [689, 193] width 86 height 33
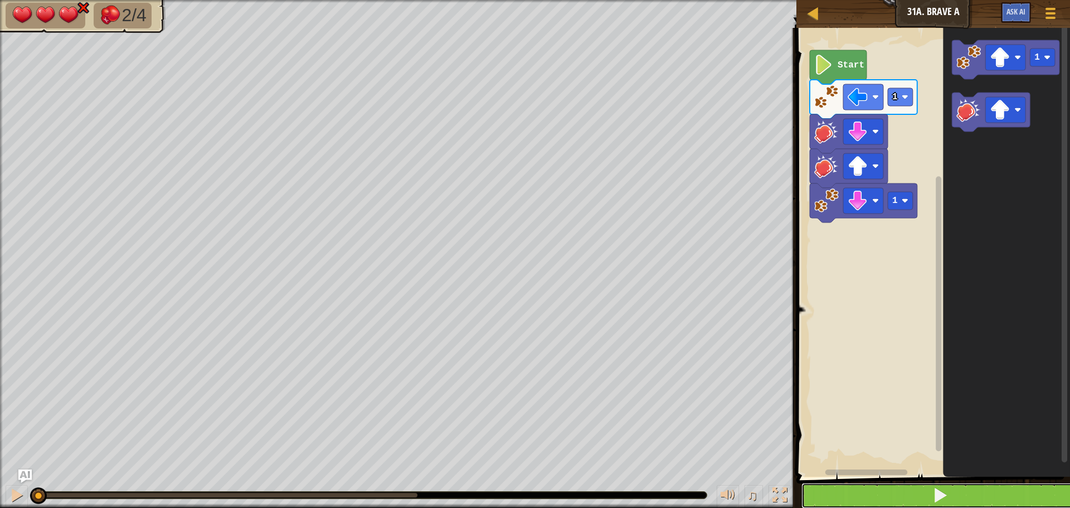
click at [1018, 499] on button at bounding box center [939, 496] width 277 height 26
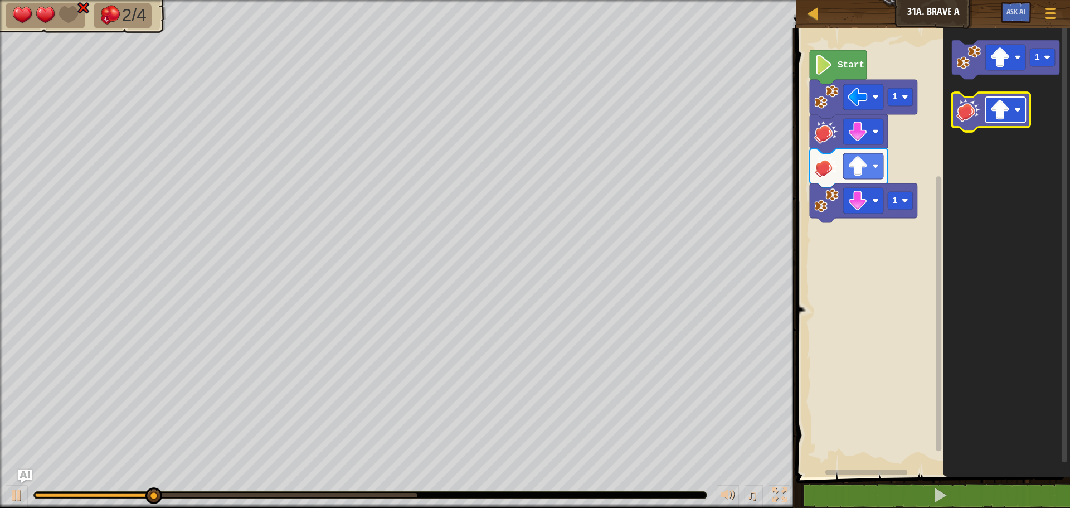
click at [999, 108] on image "Blockly Workspace" at bounding box center [1000, 110] width 20 height 20
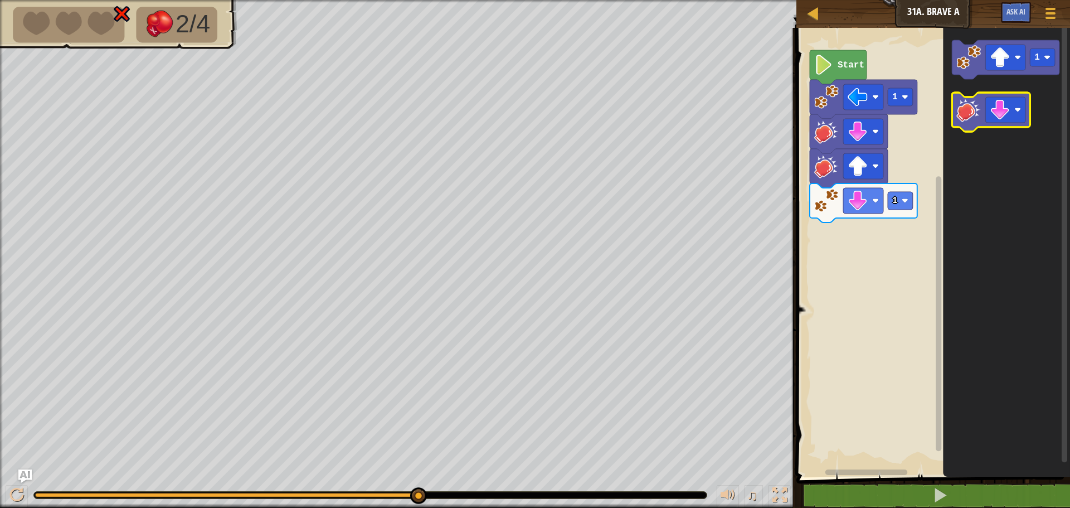
click at [959, 111] on image "Blockly Workspace" at bounding box center [968, 110] width 25 height 25
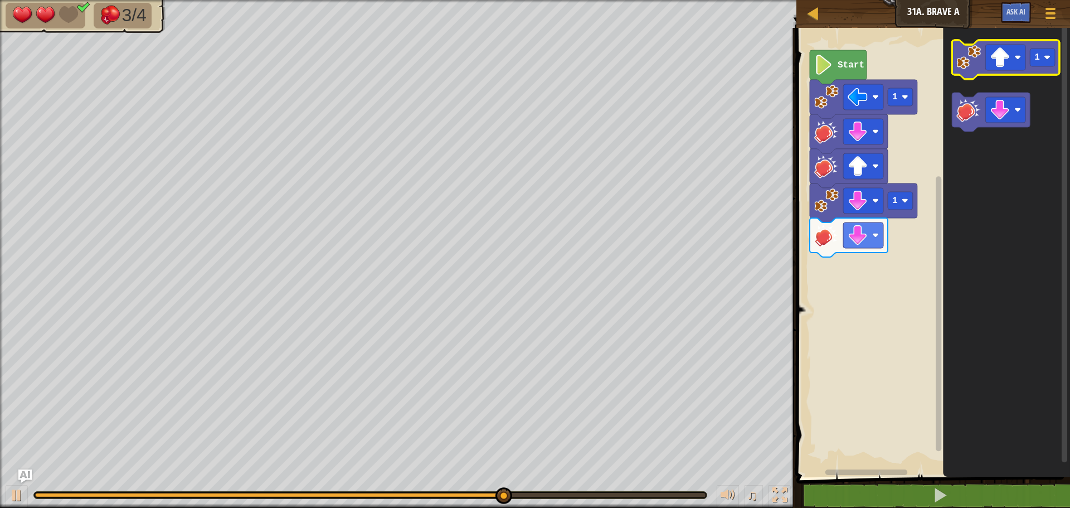
click at [961, 77] on rect "Blockly Workspace" at bounding box center [1006, 59] width 108 height 39
click at [962, 77] on icon "Blockly Workspace" at bounding box center [1006, 59] width 108 height 39
click at [964, 71] on icon "Blockly Workspace" at bounding box center [1006, 59] width 108 height 39
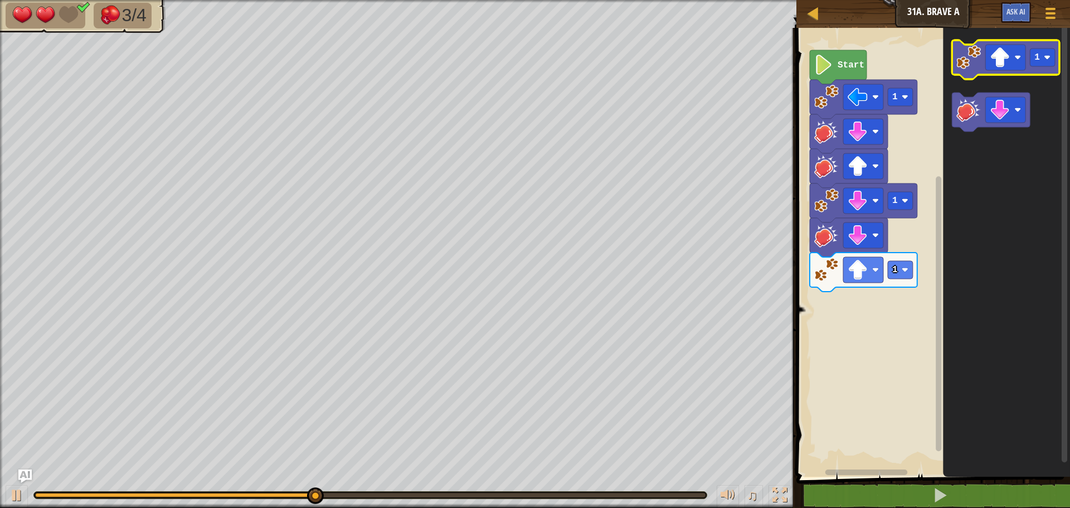
click at [966, 70] on icon "Blockly Workspace" at bounding box center [1006, 59] width 108 height 39
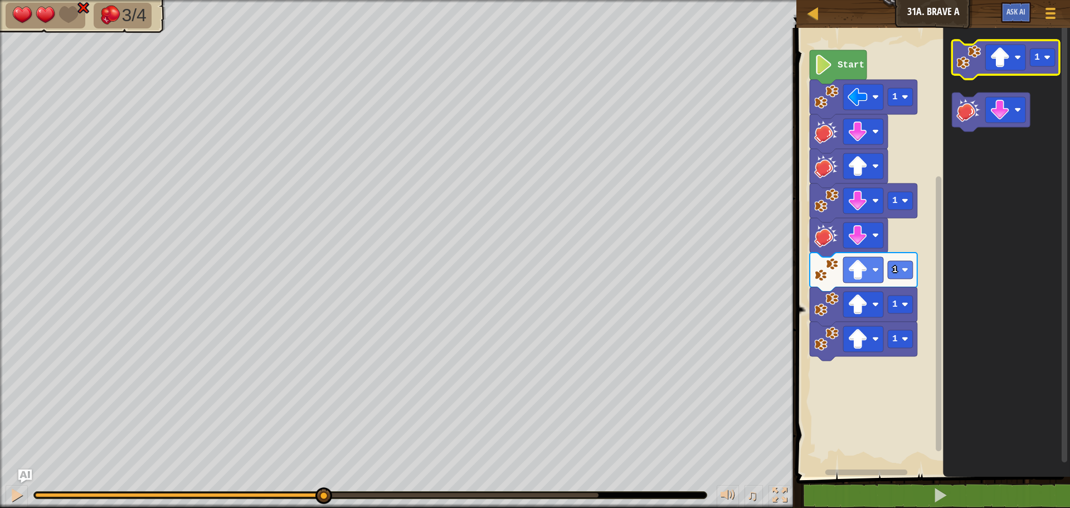
click at [966, 69] on g "1" at bounding box center [1006, 59] width 108 height 39
click at [967, 56] on image "Blockly Workspace" at bounding box center [968, 57] width 25 height 25
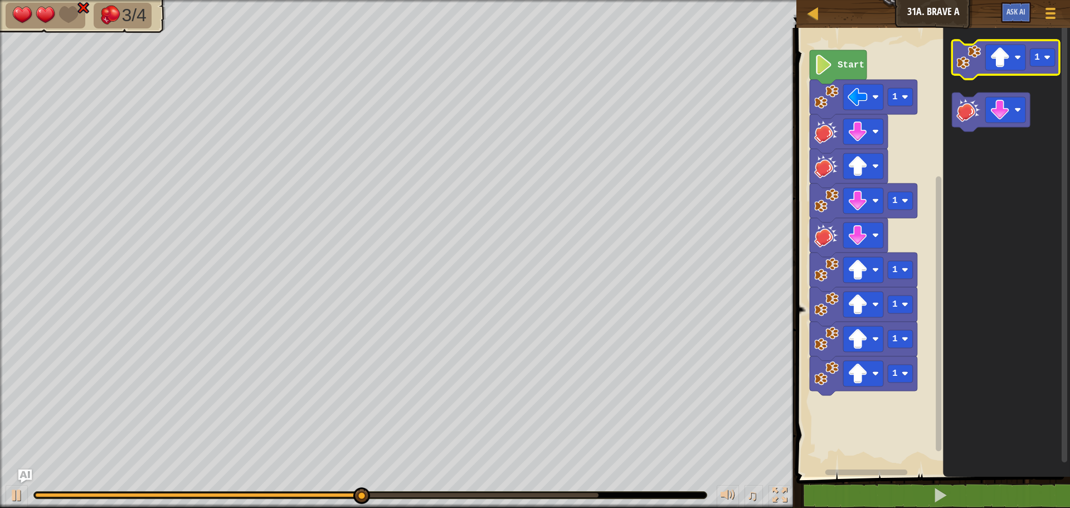
click at [971, 55] on image "Blockly Workspace" at bounding box center [968, 57] width 25 height 25
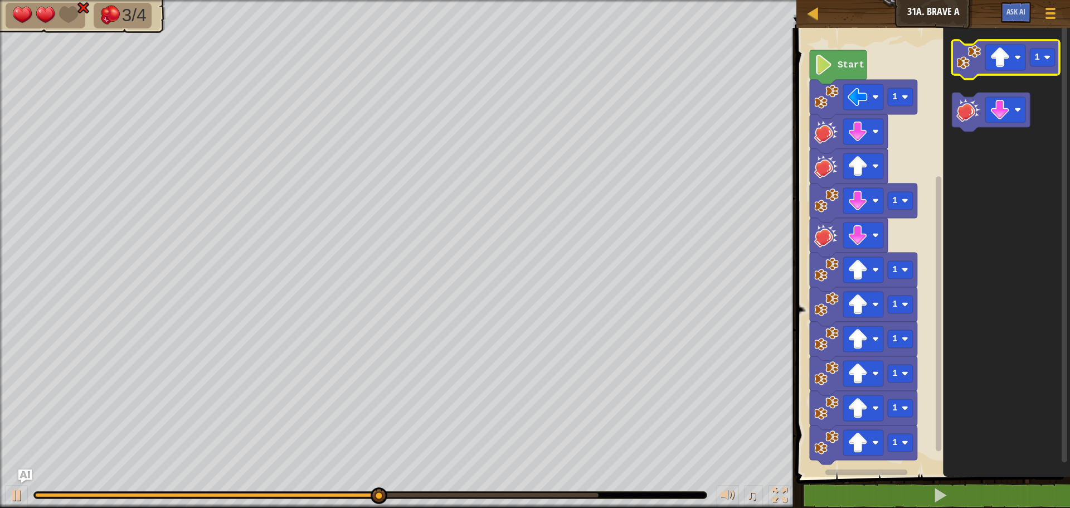
click at [972, 55] on image "Blockly Workspace" at bounding box center [968, 57] width 25 height 25
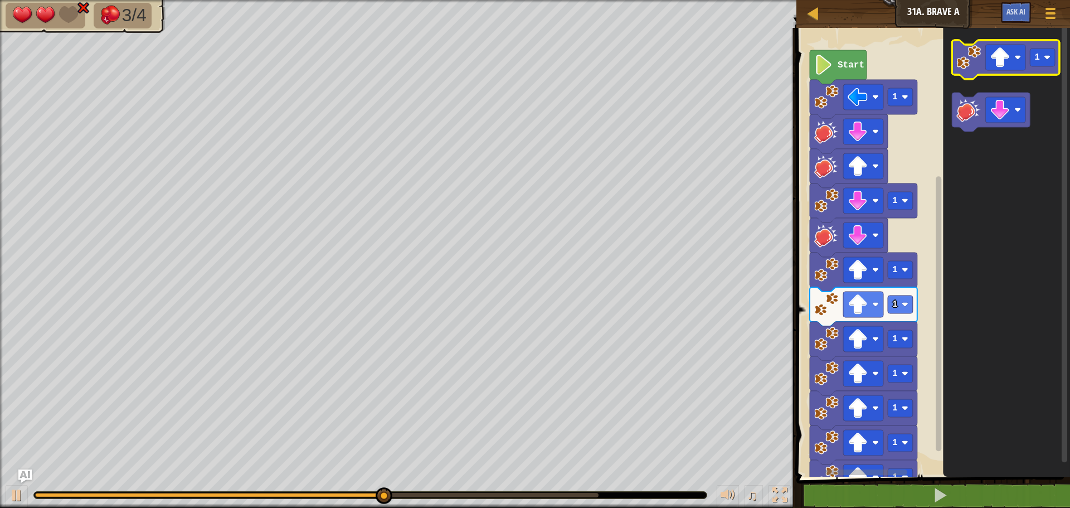
click at [974, 56] on image "Blockly Workspace" at bounding box center [968, 57] width 25 height 25
click at [959, 66] on image "Blockly Workspace" at bounding box center [968, 57] width 25 height 25
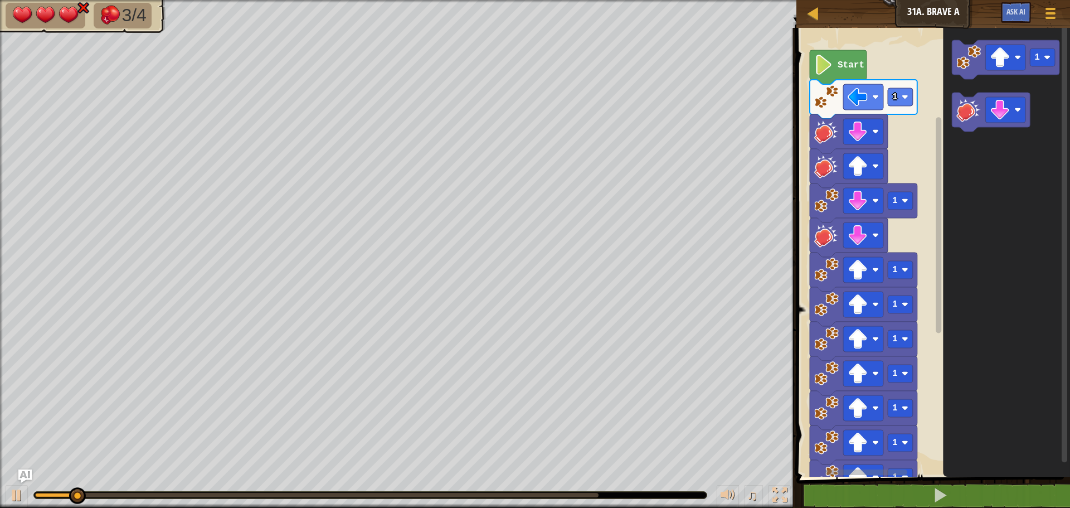
click at [951, 71] on icon "Blockly Workspace" at bounding box center [1006, 249] width 127 height 454
